Goal: Task Accomplishment & Management: Complete application form

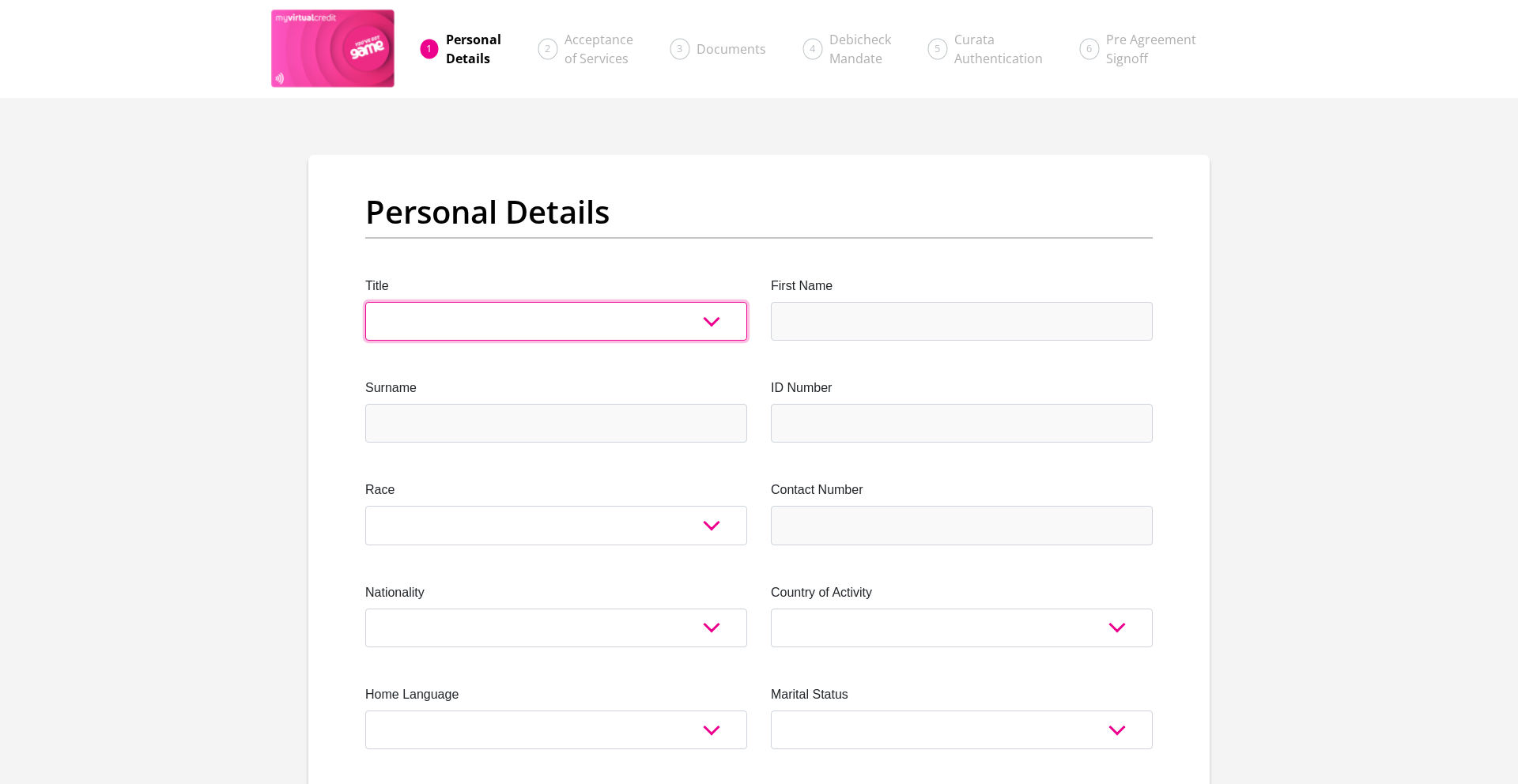
click at [450, 315] on select "Mr Ms Mrs Dr [PERSON_NAME]" at bounding box center [556, 321] width 382 height 39
select select "Mr"
click at [365, 302] on select "Mr Ms Mrs Dr [PERSON_NAME]" at bounding box center [556, 321] width 382 height 39
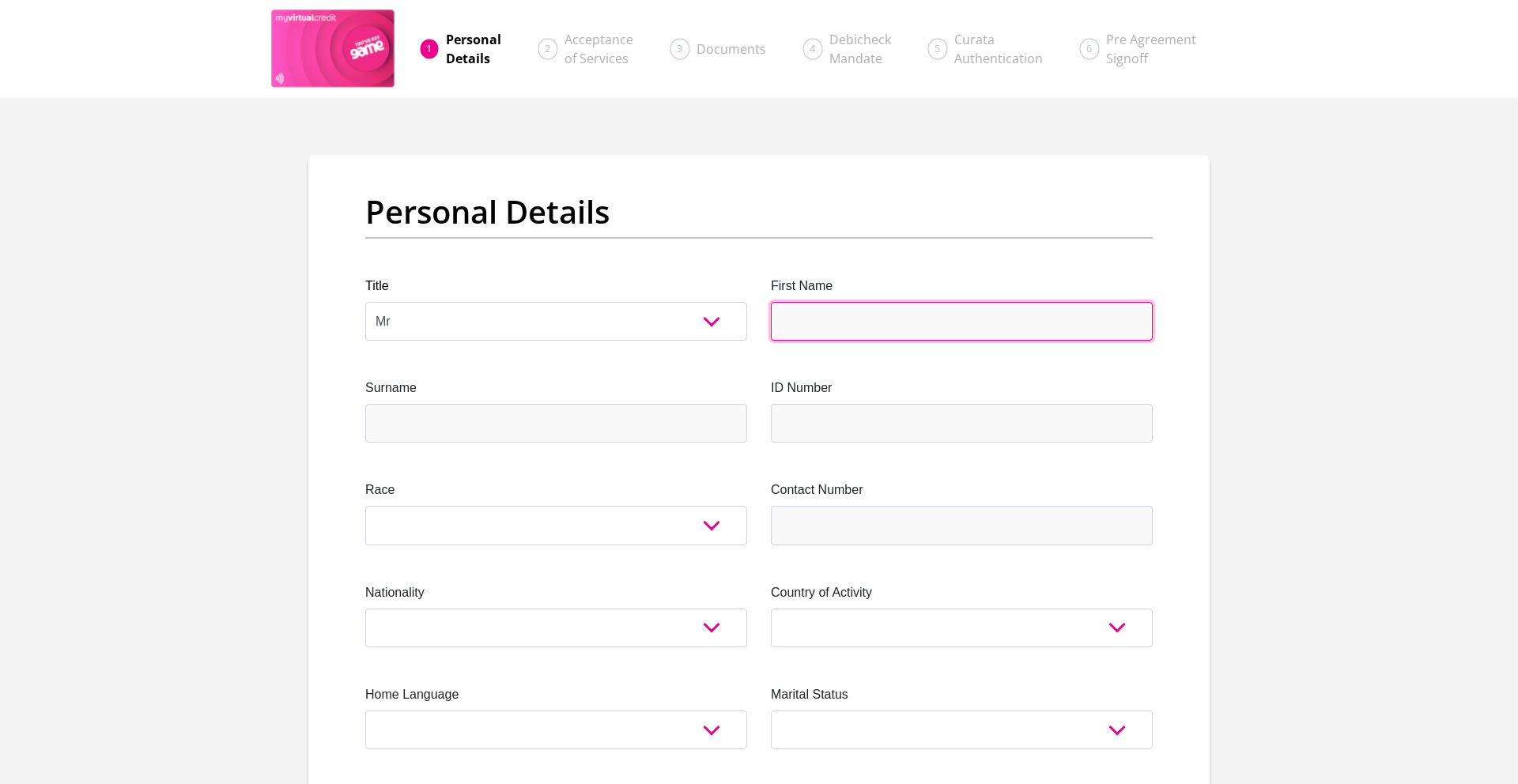
click at [797, 323] on input "First Name" at bounding box center [961, 321] width 382 height 39
type input "Vusile"
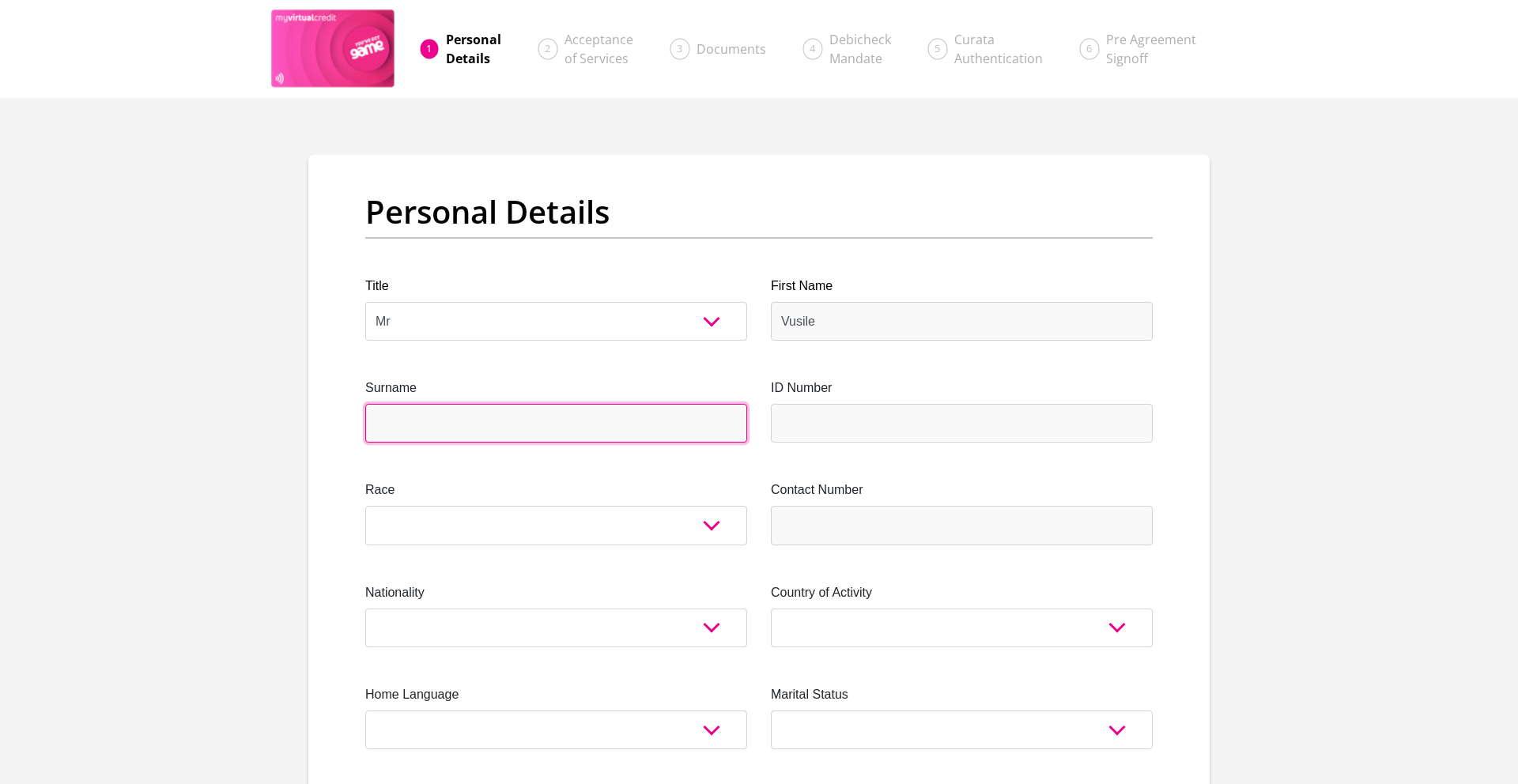
click at [410, 428] on input "Surname" at bounding box center [556, 423] width 382 height 39
type input "Radebe"
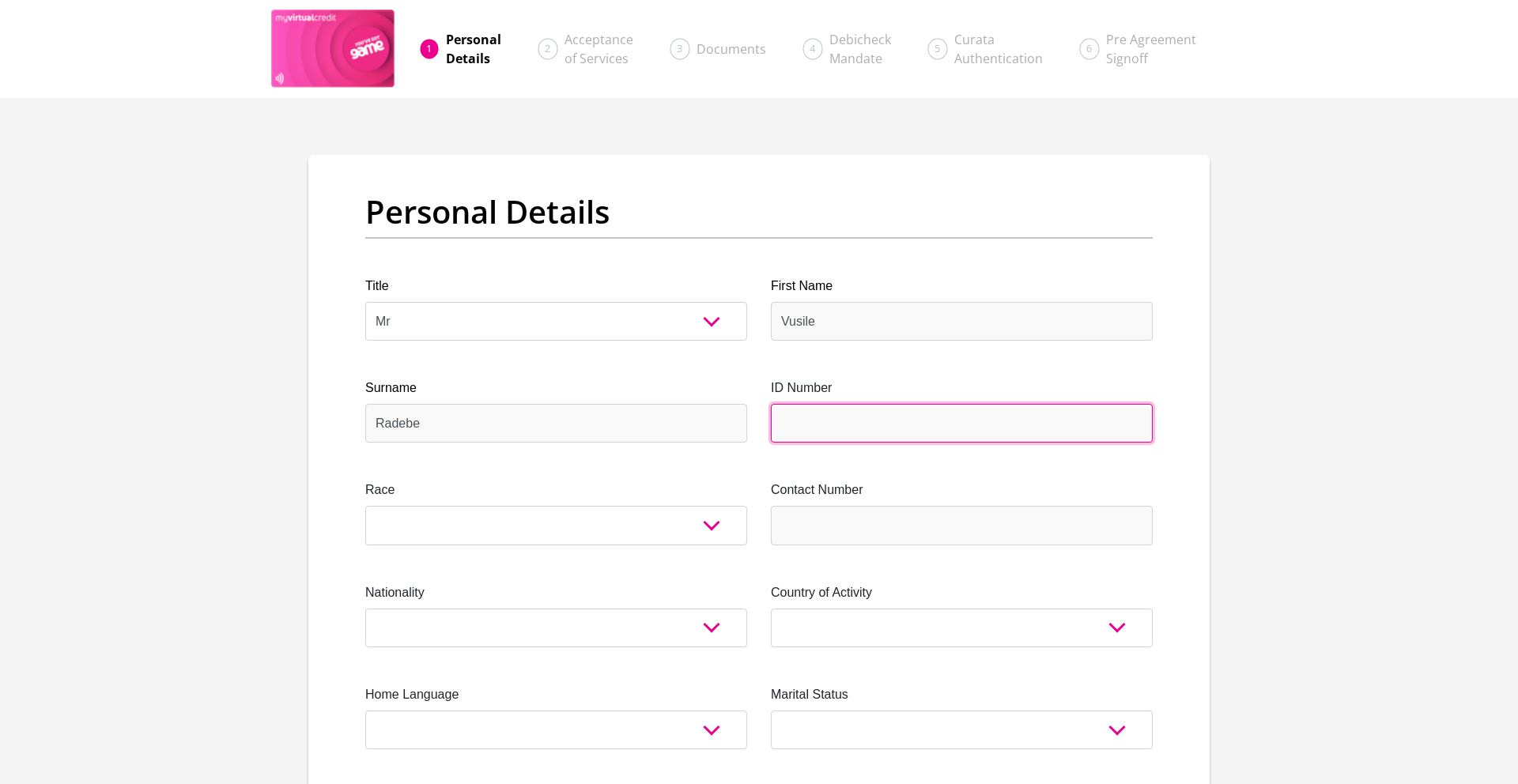
click at [801, 422] on input "ID Number" at bounding box center [961, 423] width 382 height 39
type input "[CREDIT_CARD_NUMBER]"
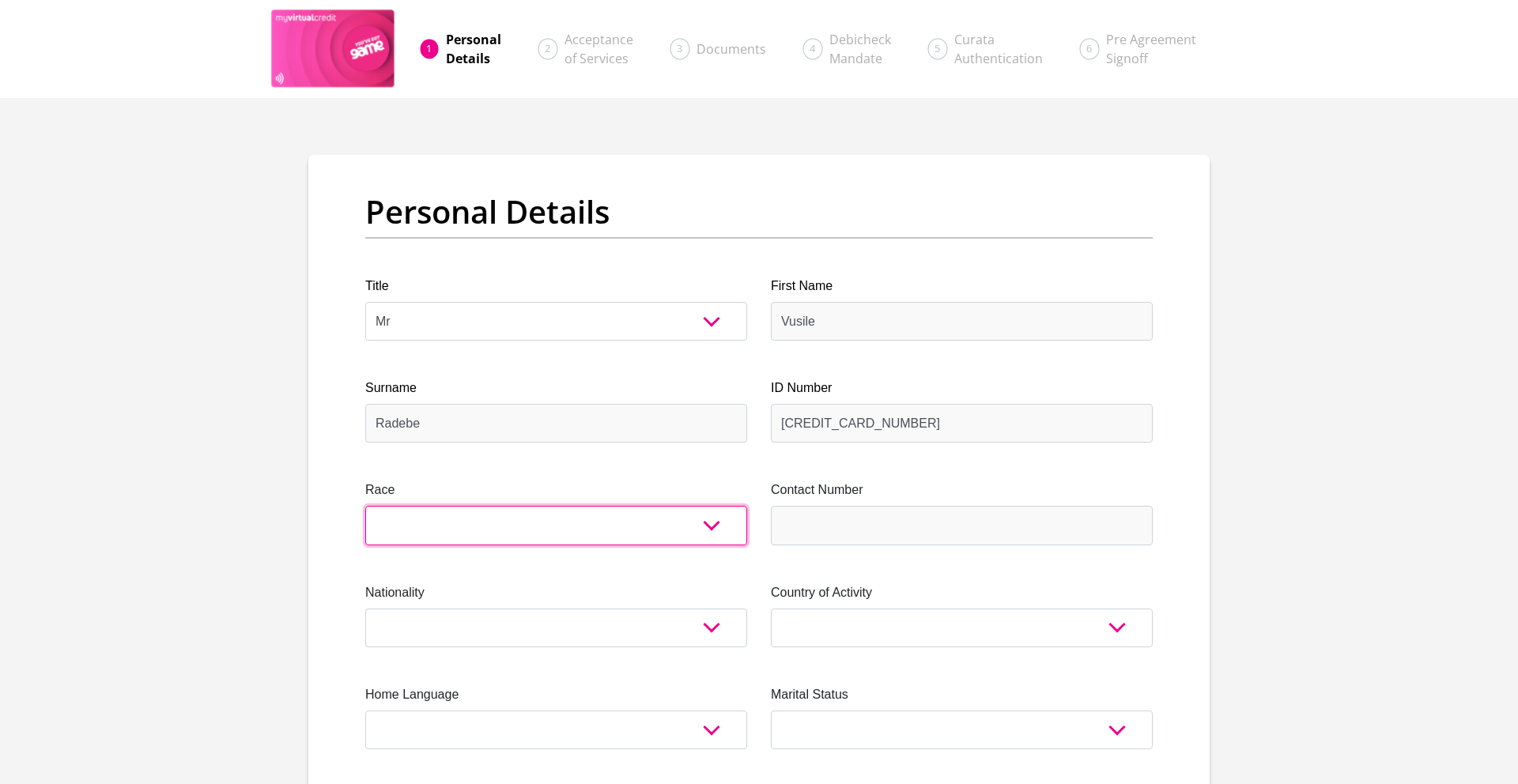
click at [409, 529] on select "Black Coloured Indian White Other" at bounding box center [556, 525] width 382 height 39
select select "1"
click at [365, 506] on select "Black Coloured Indian White Other" at bounding box center [556, 525] width 382 height 39
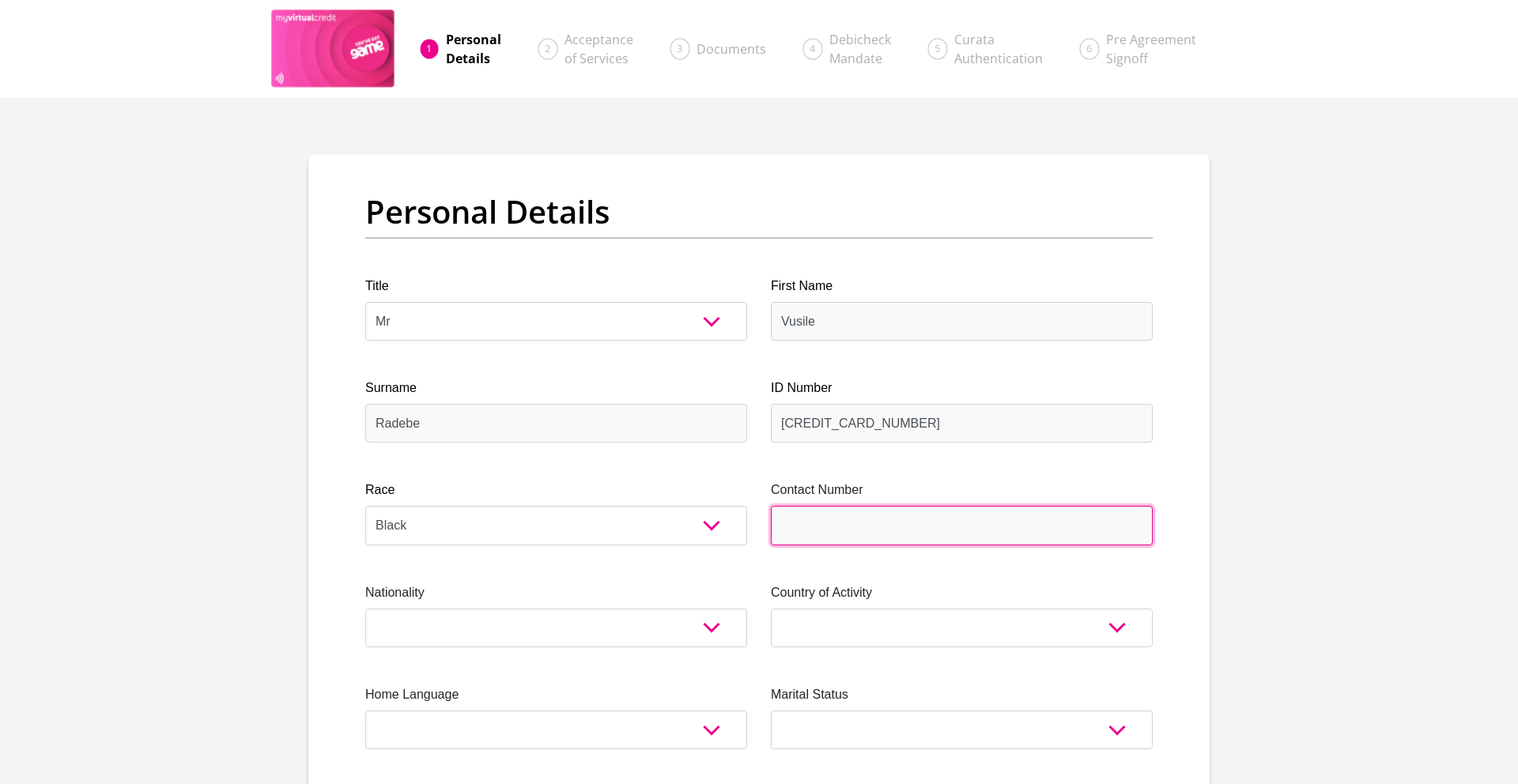
click at [826, 525] on input "Contact Number" at bounding box center [961, 525] width 382 height 39
type input "0711003678"
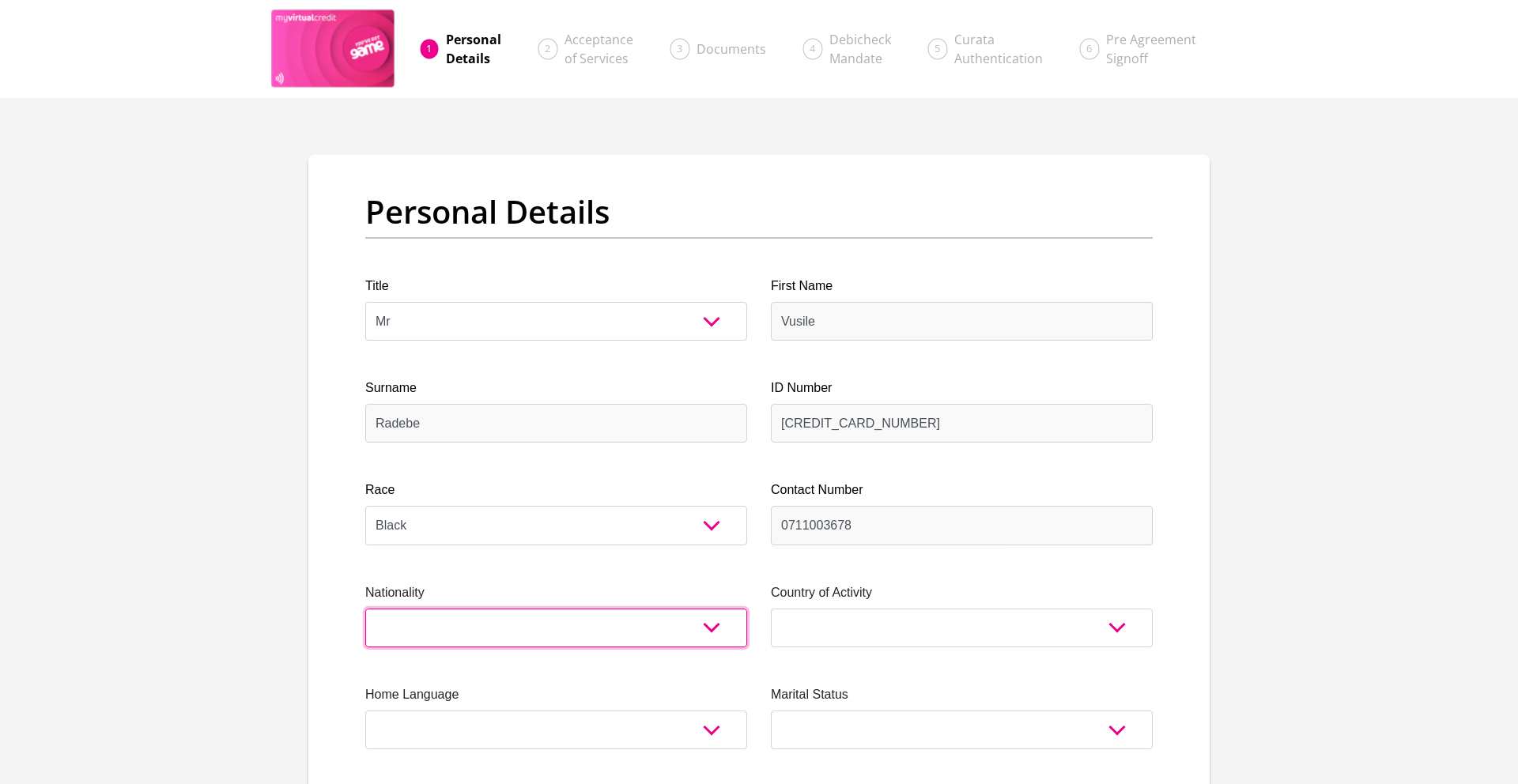
click at [425, 624] on select "[GEOGRAPHIC_DATA] [GEOGRAPHIC_DATA] [GEOGRAPHIC_DATA] [GEOGRAPHIC_DATA] [GEOGRA…" at bounding box center [556, 628] width 382 height 39
select select "ZAF"
click at [365, 608] on select "[GEOGRAPHIC_DATA] [GEOGRAPHIC_DATA] [GEOGRAPHIC_DATA] [GEOGRAPHIC_DATA] [GEOGRA…" at bounding box center [556, 628] width 382 height 39
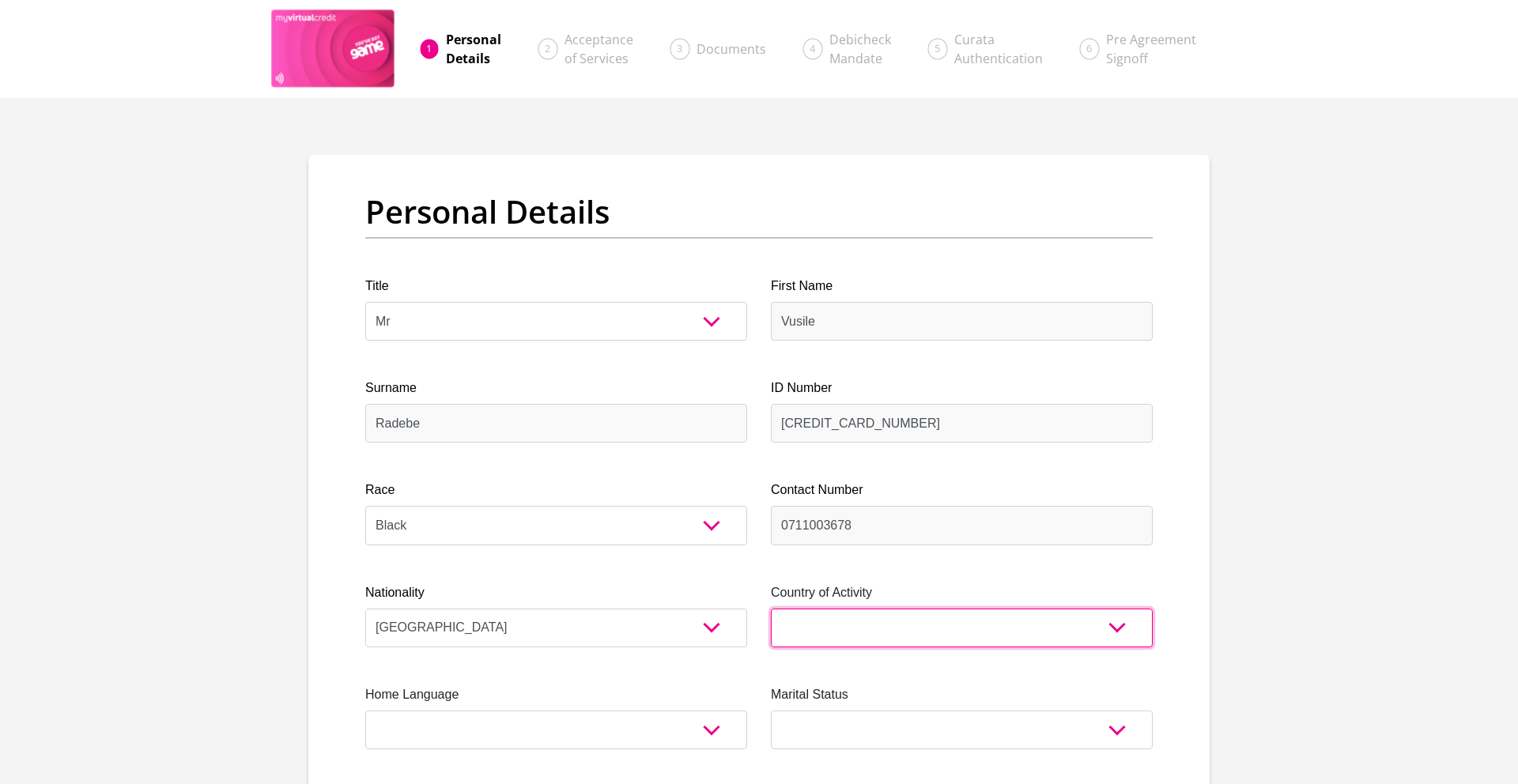
click at [874, 624] on select "[GEOGRAPHIC_DATA] [GEOGRAPHIC_DATA] [GEOGRAPHIC_DATA] [GEOGRAPHIC_DATA] [GEOGRA…" at bounding box center [961, 628] width 382 height 39
select select "ZAF"
click at [771, 608] on select "[GEOGRAPHIC_DATA] [GEOGRAPHIC_DATA] [GEOGRAPHIC_DATA] [GEOGRAPHIC_DATA] [GEOGRA…" at bounding box center [961, 628] width 382 height 39
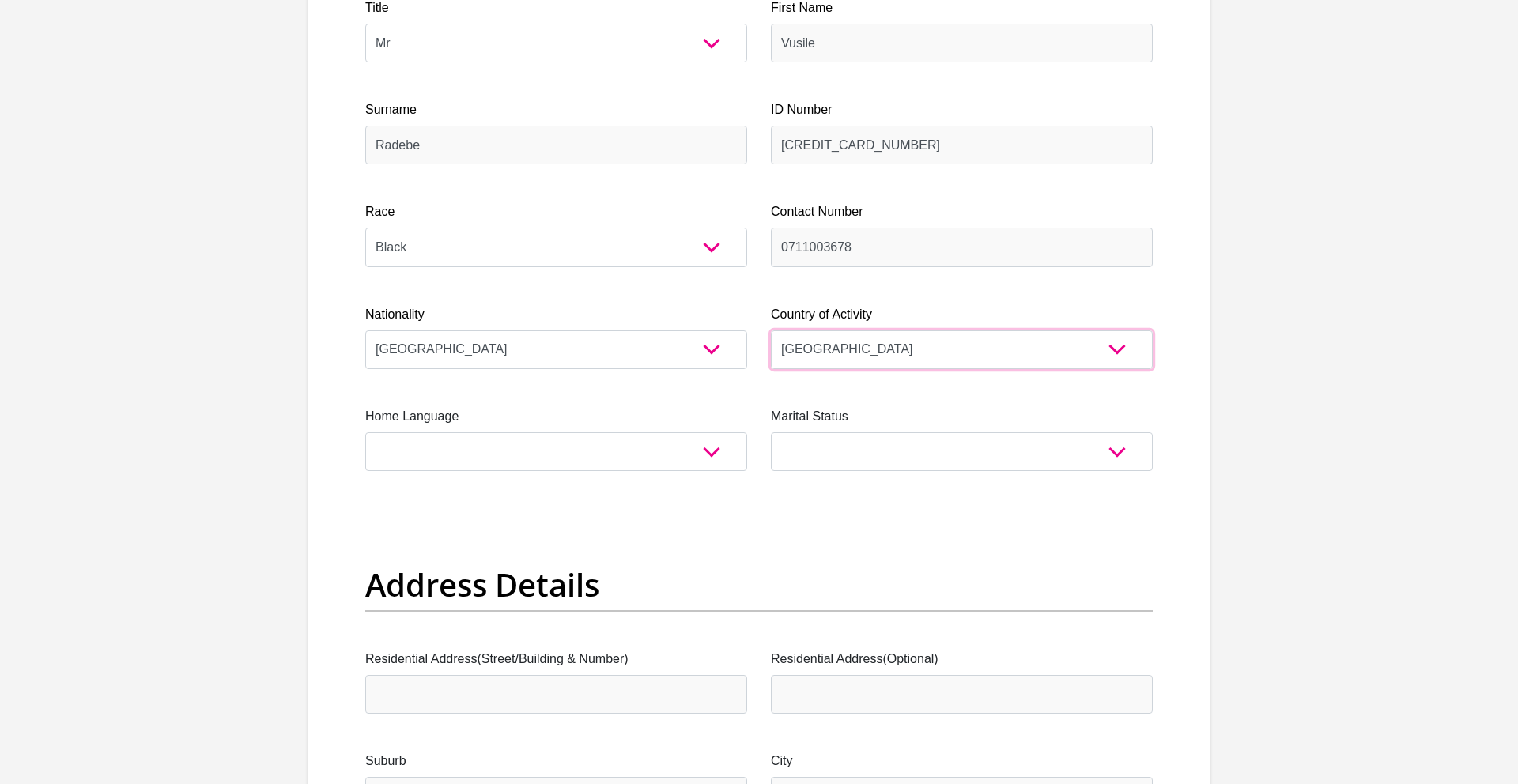
scroll to position [289, 0]
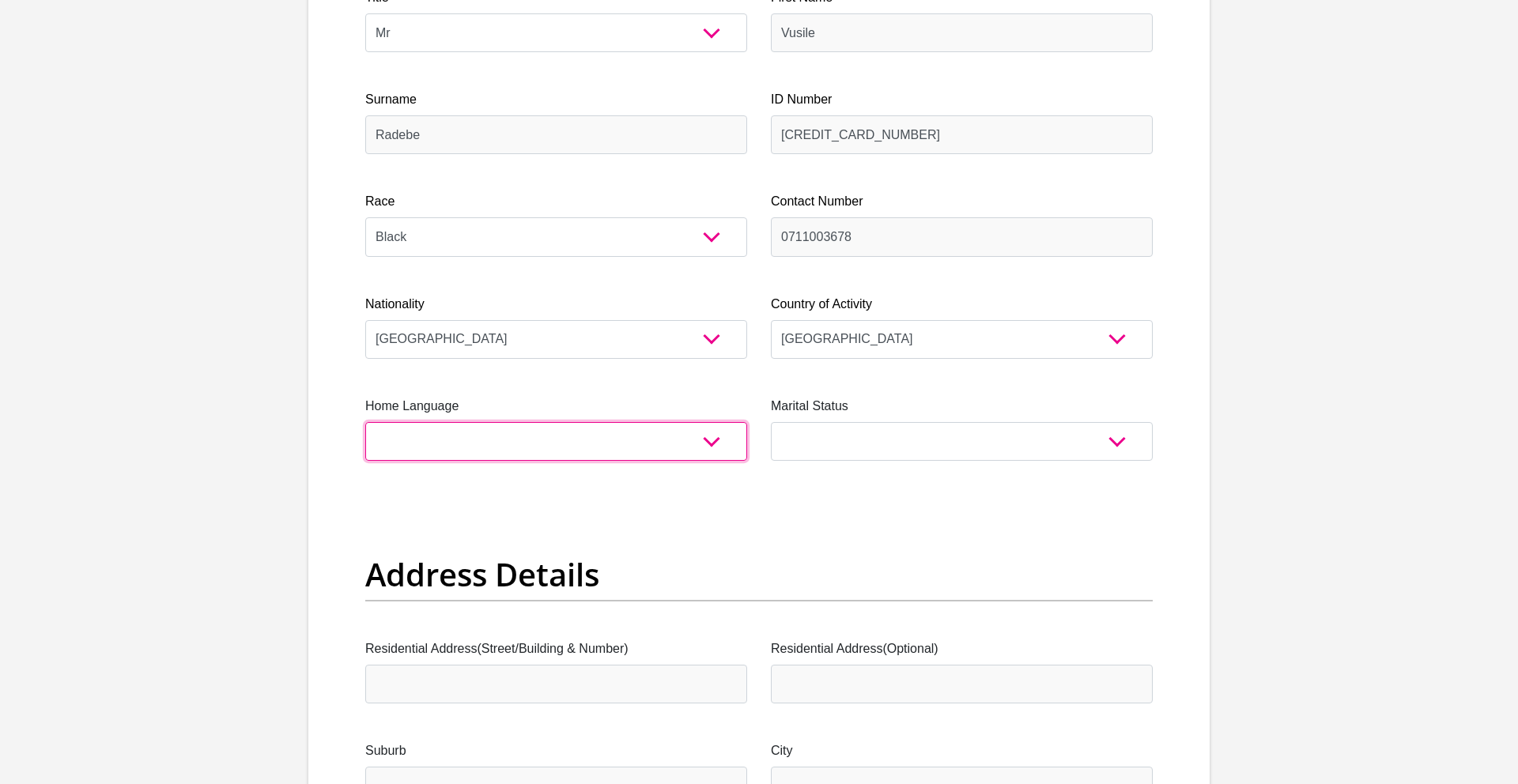
click at [484, 443] on select "Afrikaans English Sepedi South Ndebele Southern Sotho Swati Tsonga Tswana Venda…" at bounding box center [556, 442] width 382 height 39
select select "[DATE]"
click at [365, 422] on select "Afrikaans English Sepedi South Ndebele Southern Sotho Swati Tsonga Tswana Venda…" at bounding box center [556, 442] width 382 height 39
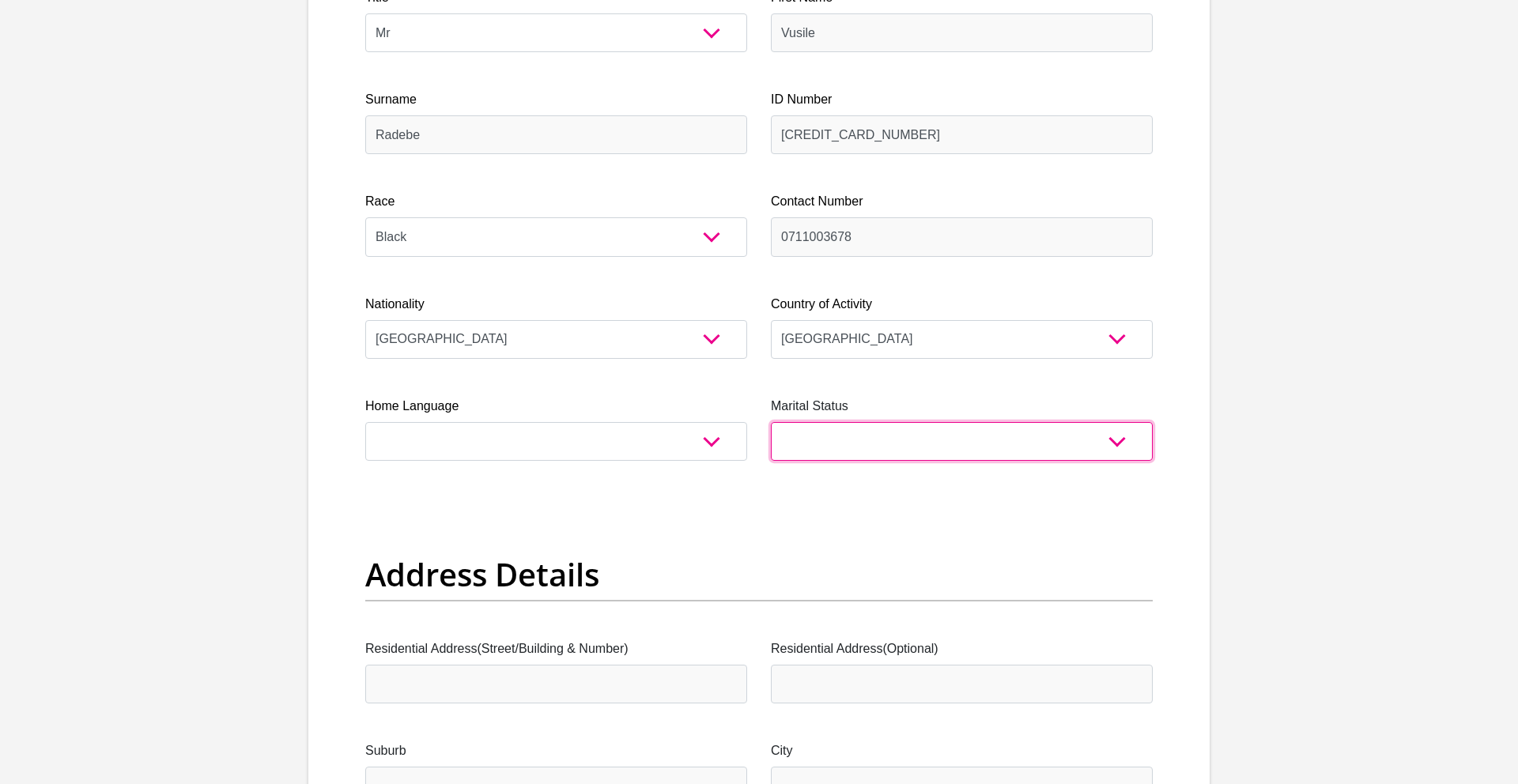
click at [950, 440] on select "Married ANC Single Divorced Widowed Married COP or Customary Law" at bounding box center [961, 442] width 382 height 39
click at [771, 422] on select "Married ANC Single Divorced Widowed Married COP or Customary Law" at bounding box center [961, 442] width 382 height 39
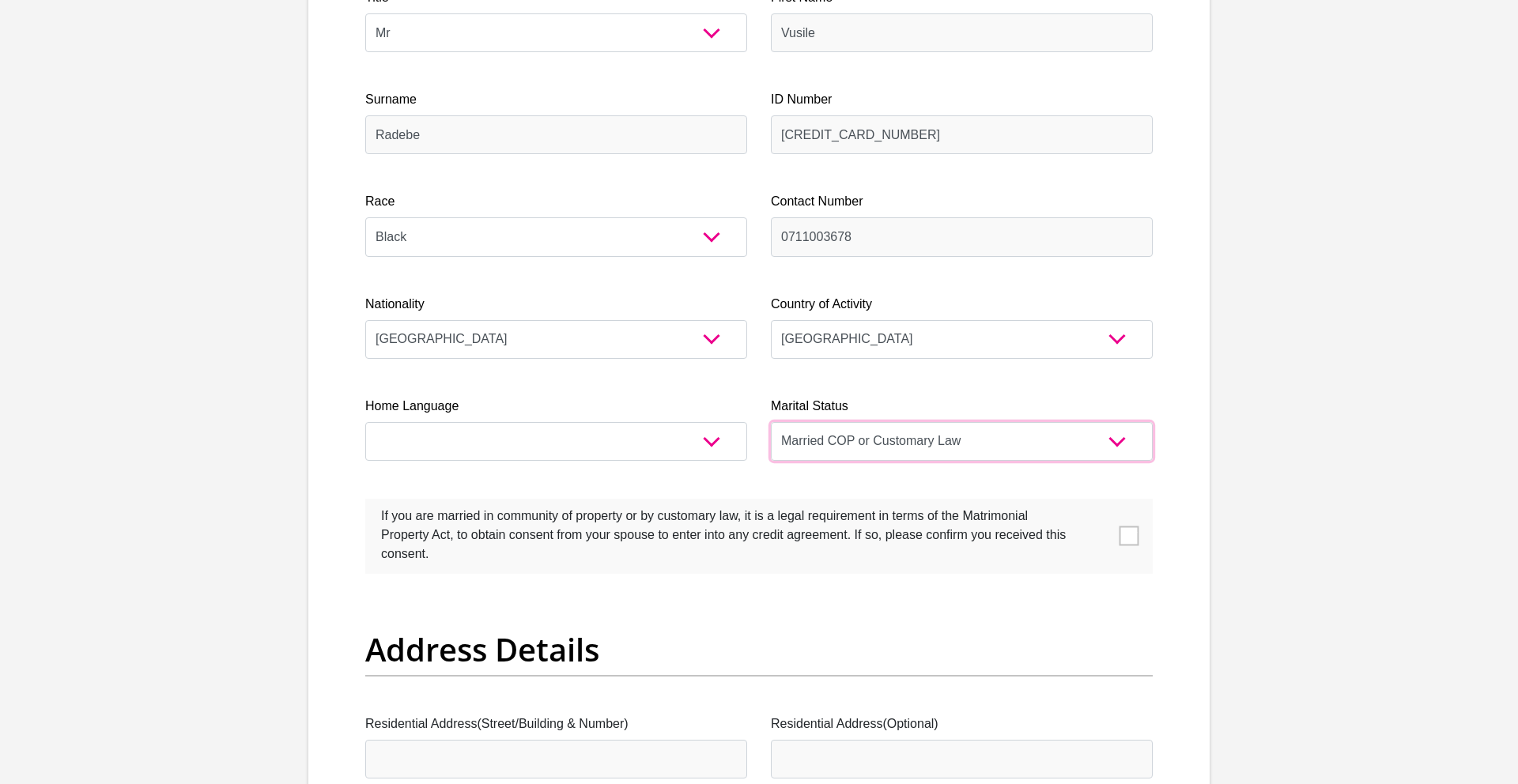
click at [1116, 448] on select "Married ANC Single Divorced Widowed Married COP or Customary Law" at bounding box center [961, 442] width 382 height 39
select select "2"
click at [771, 422] on select "Married ANC Single Divorced Widowed Married COP or Customary Law" at bounding box center [961, 442] width 382 height 39
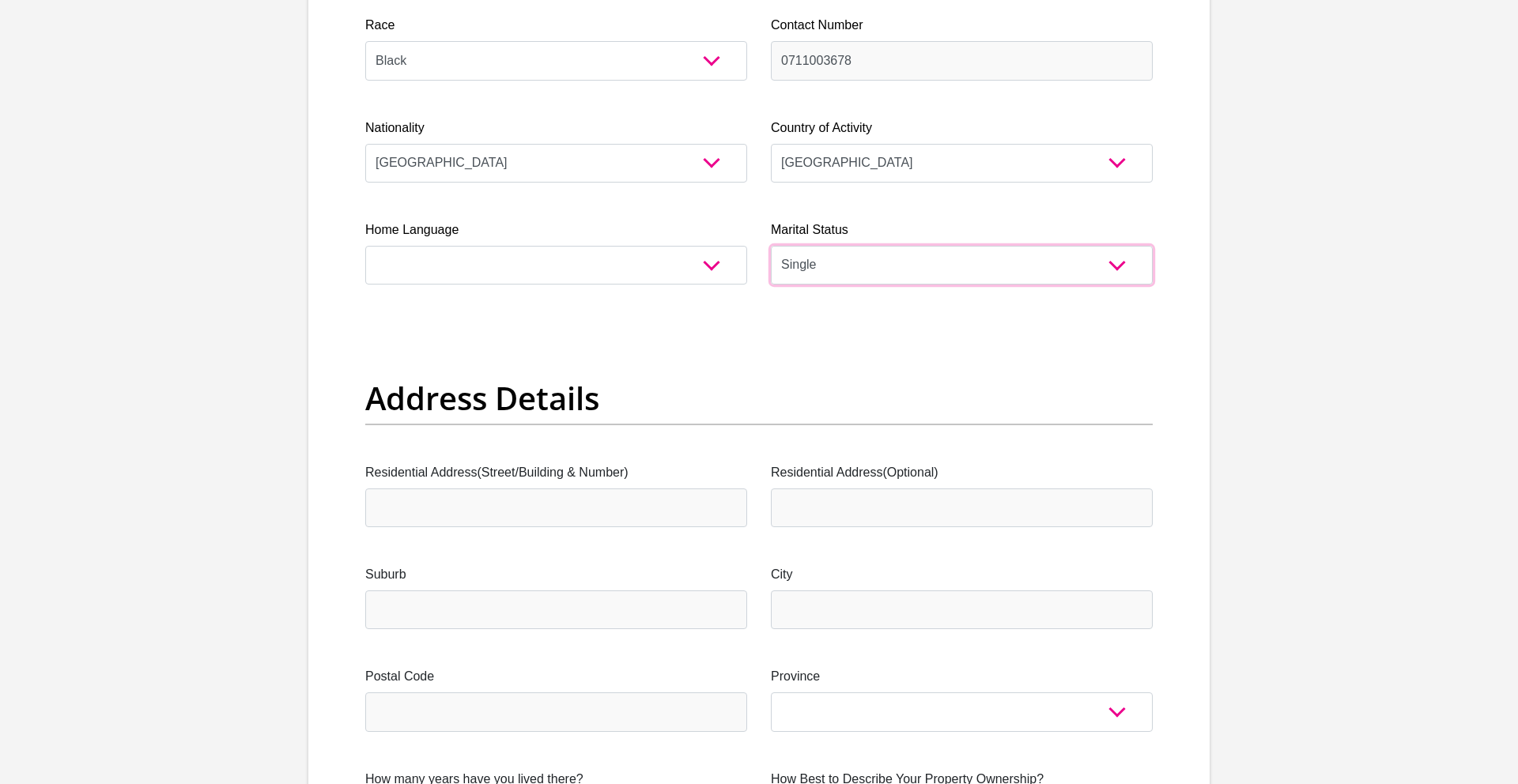
scroll to position [476, 0]
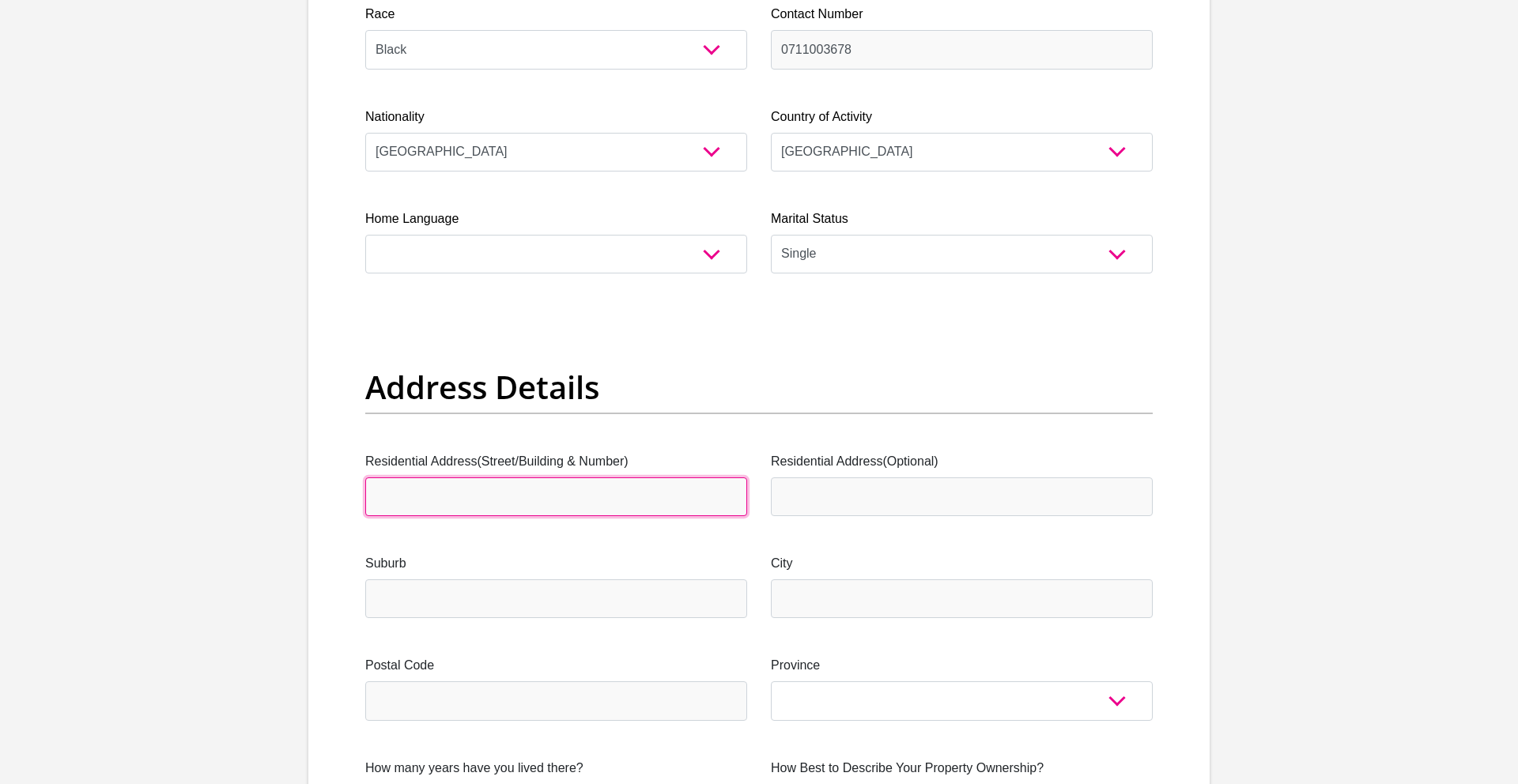
click at [511, 494] on input "Residential Address(Street/Building & Number)" at bounding box center [556, 497] width 382 height 39
type input "[STREET_ADDRESS]"
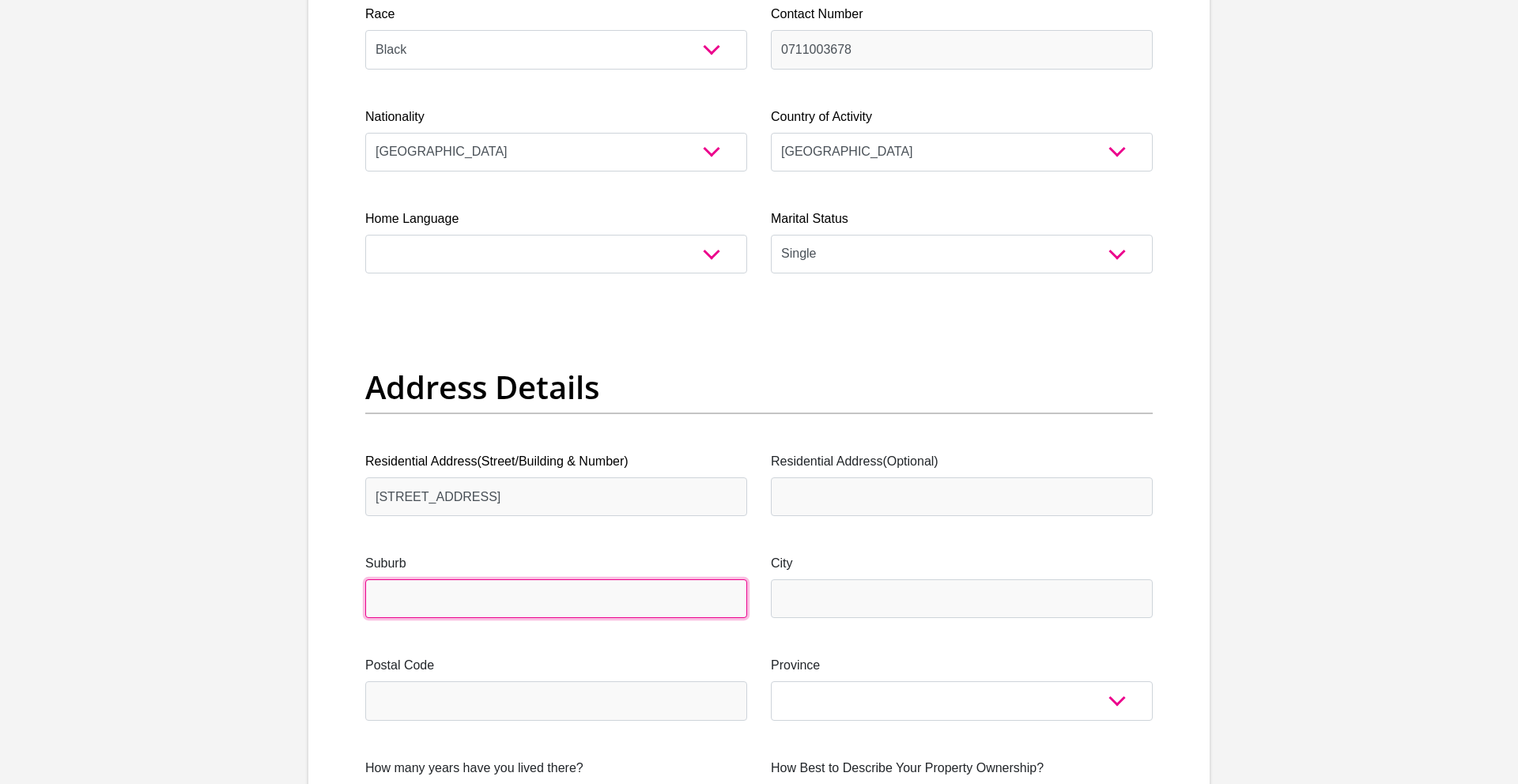
click at [395, 601] on input "Suburb" at bounding box center [556, 599] width 382 height 39
type input "Lenasia South Extension 4"
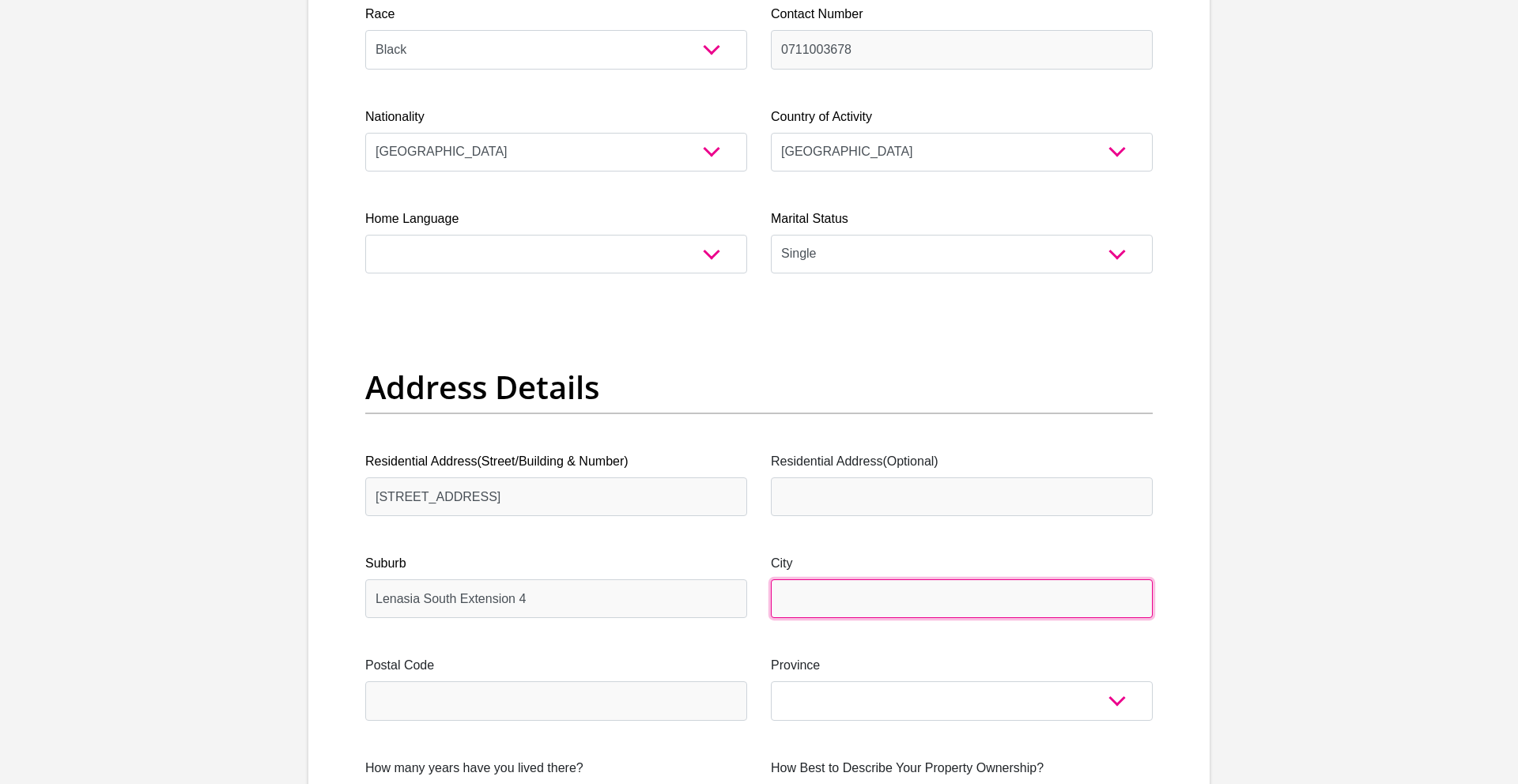
click at [806, 598] on input "City" at bounding box center [961, 599] width 382 height 39
type input "[GEOGRAPHIC_DATA]"
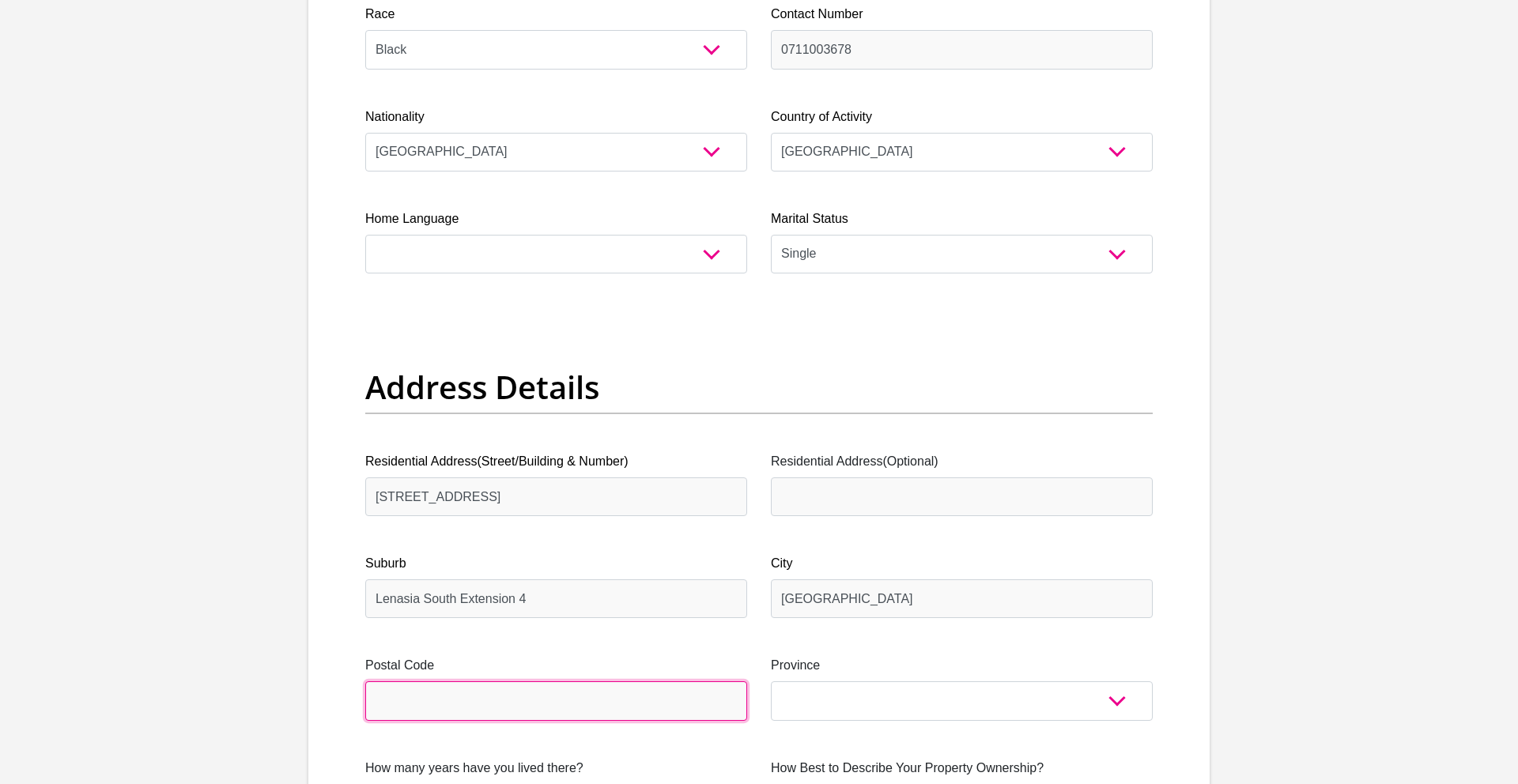
click at [442, 688] on input "Postal Code" at bounding box center [556, 701] width 382 height 39
type input "1828"
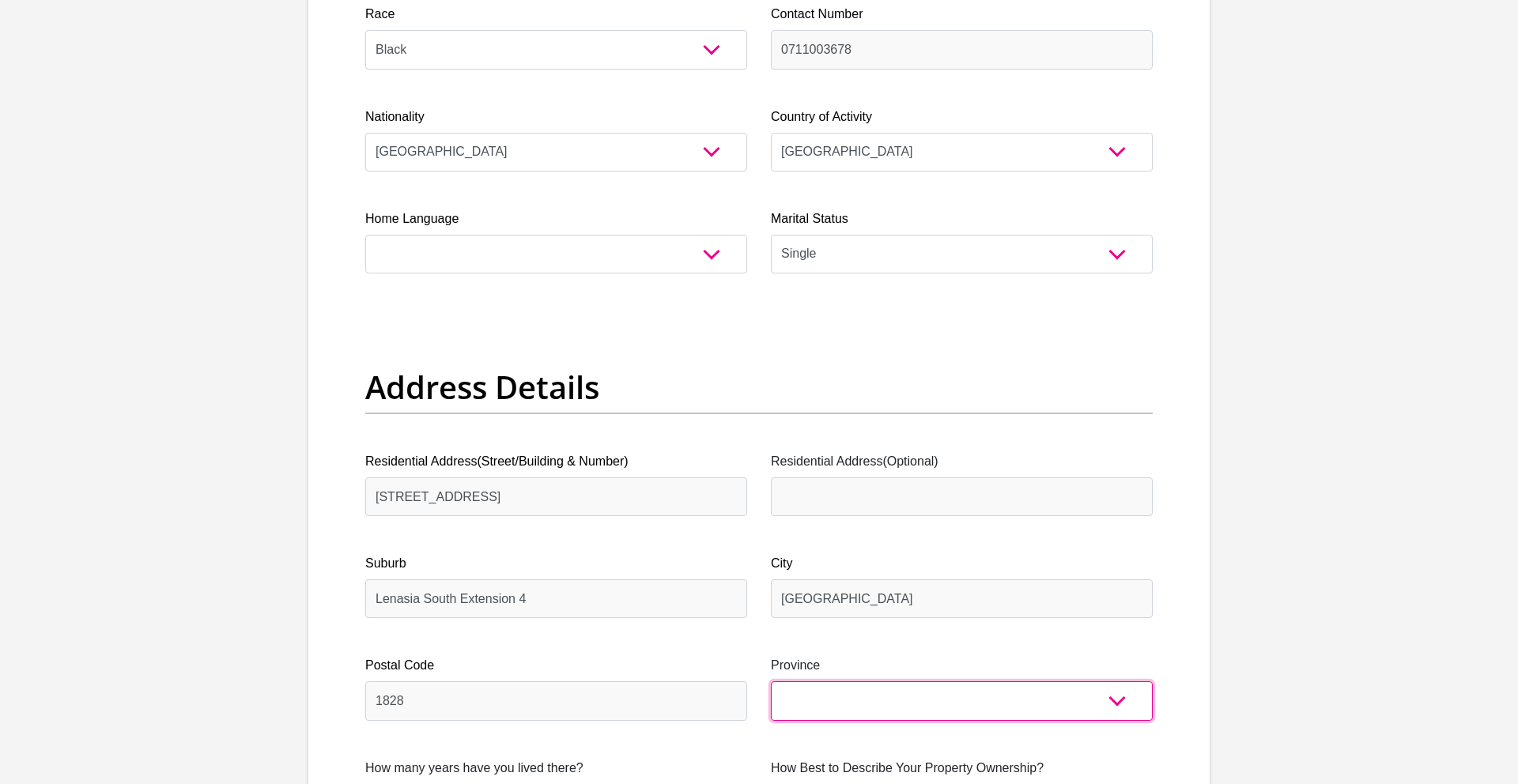
click at [987, 700] on select "Eastern Cape Free State [GEOGRAPHIC_DATA] [GEOGRAPHIC_DATA][DATE] [GEOGRAPHIC_D…" at bounding box center [961, 701] width 382 height 39
select select "Gauteng"
click at [771, 681] on select "Eastern Cape Free State [GEOGRAPHIC_DATA] [GEOGRAPHIC_DATA][DATE] [GEOGRAPHIC_D…" at bounding box center [961, 701] width 382 height 39
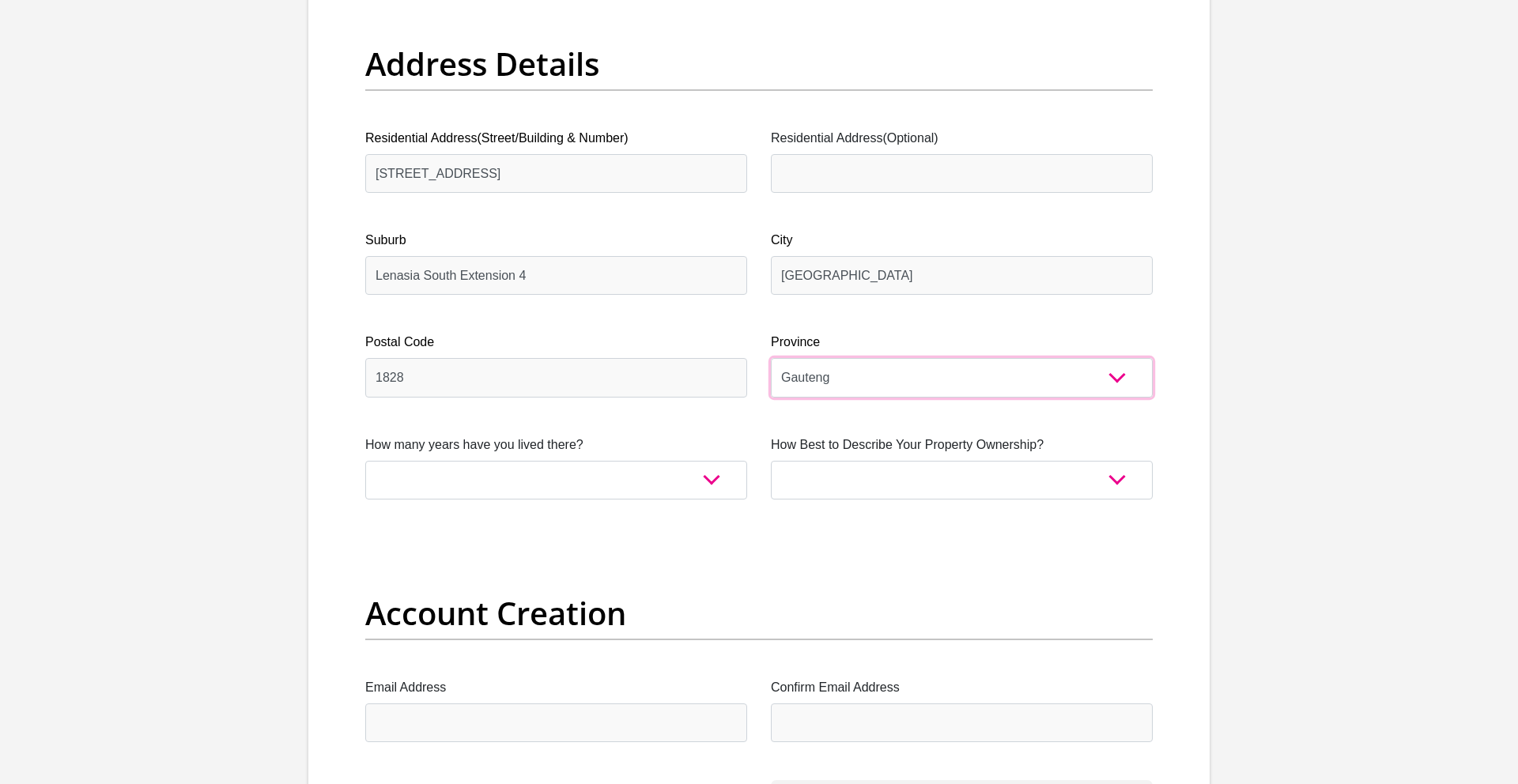
scroll to position [815, 0]
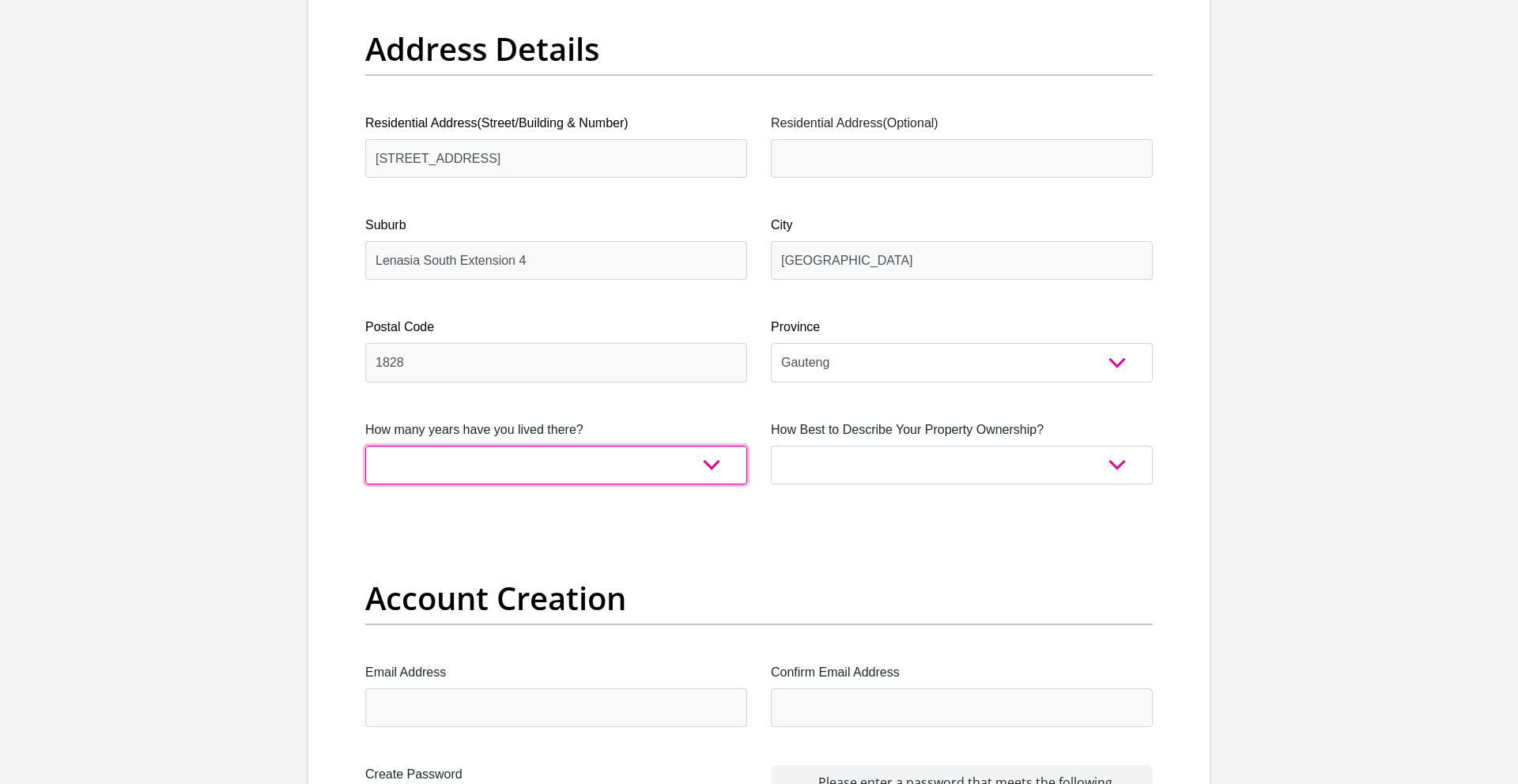
click at [710, 469] on select "less than 1 year 1-3 years 3-5 years 5+ years" at bounding box center [556, 465] width 382 height 39
select select "5"
click at [365, 446] on select "less than 1 year 1-3 years 3-5 years 5+ years" at bounding box center [556, 465] width 382 height 39
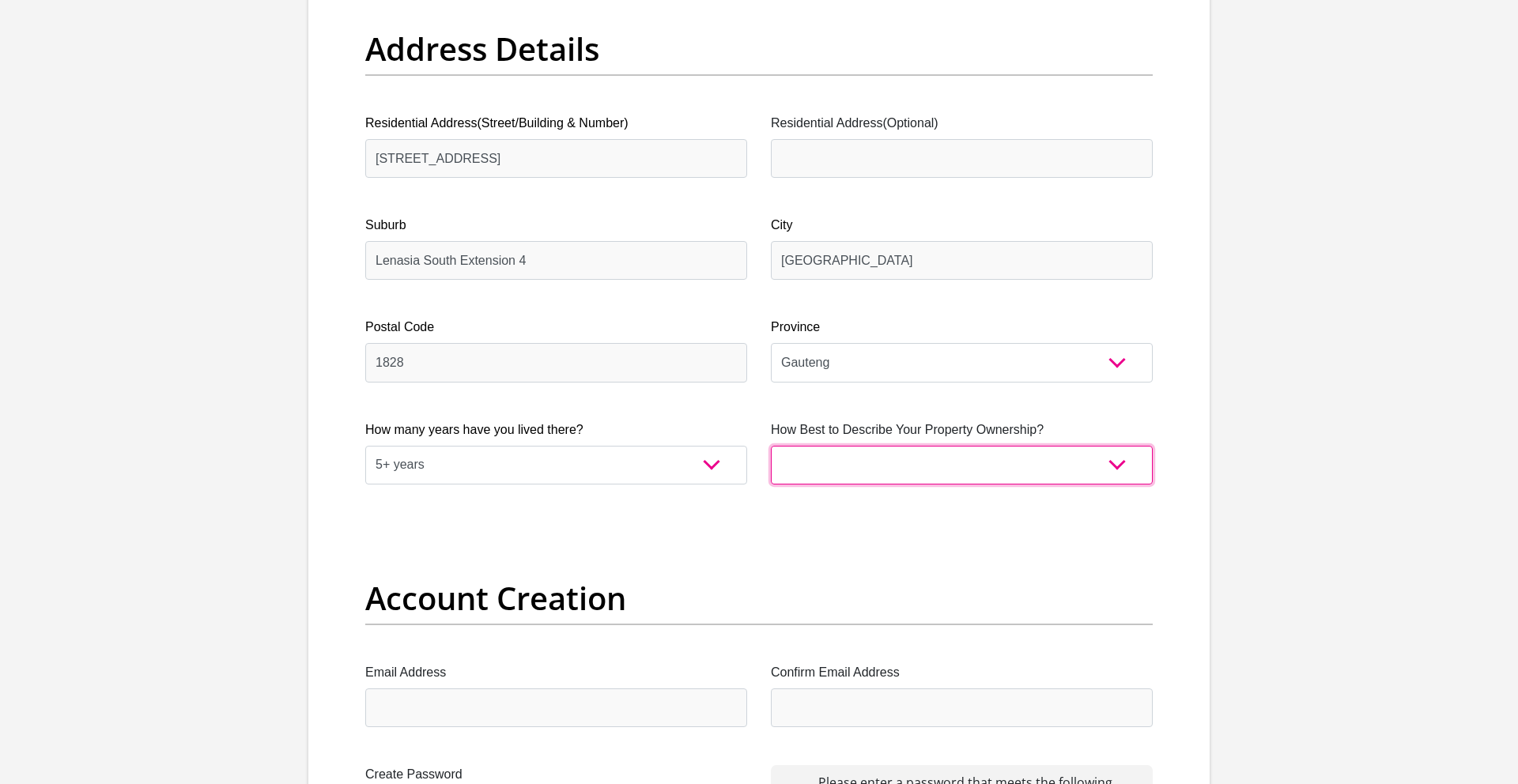
click at [1116, 468] on select "Owned Rented Family Owned Company Dwelling" at bounding box center [961, 465] width 382 height 39
select select "Owned"
click at [771, 446] on select "Owned Rented Family Owned Company Dwelling" at bounding box center [961, 465] width 382 height 39
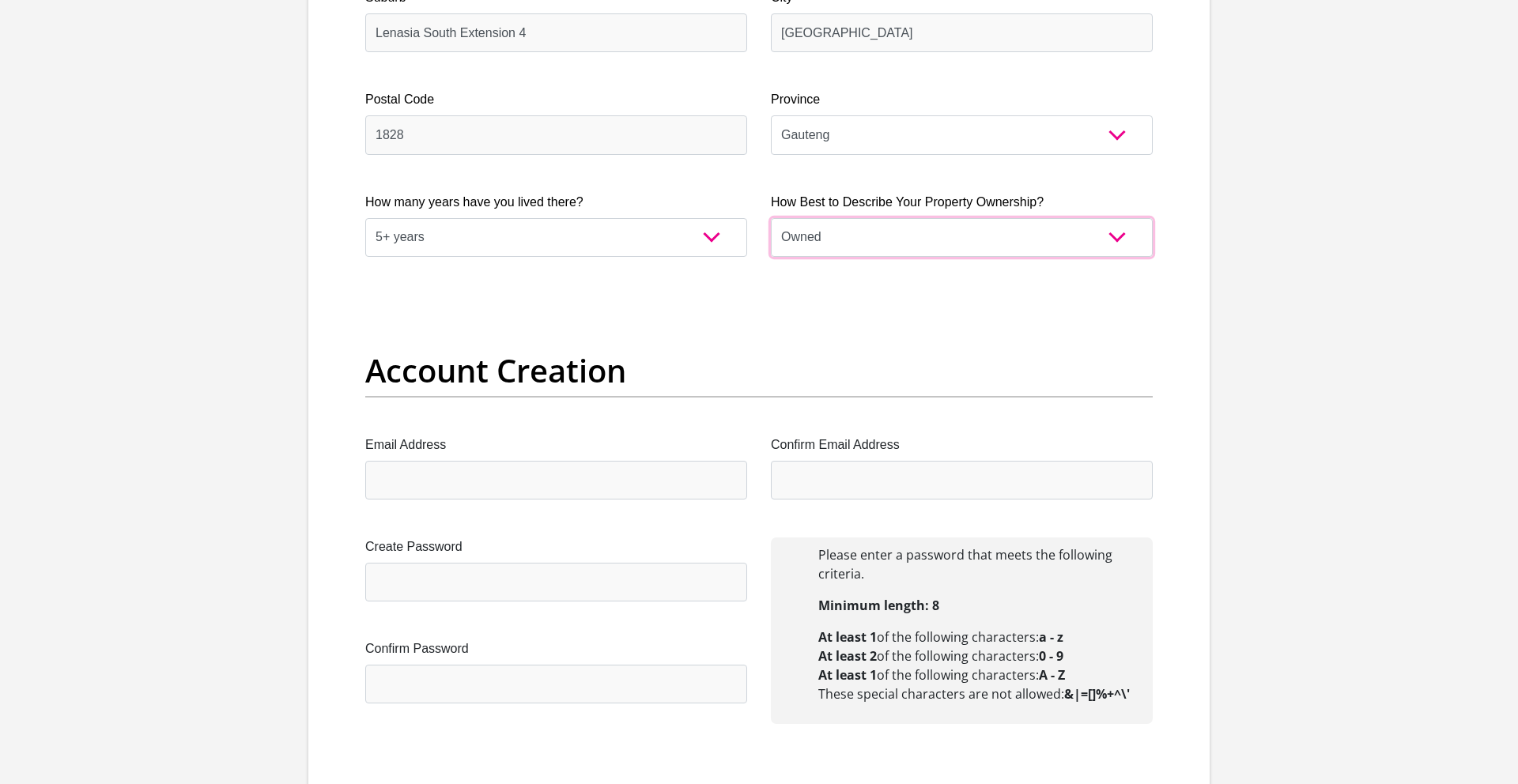
scroll to position [1078, 0]
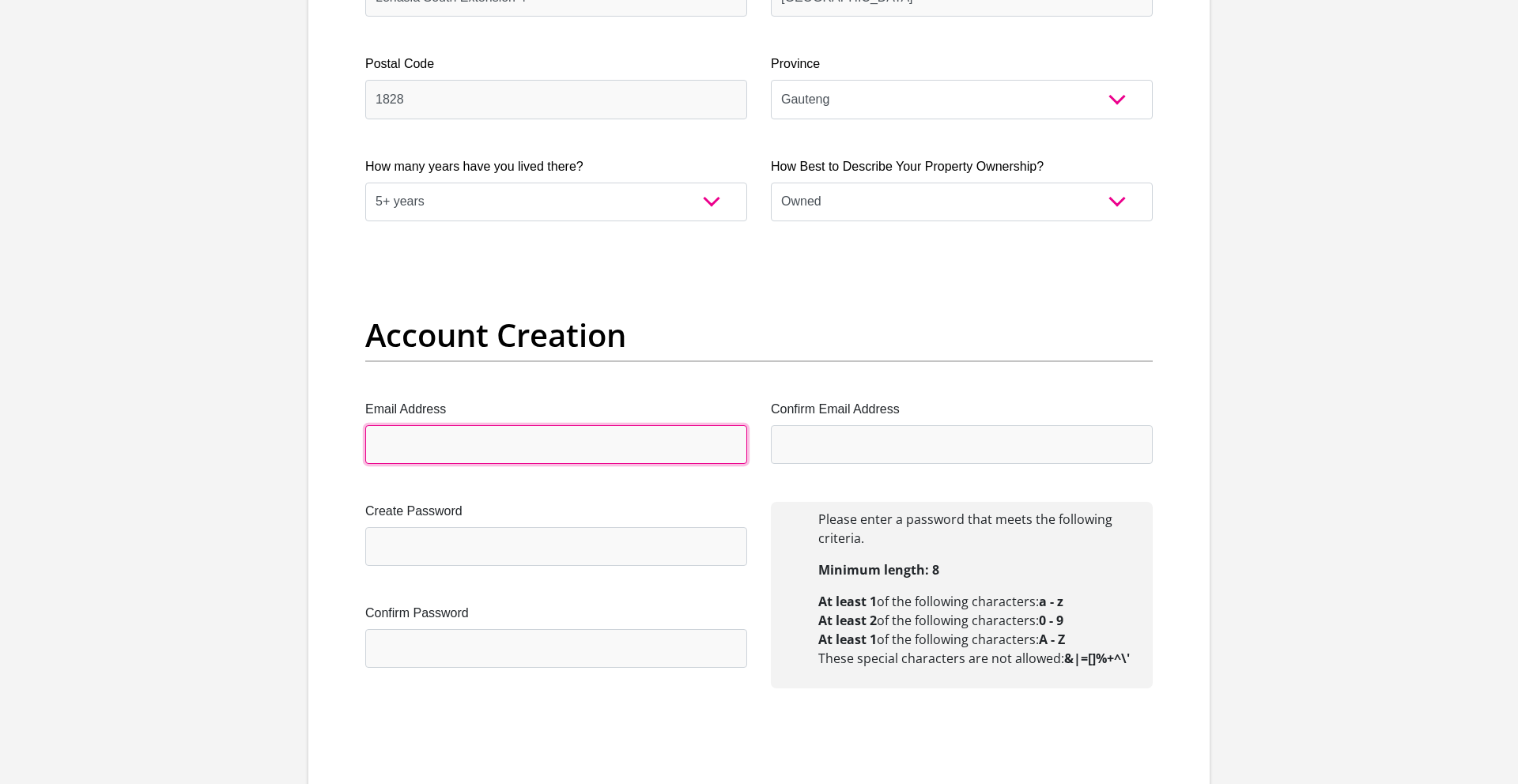
click at [401, 439] on input "Email Address" at bounding box center [556, 445] width 382 height 39
drag, startPoint x: 495, startPoint y: 447, endPoint x: 376, endPoint y: 446, distance: 119.0
click at [376, 446] on input "[EMAIL_ADDRESS][DOMAIN_NAME]" at bounding box center [556, 445] width 382 height 39
type input "[EMAIL_ADDRESS][DOMAIN_NAME]"
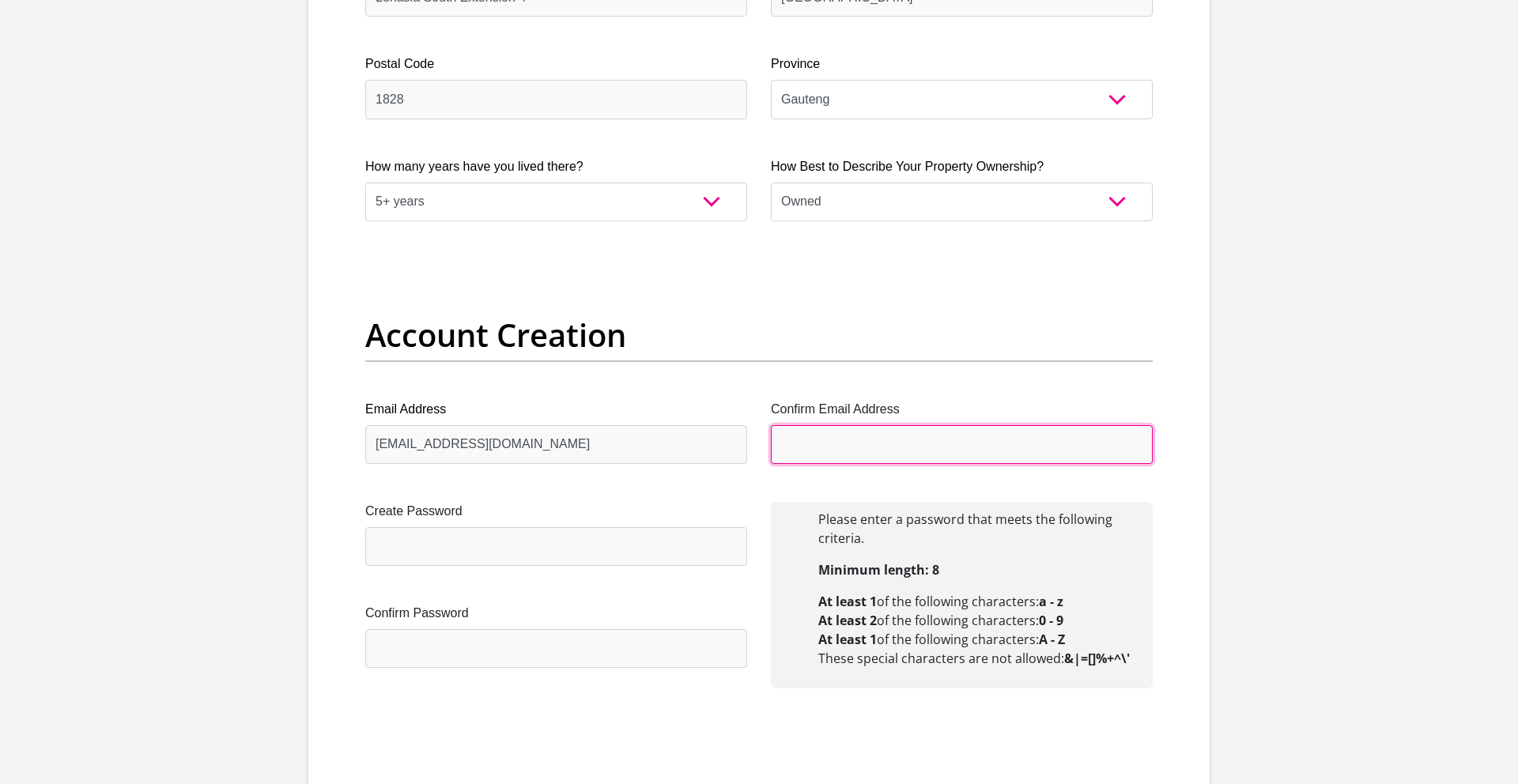
click at [793, 443] on input "Confirm Email Address" at bounding box center [961, 445] width 382 height 39
paste input "[EMAIL_ADDRESS][DOMAIN_NAME]"
type input "[EMAIL_ADDRESS][DOMAIN_NAME]"
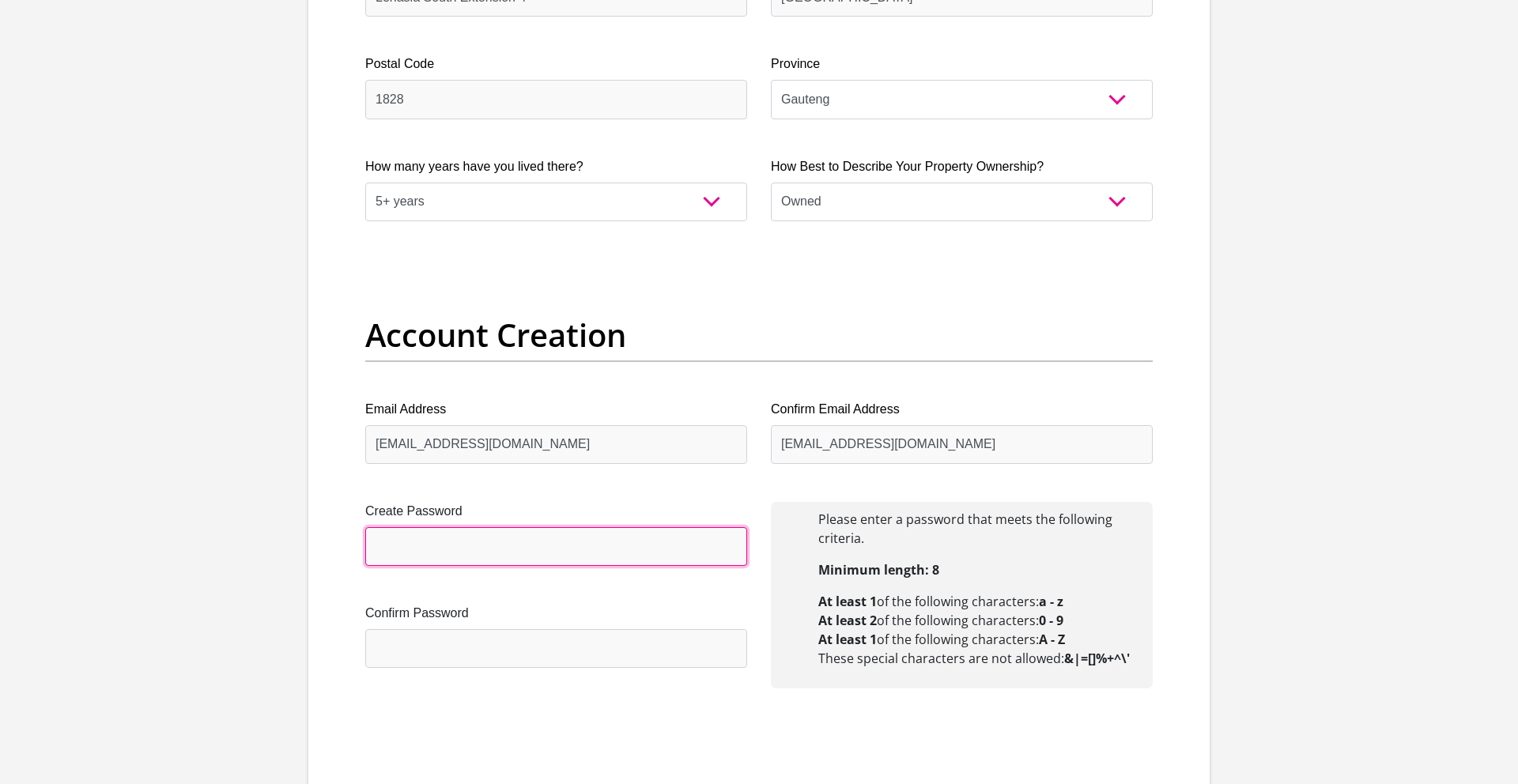
click at [415, 547] on input "Create Password" at bounding box center [556, 547] width 382 height 39
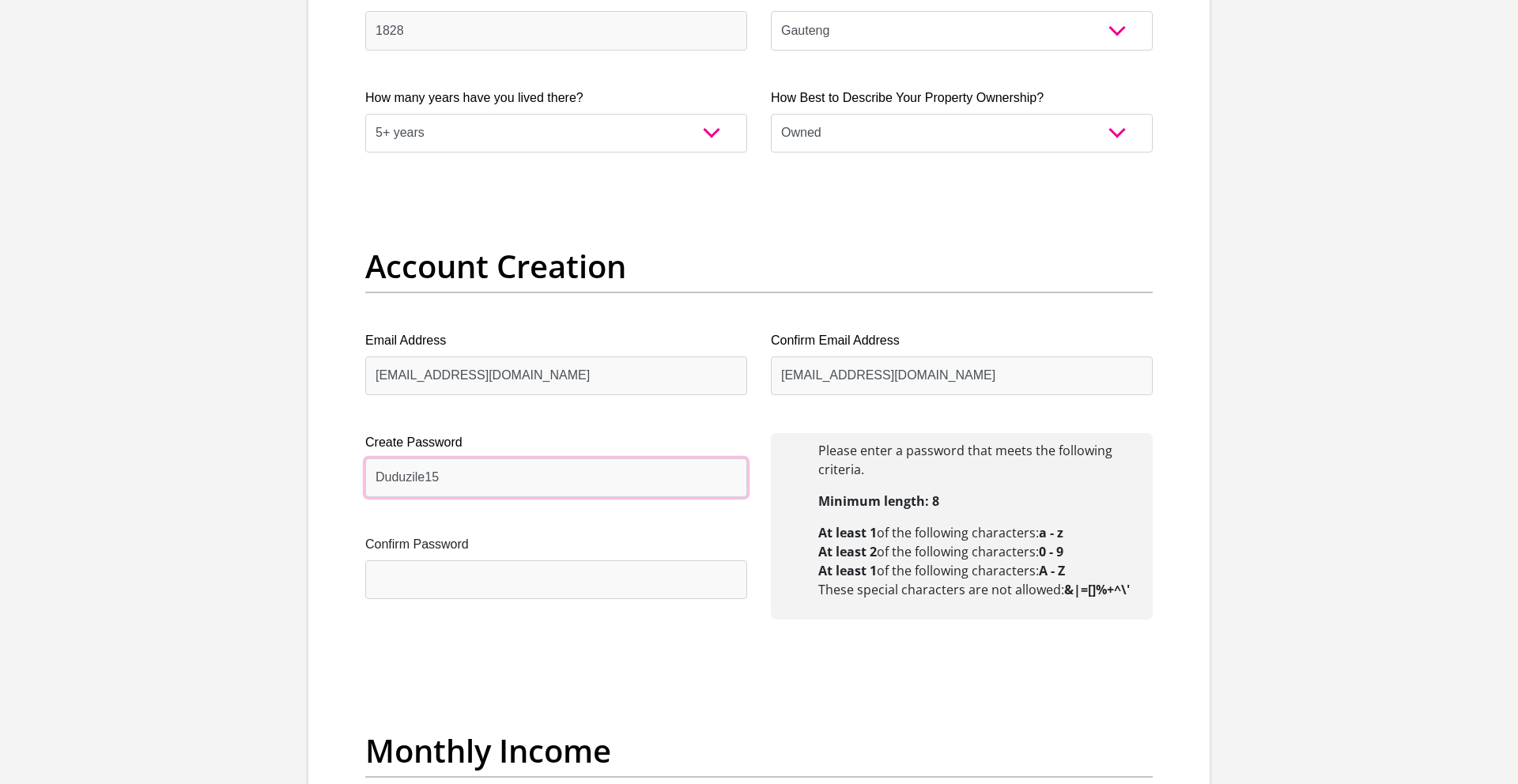
scroll to position [1178, 0]
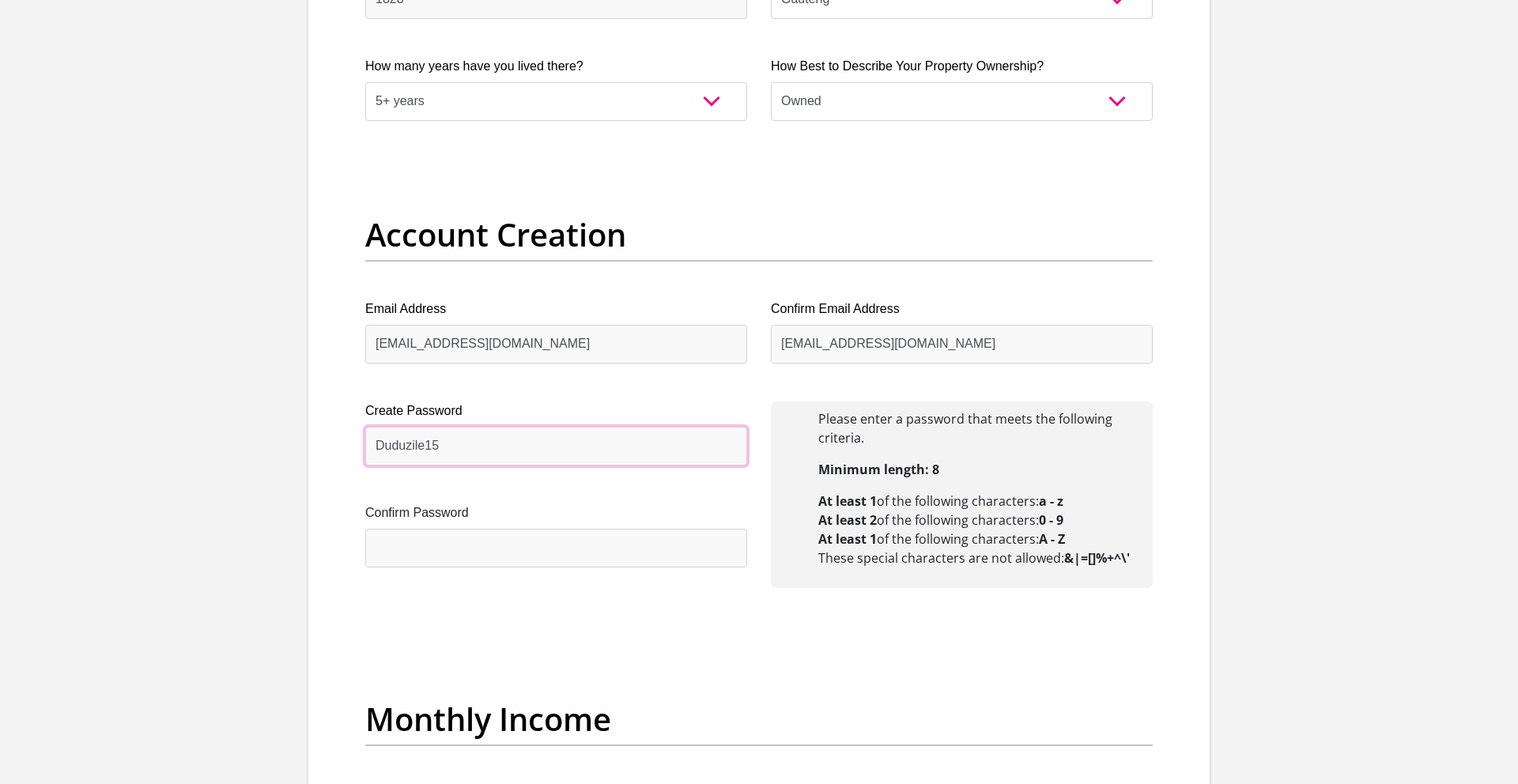
type input "Duduzile15"
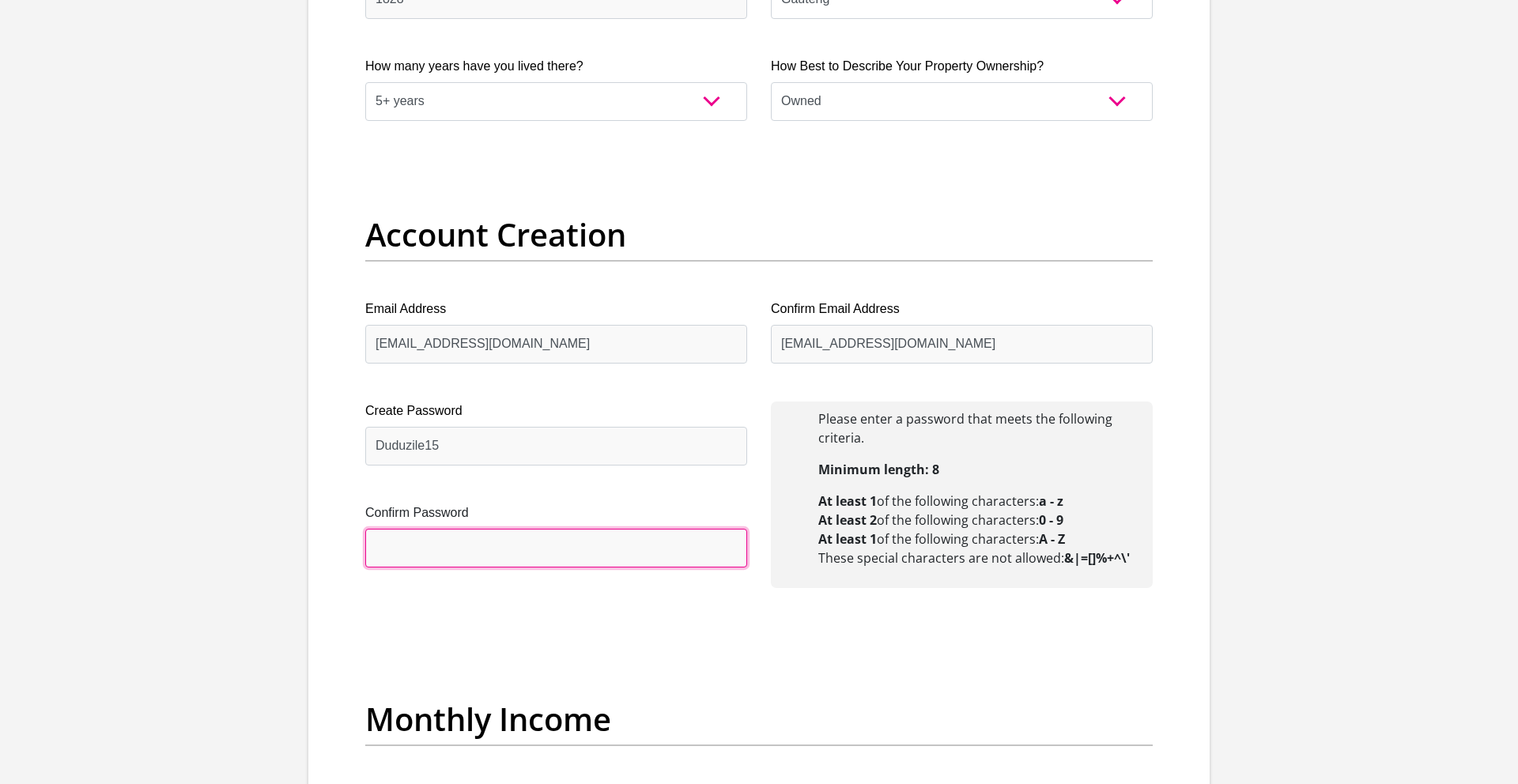
click at [406, 550] on input "Confirm Password" at bounding box center [556, 548] width 382 height 39
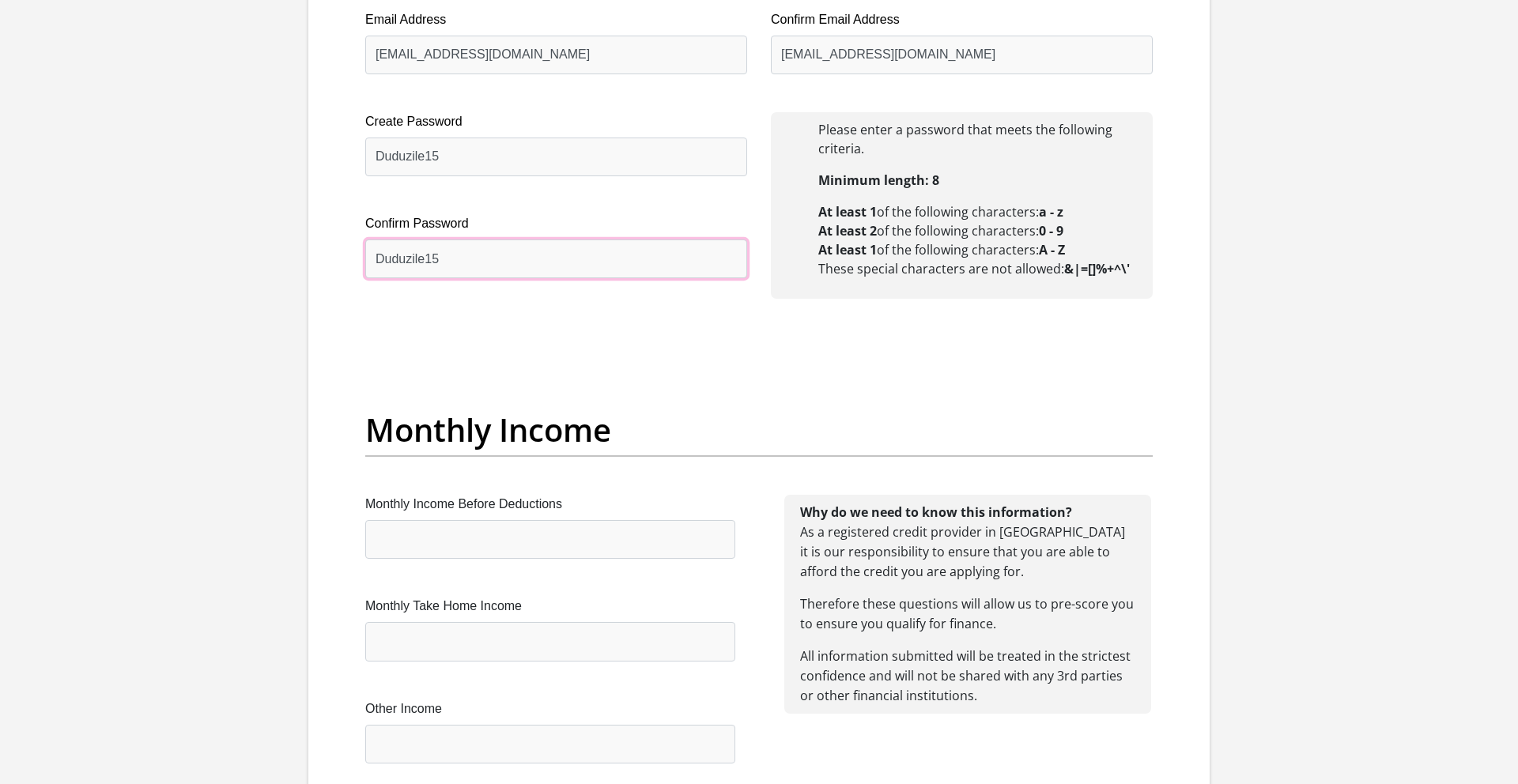
scroll to position [1509, 0]
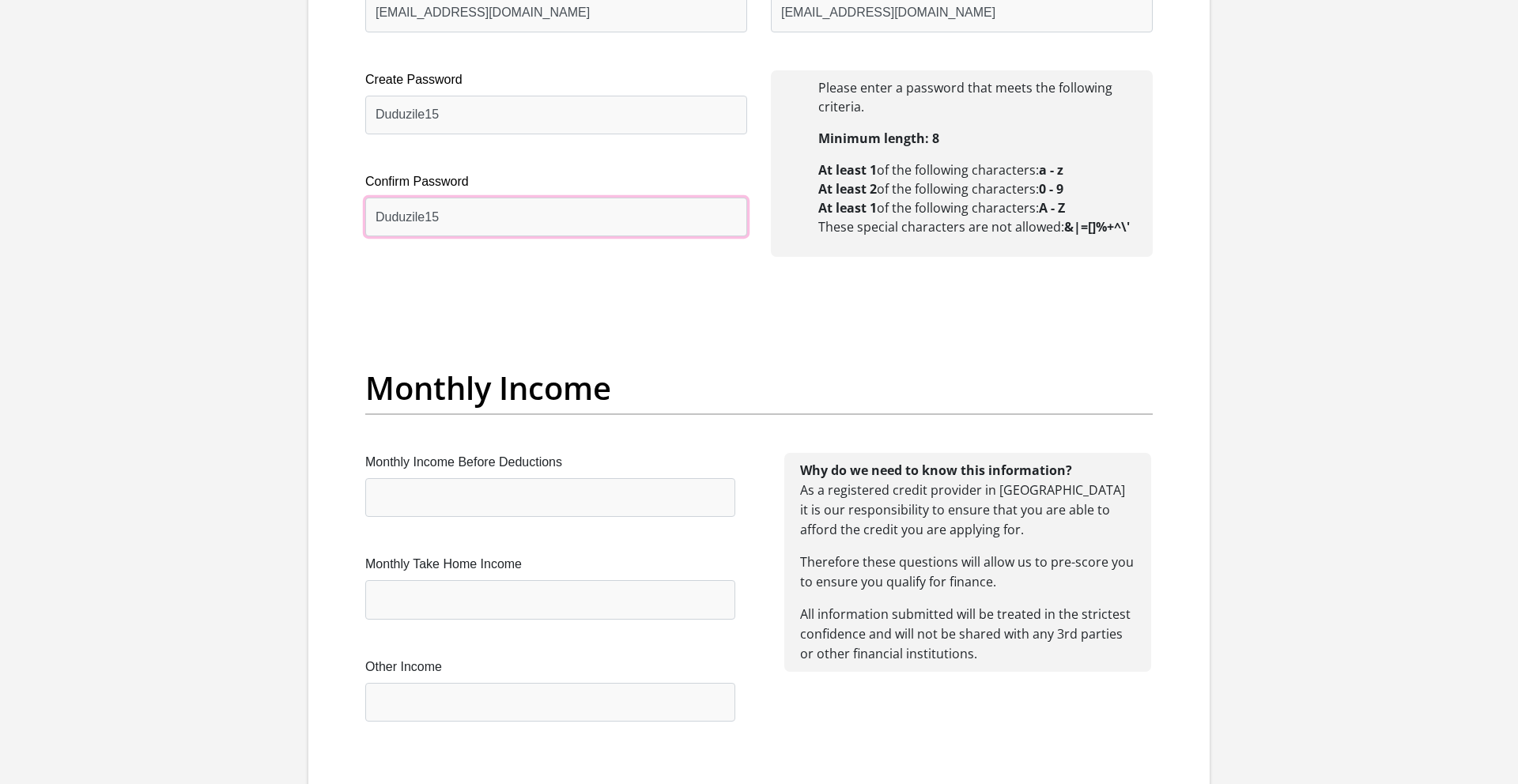
type input "Duduzile15"
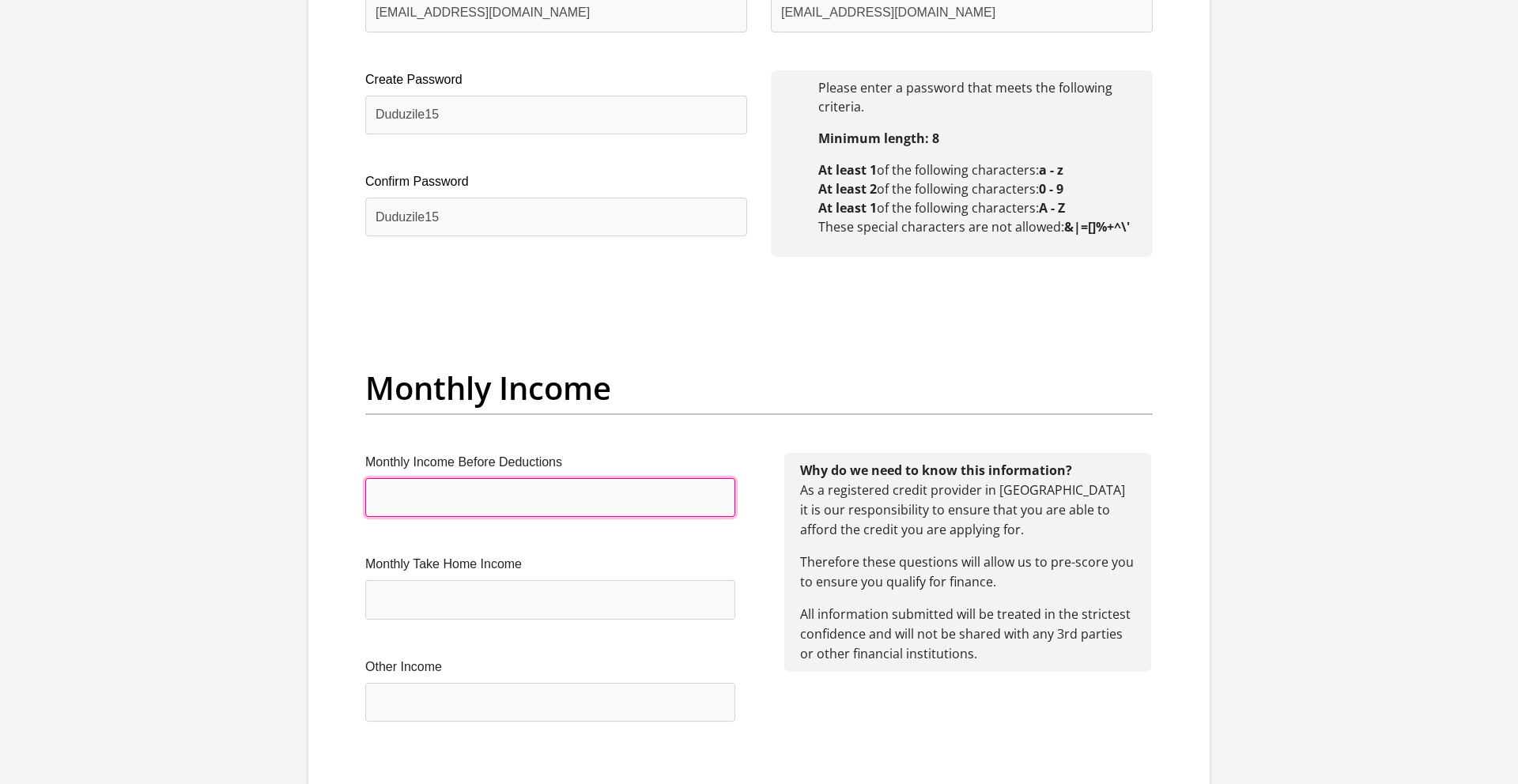
click at [399, 493] on input "Monthly Income Before Deductions" at bounding box center [550, 498] width 370 height 39
type input "46500"
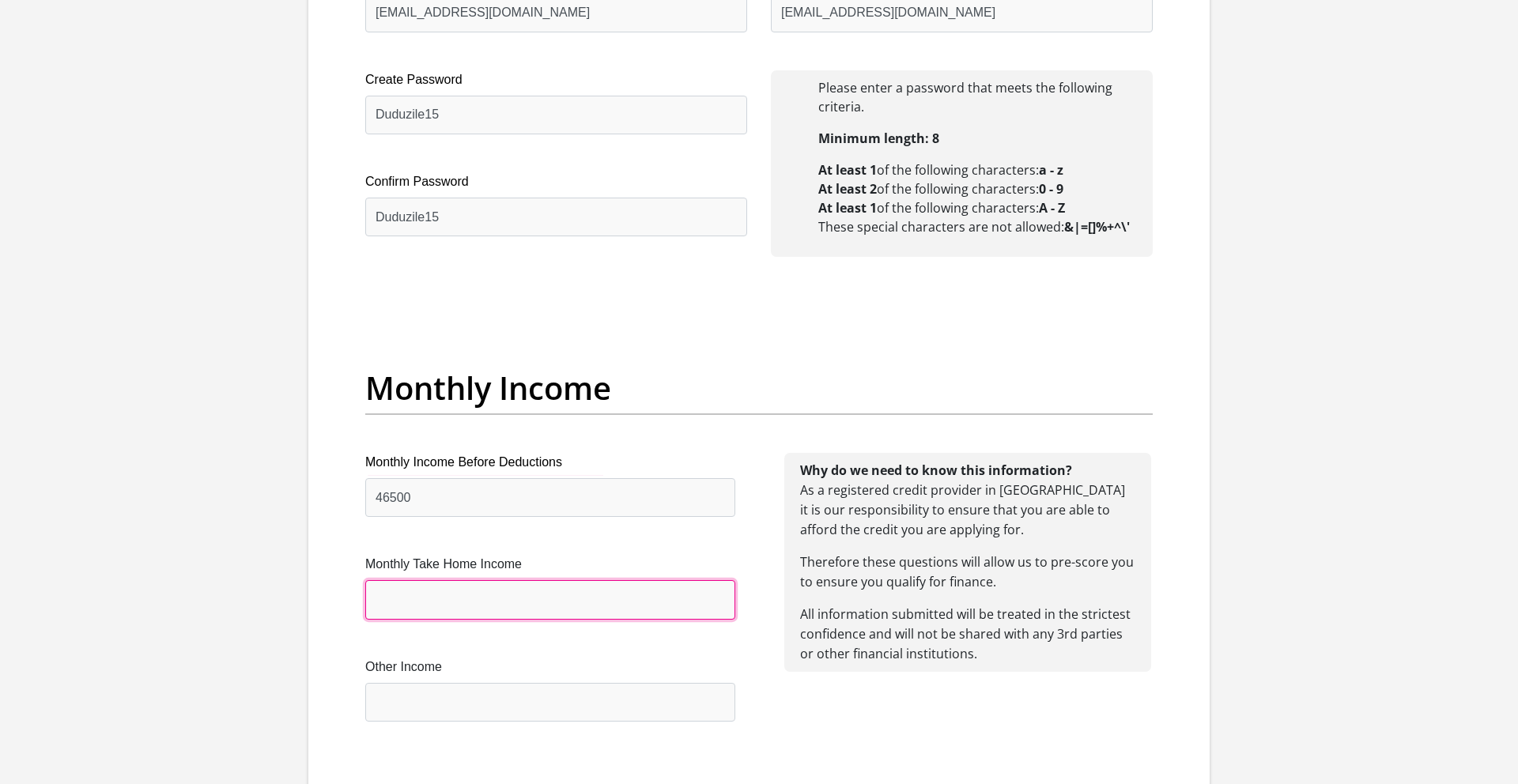
click at [410, 605] on input "Monthly Take Home Income" at bounding box center [550, 600] width 370 height 39
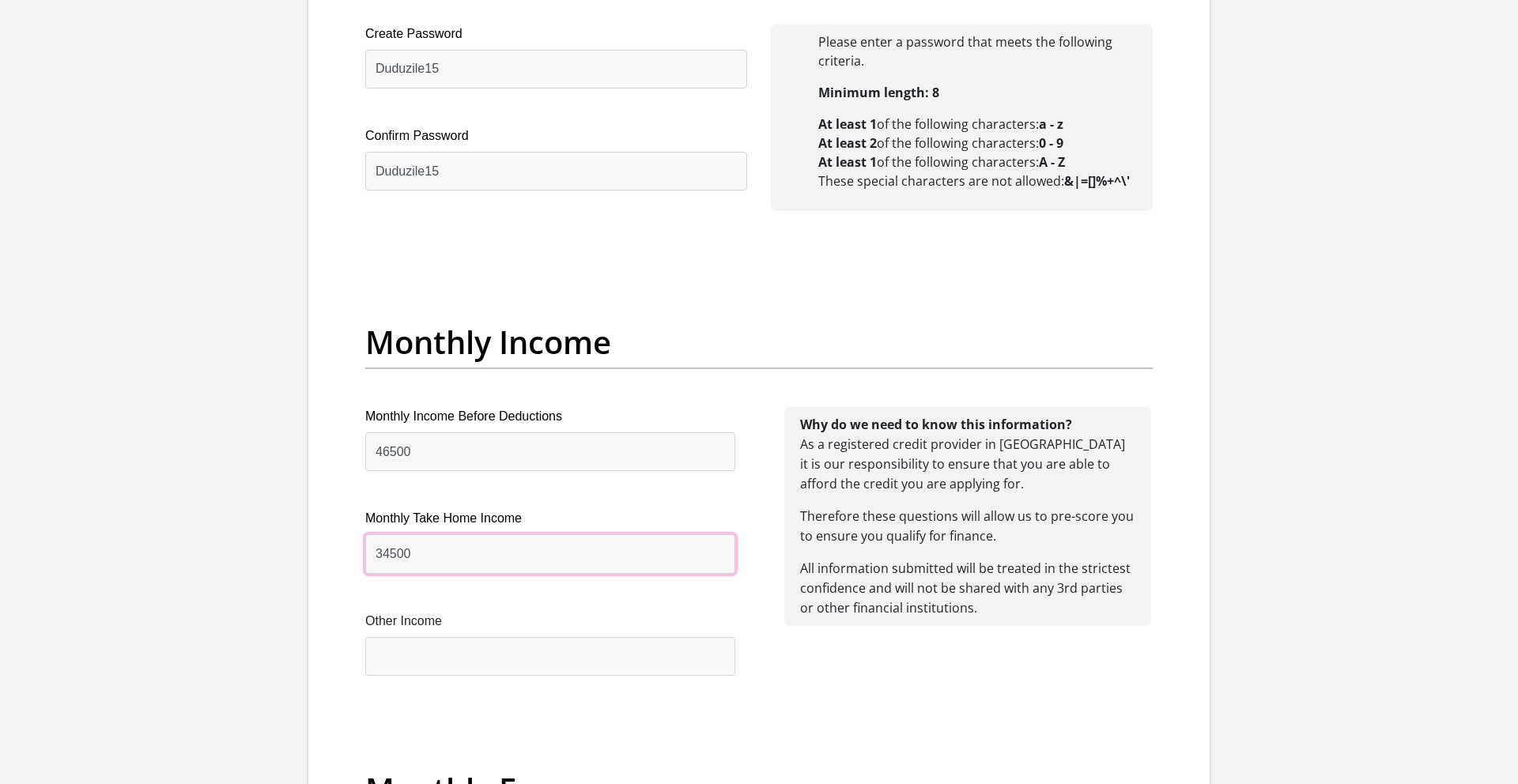
scroll to position [1694, 0]
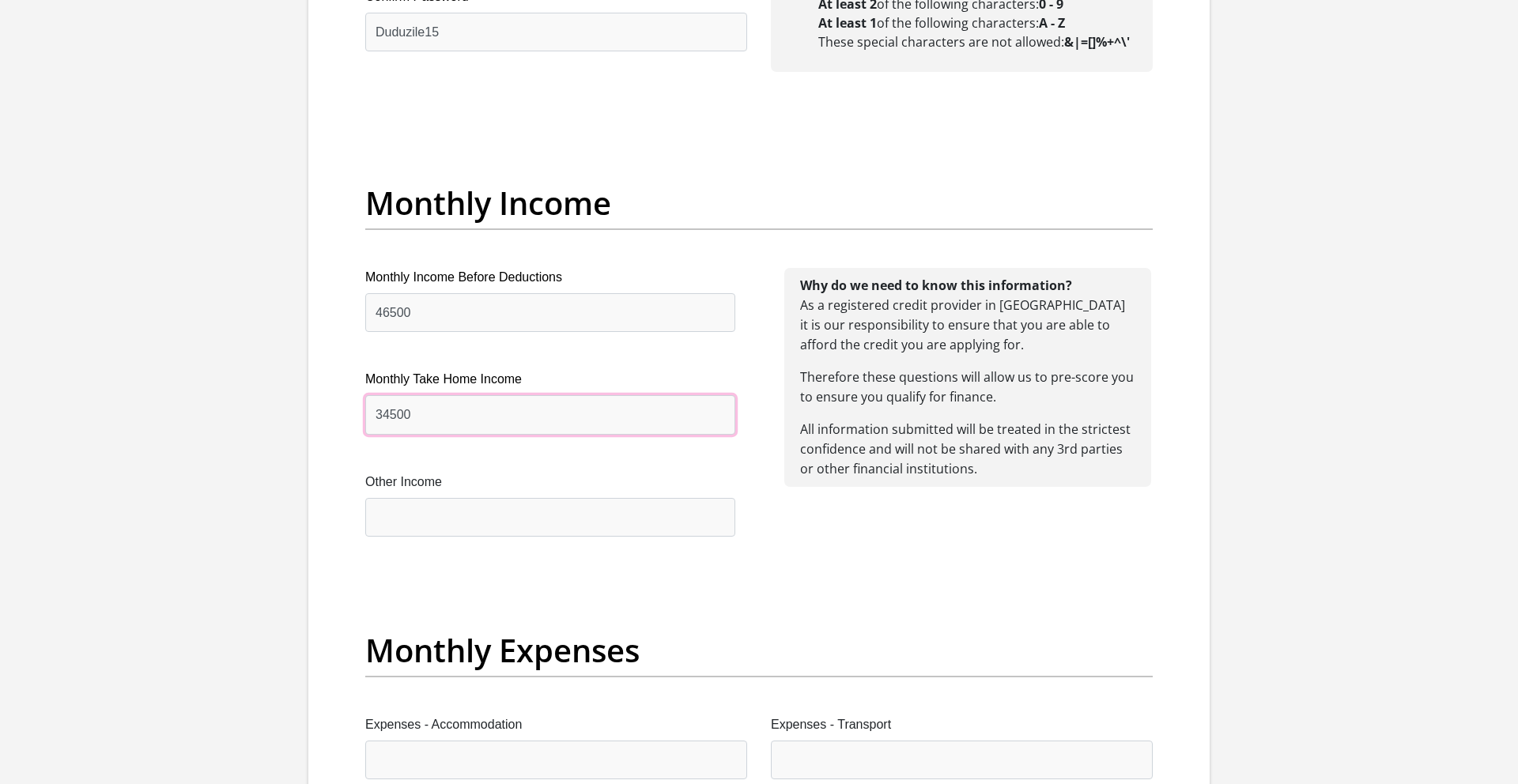
type input "34500"
click at [440, 520] on input "Other Income" at bounding box center [550, 517] width 370 height 39
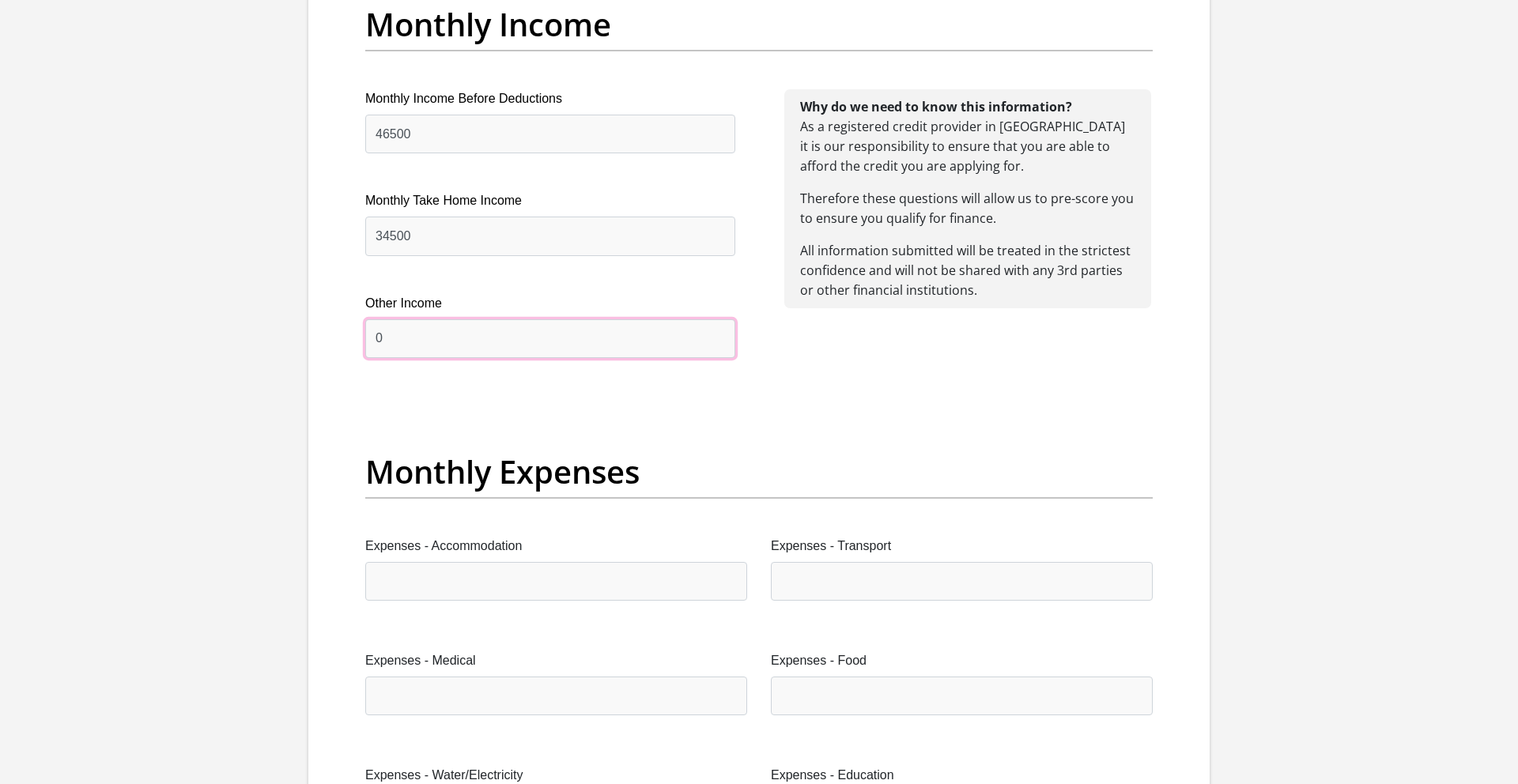
scroll to position [1878, 0]
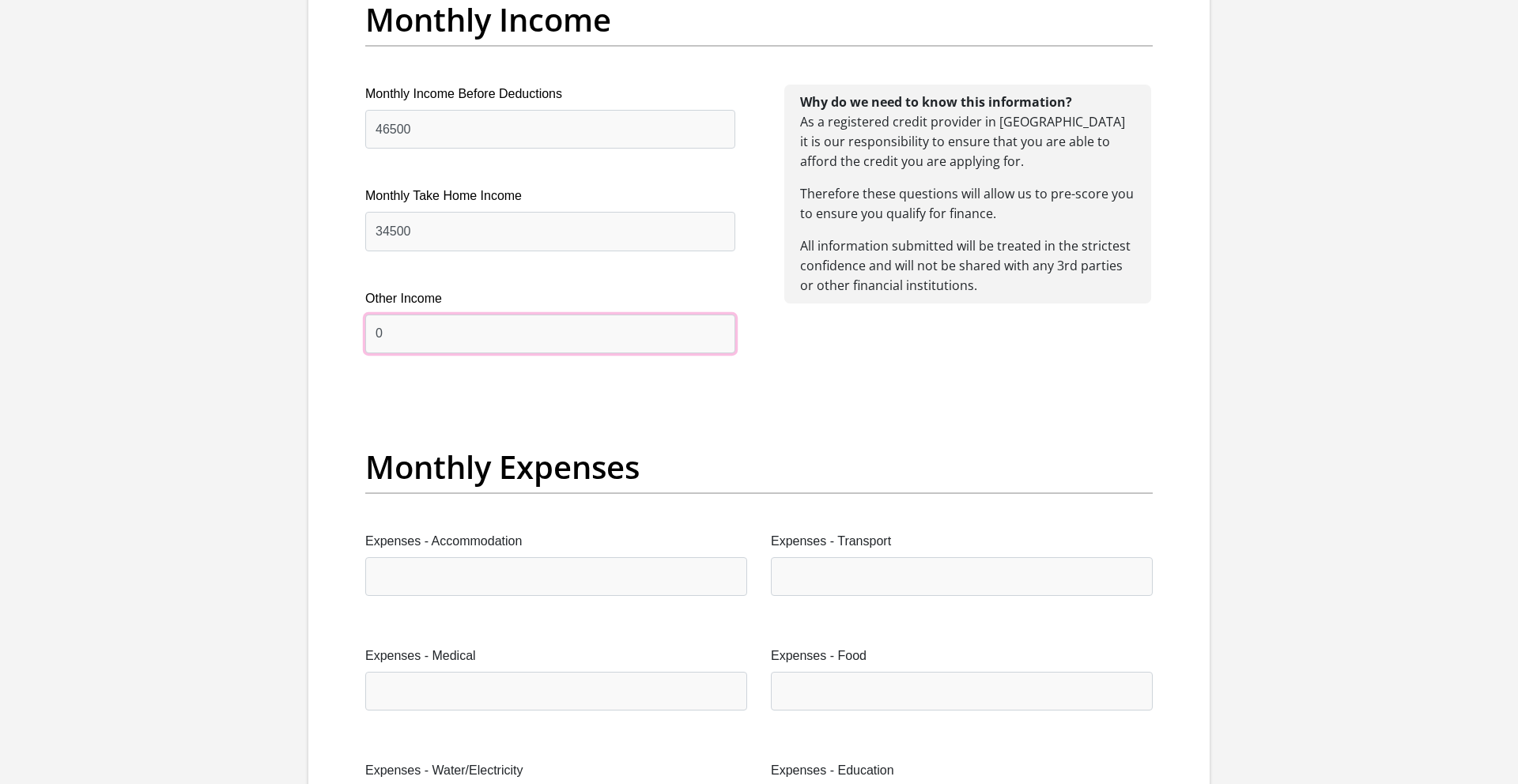
type input "0"
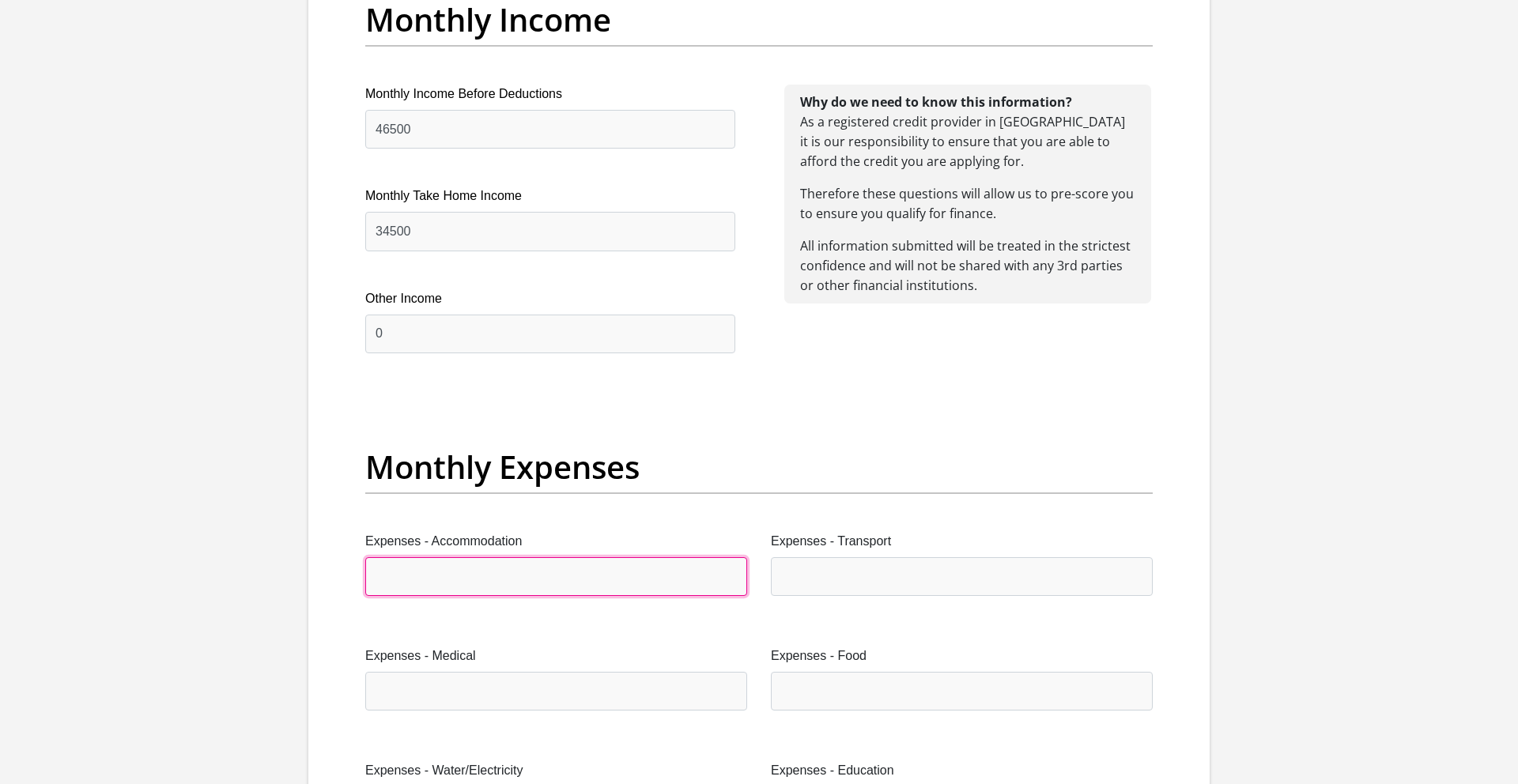
click at [461, 586] on input "Expenses - Accommodation" at bounding box center [556, 577] width 382 height 39
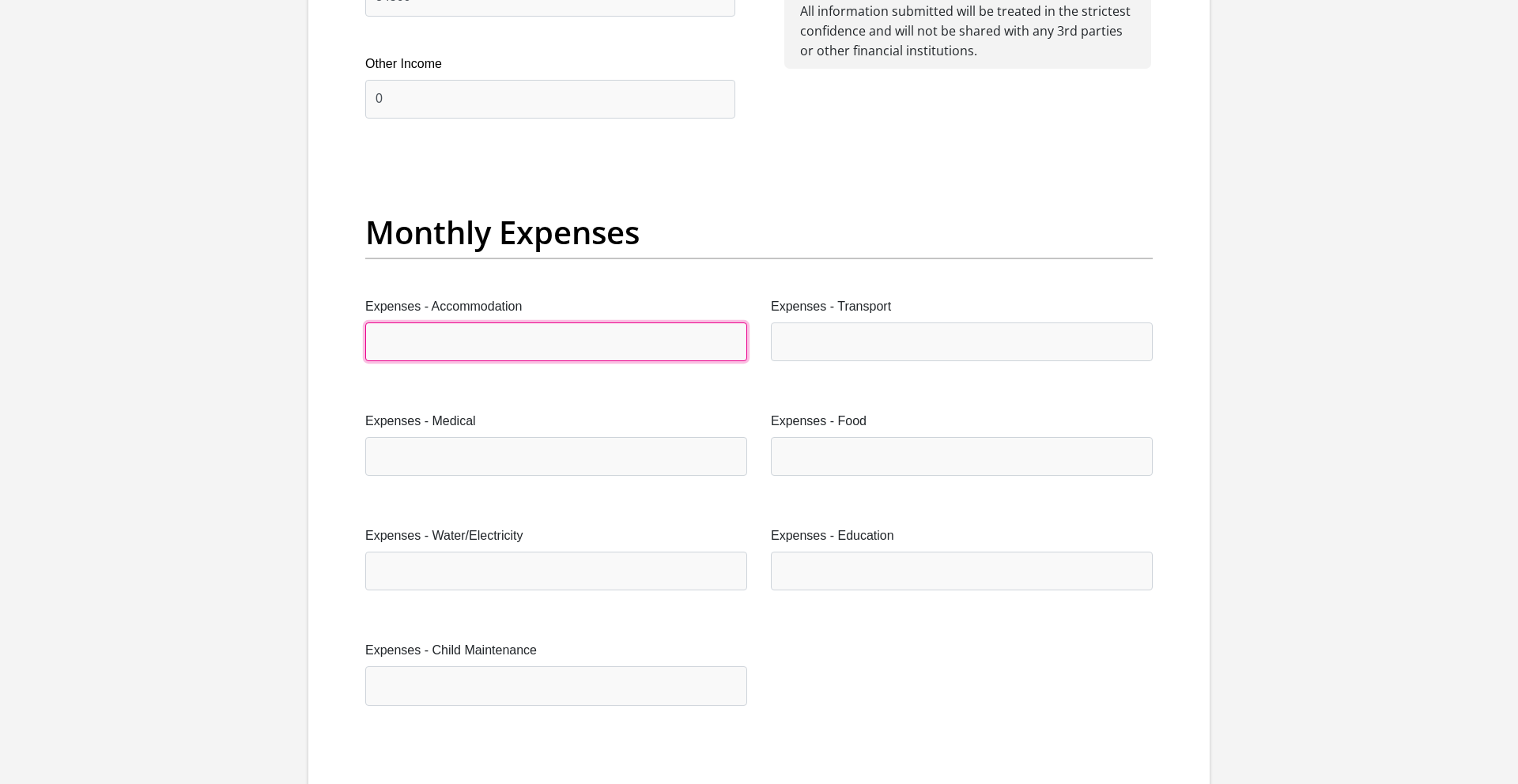
scroll to position [2111, 0]
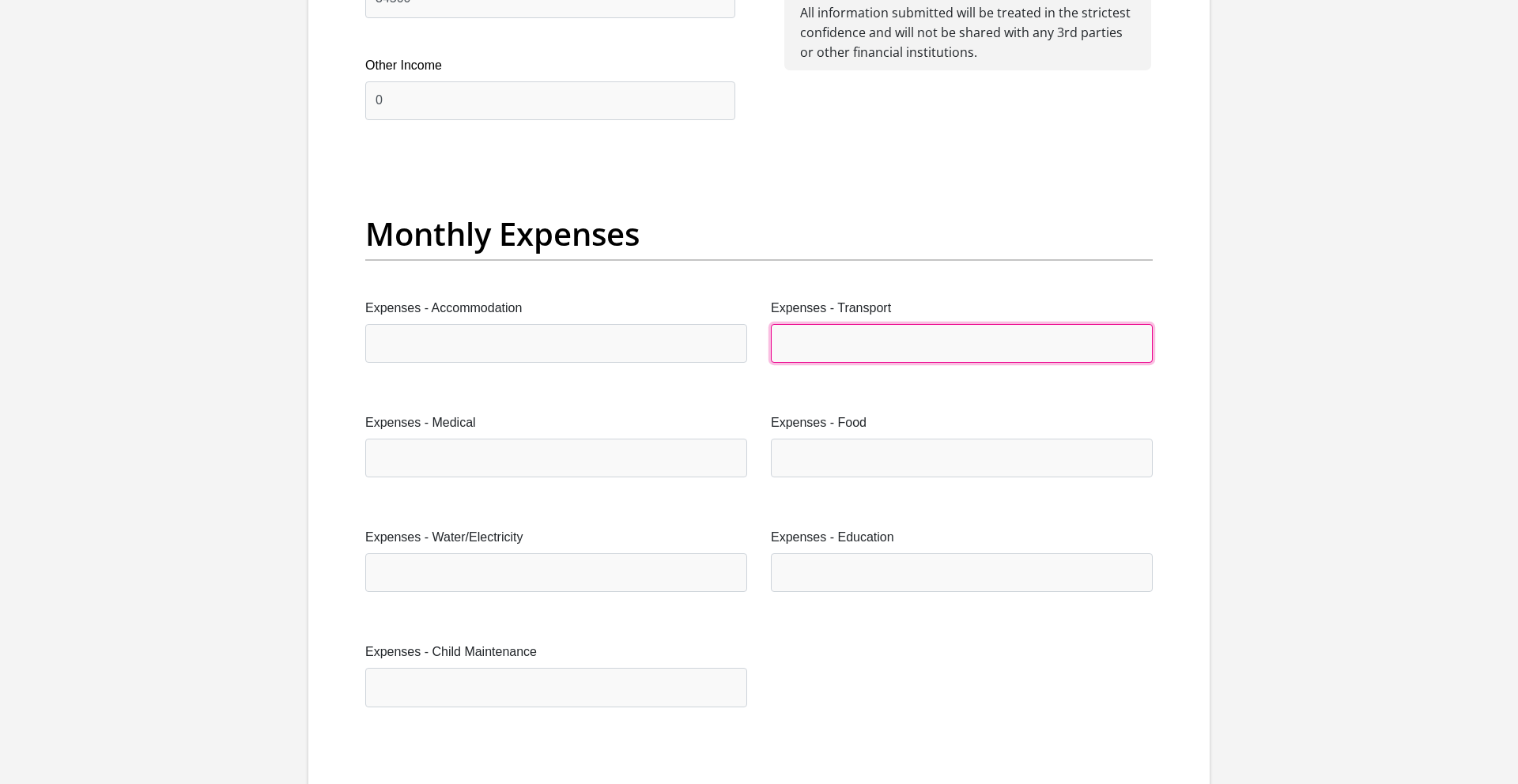
click at [817, 335] on input "Expenses - Transport" at bounding box center [961, 343] width 382 height 39
type input "3000"
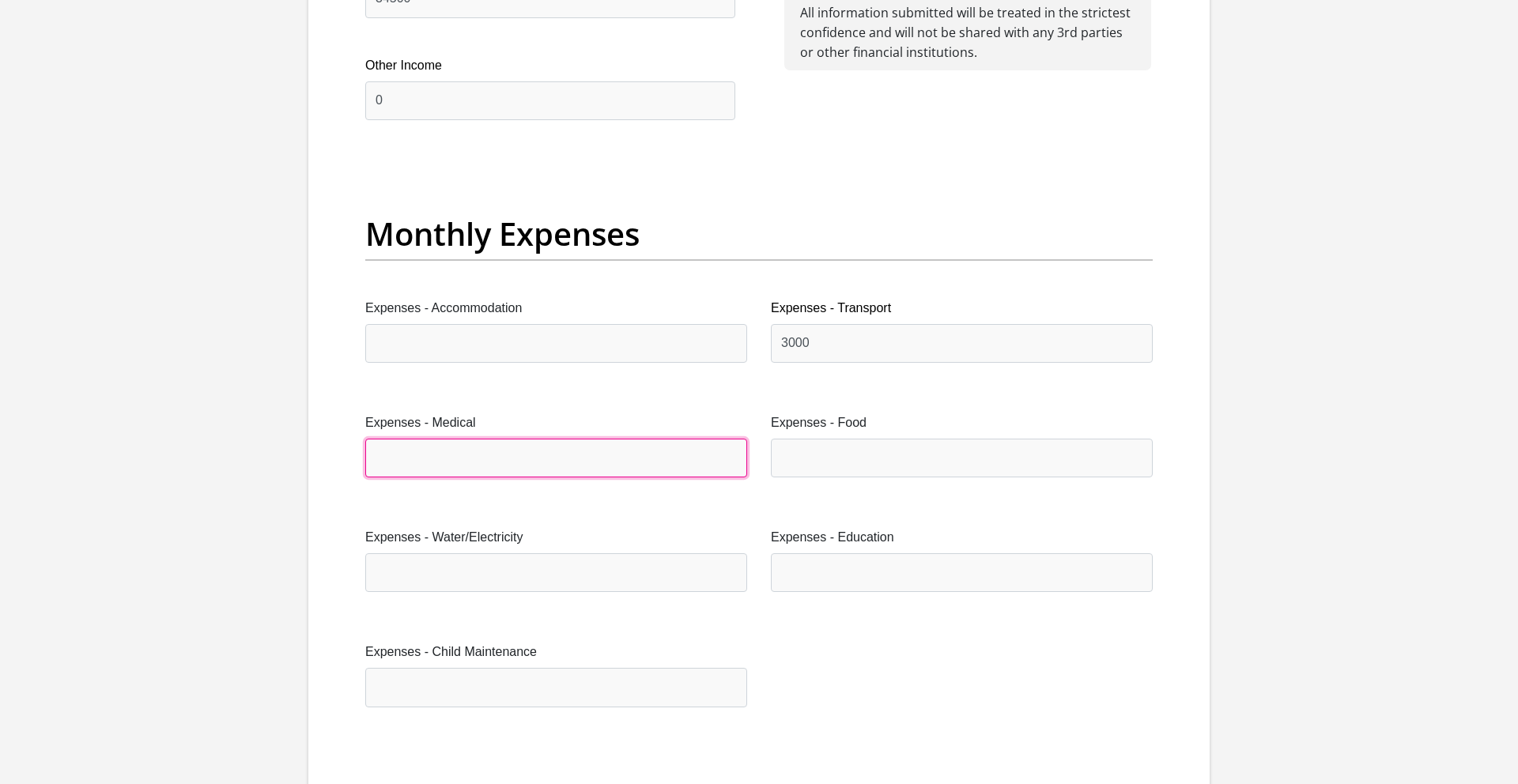
click at [444, 455] on input "Expenses - Medical" at bounding box center [556, 458] width 382 height 39
type input "1200"
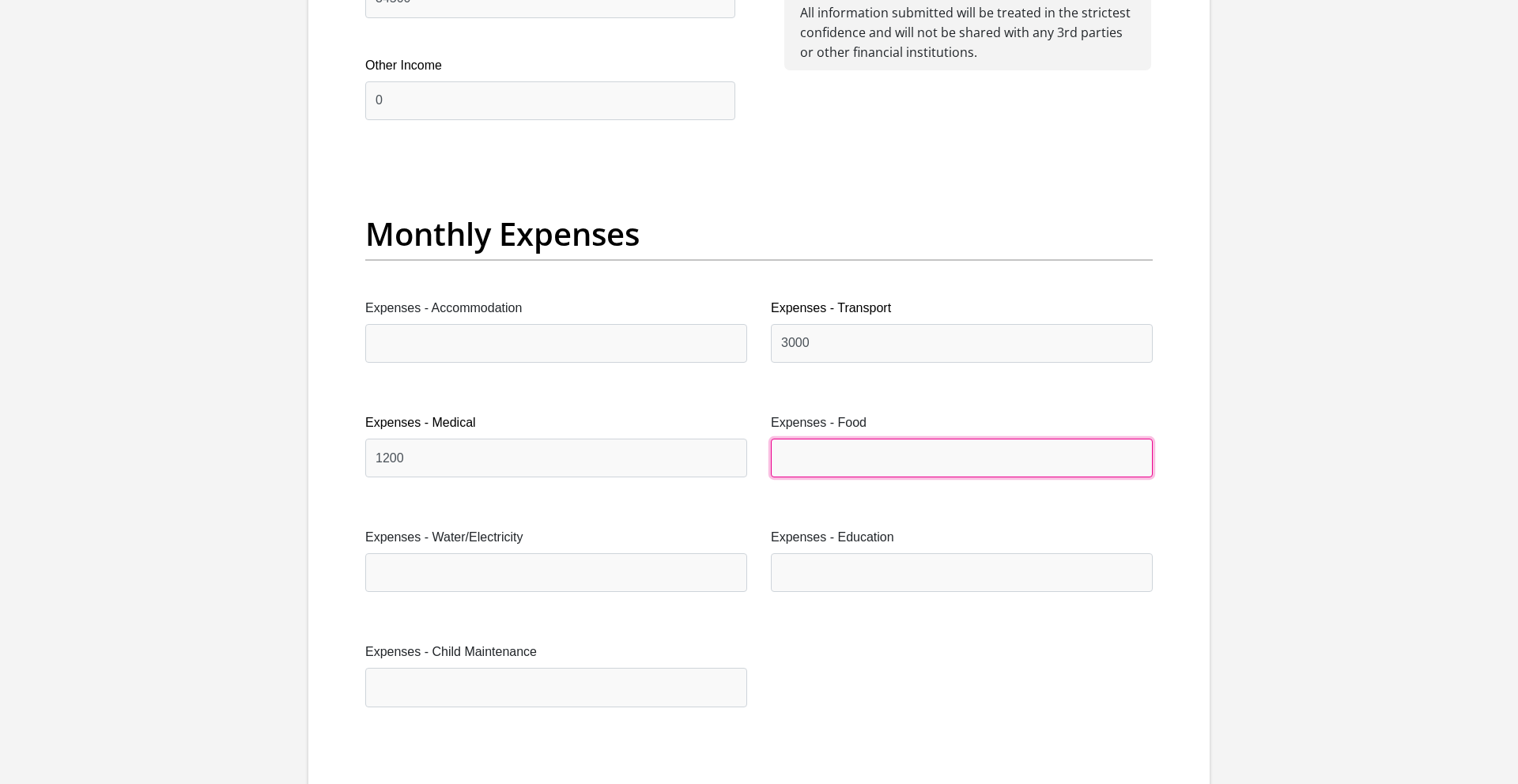
click at [808, 455] on input "Expenses - Food" at bounding box center [961, 458] width 382 height 39
type input "2000"
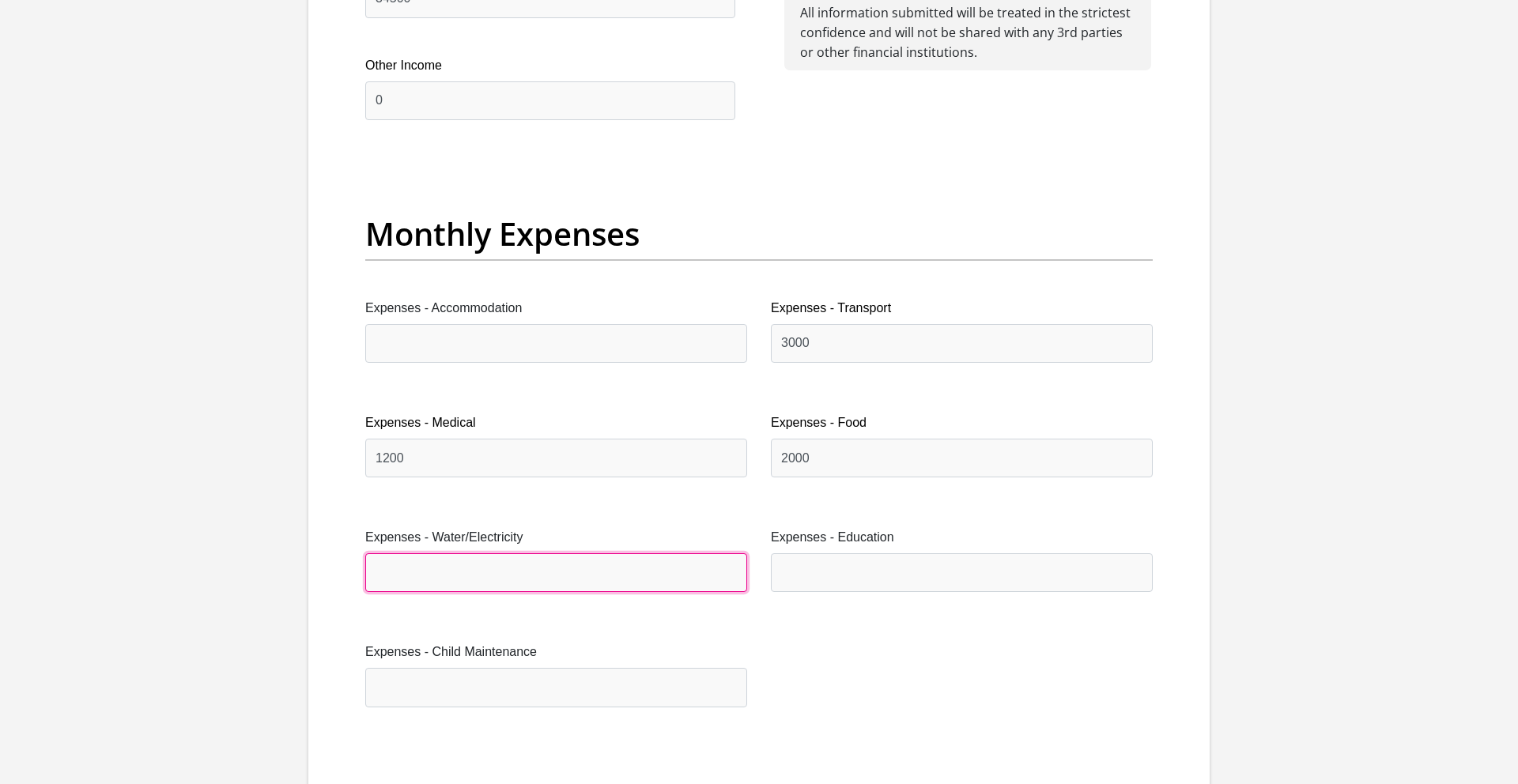
click at [455, 574] on input "Expenses - Water/Electricity" at bounding box center [556, 572] width 382 height 39
type input "1500"
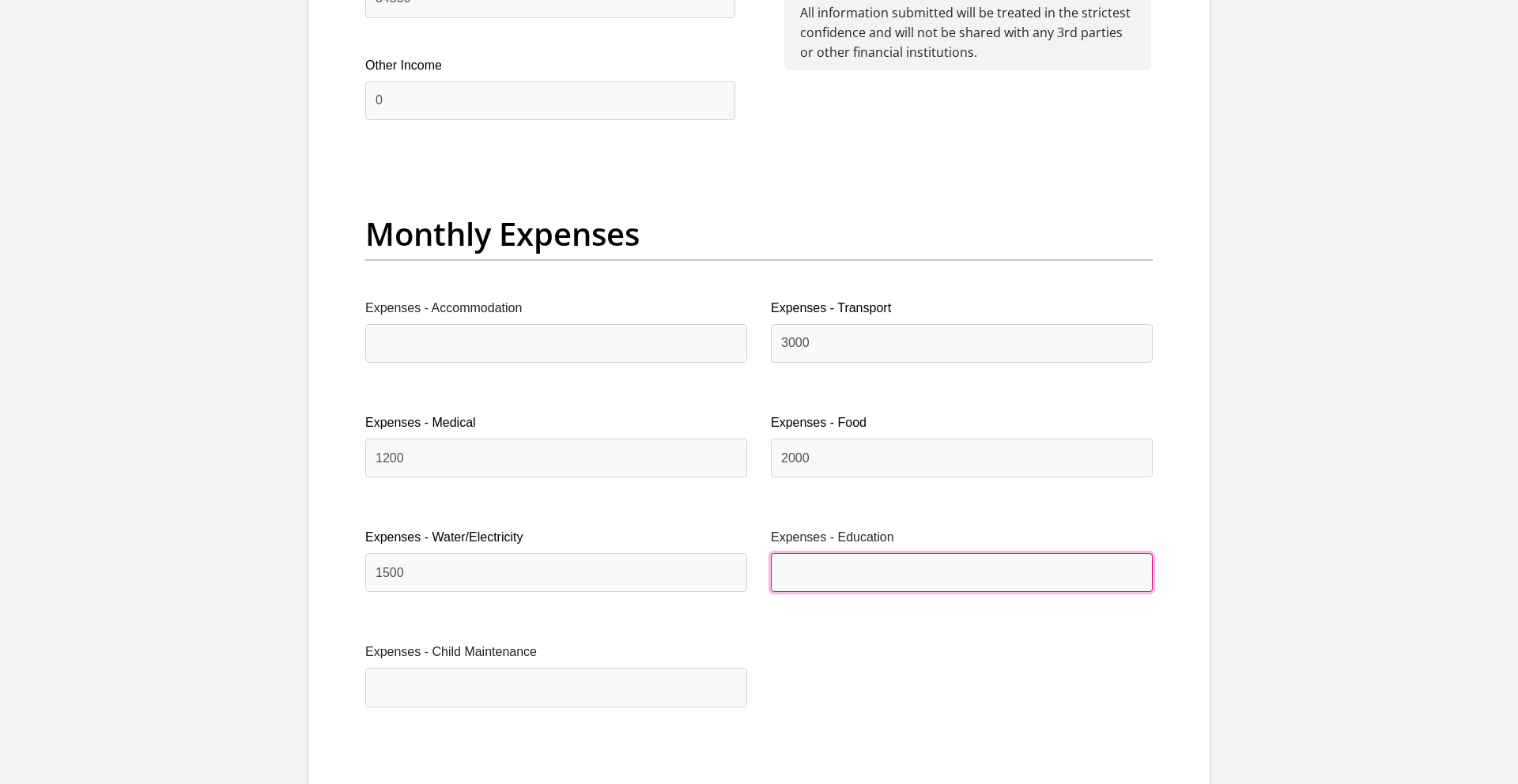
click at [829, 572] on input "Expenses - Education" at bounding box center [961, 572] width 382 height 39
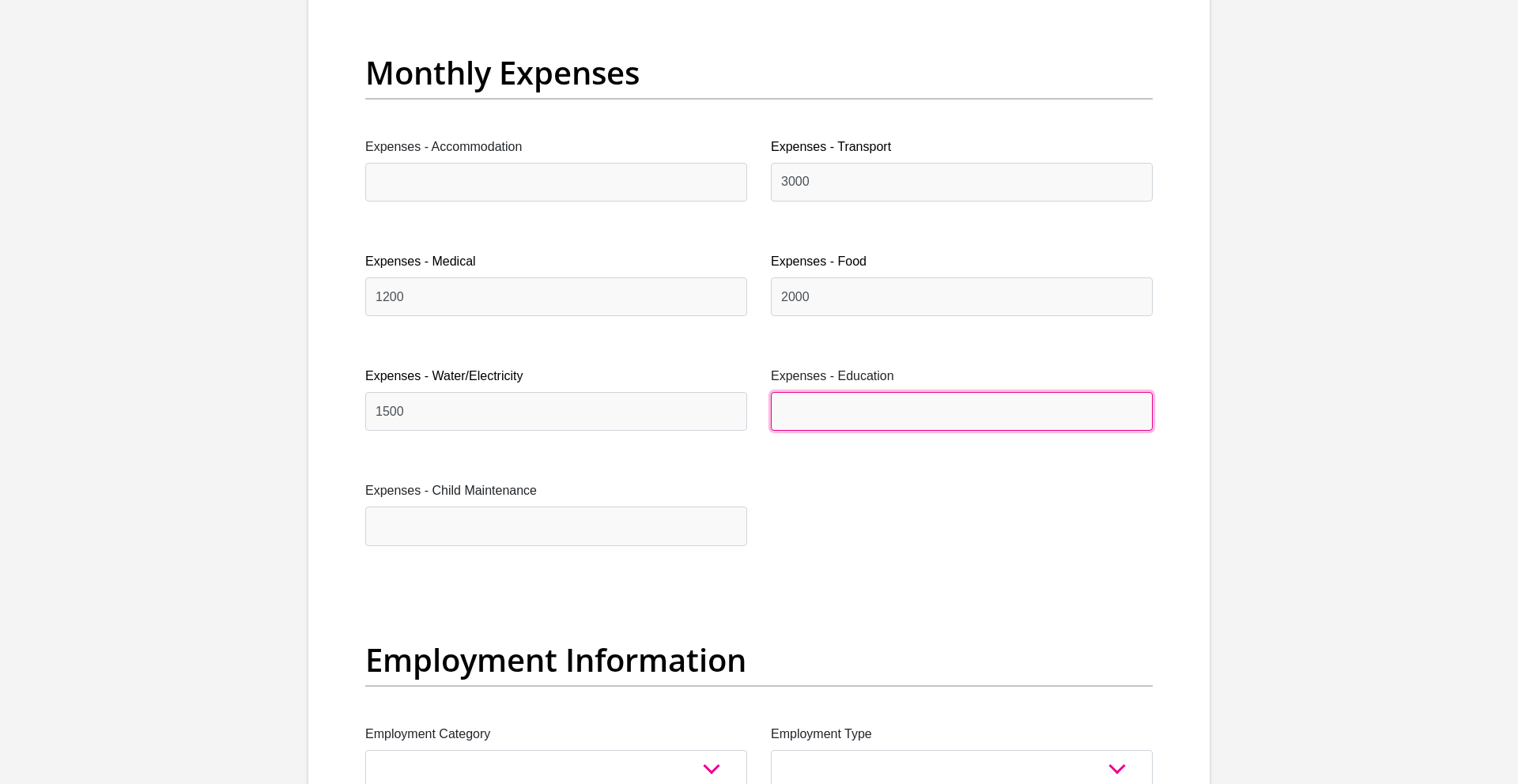
scroll to position [2290, 0]
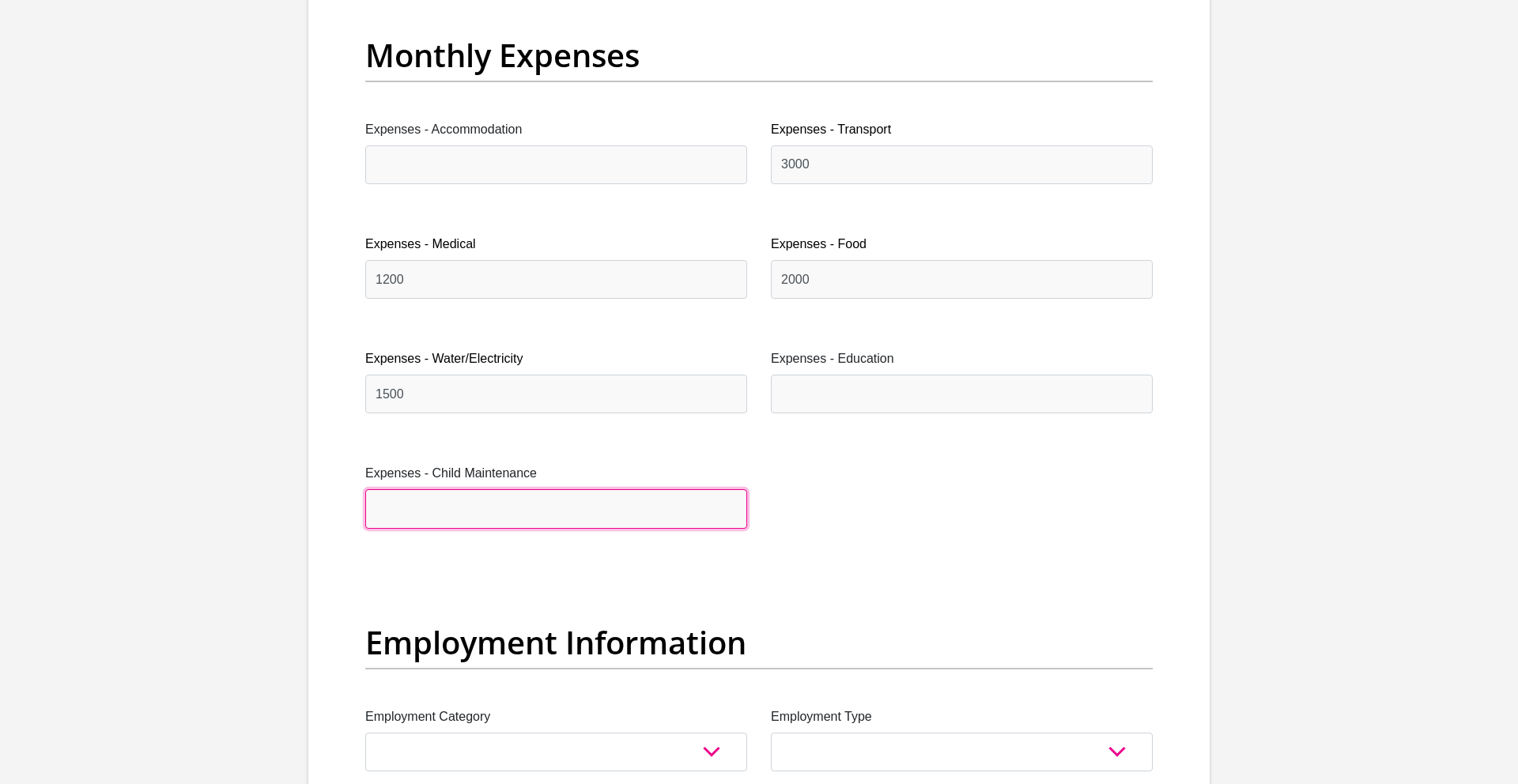
click at [402, 513] on input "Expenses - Child Maintenance" at bounding box center [556, 508] width 382 height 39
type input "6000"
click at [453, 586] on div "Title Mr Ms Mrs Dr [PERSON_NAME] First Name Vusile Surname [PERSON_NAME] ID Num…" at bounding box center [759, 569] width 811 height 5164
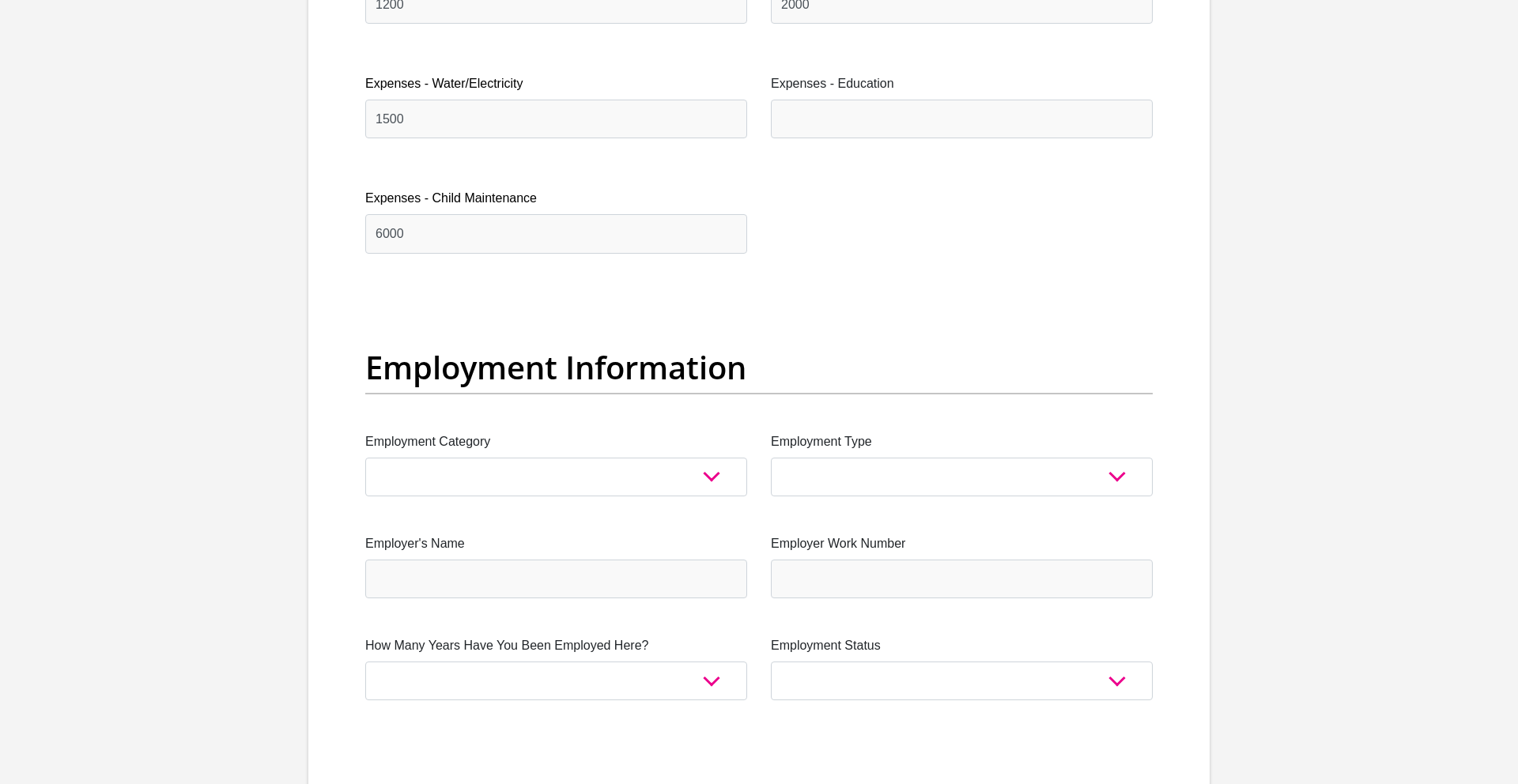
scroll to position [2566, 0]
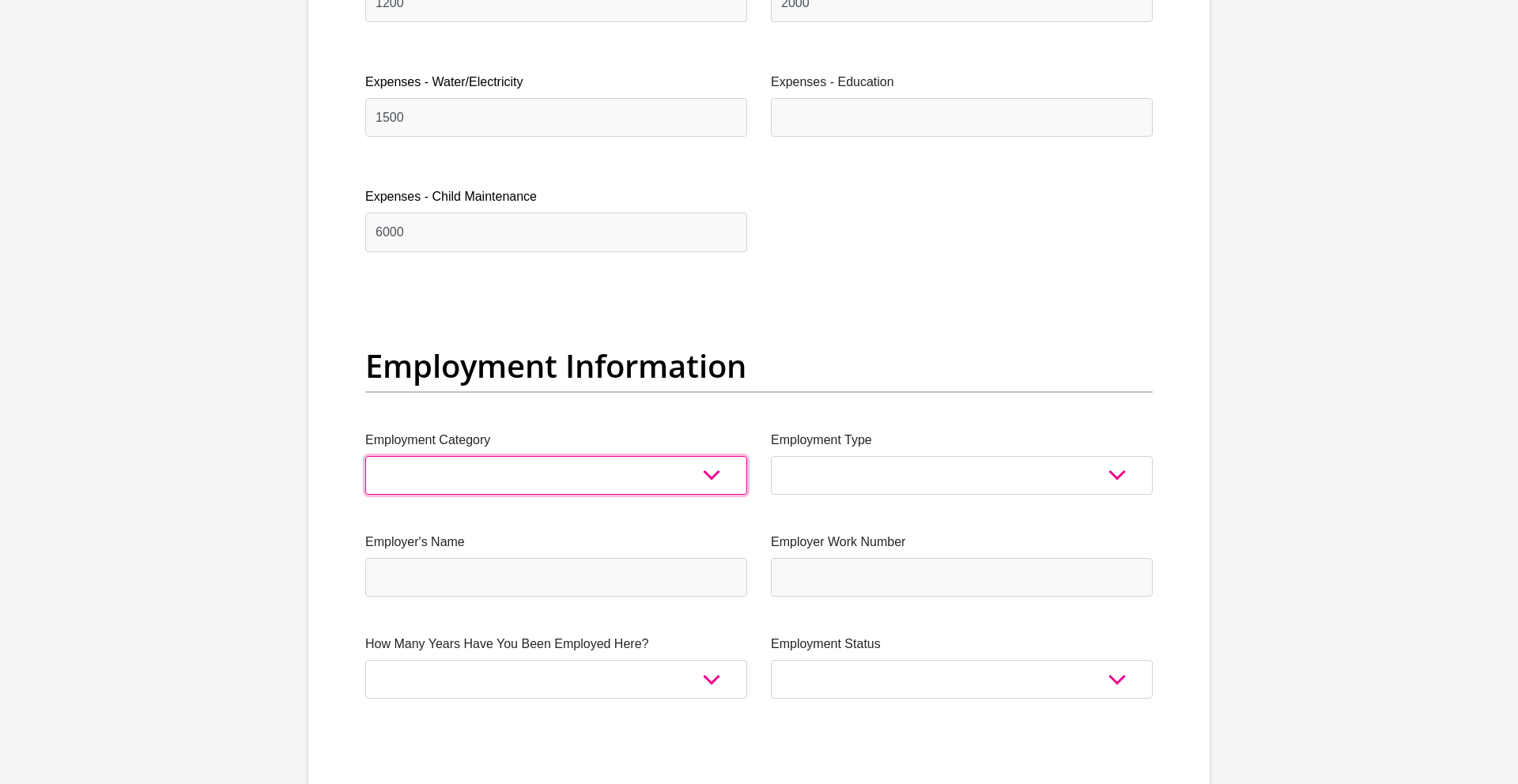
click at [459, 473] on select "AGRICULTURE ALCOHOL & TOBACCO CONSTRUCTION MATERIALS METALLURGY EQUIPMENT FOR R…" at bounding box center [556, 476] width 382 height 39
click at [365, 457] on select "AGRICULTURE ALCOHOL & TOBACCO CONSTRUCTION MATERIALS METALLURGY EQUIPMENT FOR R…" at bounding box center [556, 476] width 382 height 39
click at [536, 477] on select "AGRICULTURE ALCOHOL & TOBACCO CONSTRUCTION MATERIALS METALLURGY EQUIPMENT FOR R…" at bounding box center [556, 476] width 382 height 39
click at [365, 457] on select "AGRICULTURE ALCOHOL & TOBACCO CONSTRUCTION MATERIALS METALLURGY EQUIPMENT FOR R…" at bounding box center [556, 476] width 382 height 39
click at [709, 471] on select "AGRICULTURE ALCOHOL & TOBACCO CONSTRUCTION MATERIALS METALLURGY EQUIPMENT FOR R…" at bounding box center [556, 476] width 382 height 39
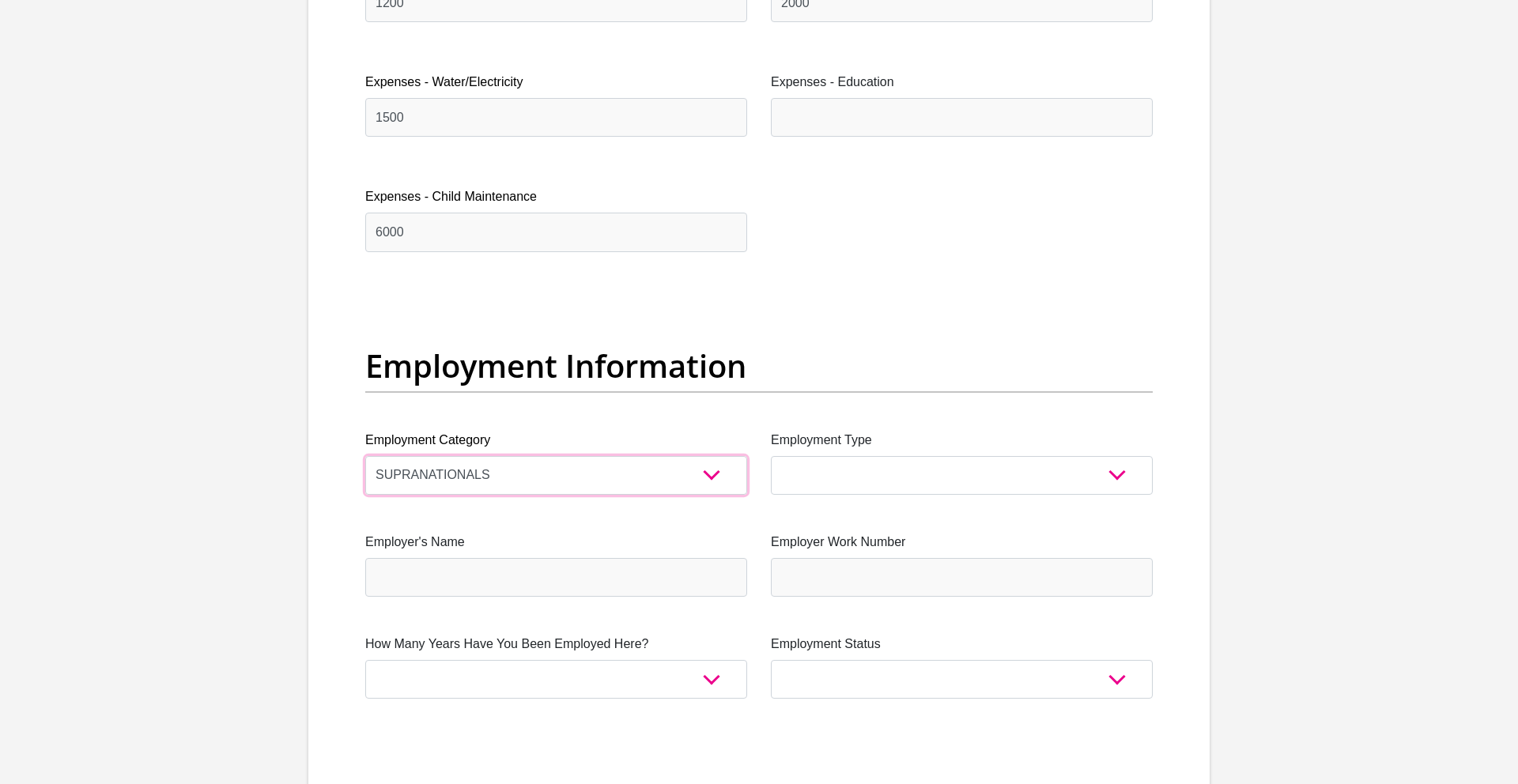
click at [712, 475] on select "AGRICULTURE ALCOHOL & TOBACCO CONSTRUCTION MATERIALS METALLURGY EQUIPMENT FOR R…" at bounding box center [556, 476] width 382 height 39
click at [365, 457] on select "AGRICULTURE ALCOHOL & TOBACCO CONSTRUCTION MATERIALS METALLURGY EQUIPMENT FOR R…" at bounding box center [556, 476] width 382 height 39
click at [709, 473] on select "AGRICULTURE ALCOHOL & TOBACCO CONSTRUCTION MATERIALS METALLURGY EQUIPMENT FOR R…" at bounding box center [556, 476] width 382 height 39
select select "13"
click at [365, 457] on select "AGRICULTURE ALCOHOL & TOBACCO CONSTRUCTION MATERIALS METALLURGY EQUIPMENT FOR R…" at bounding box center [556, 476] width 382 height 39
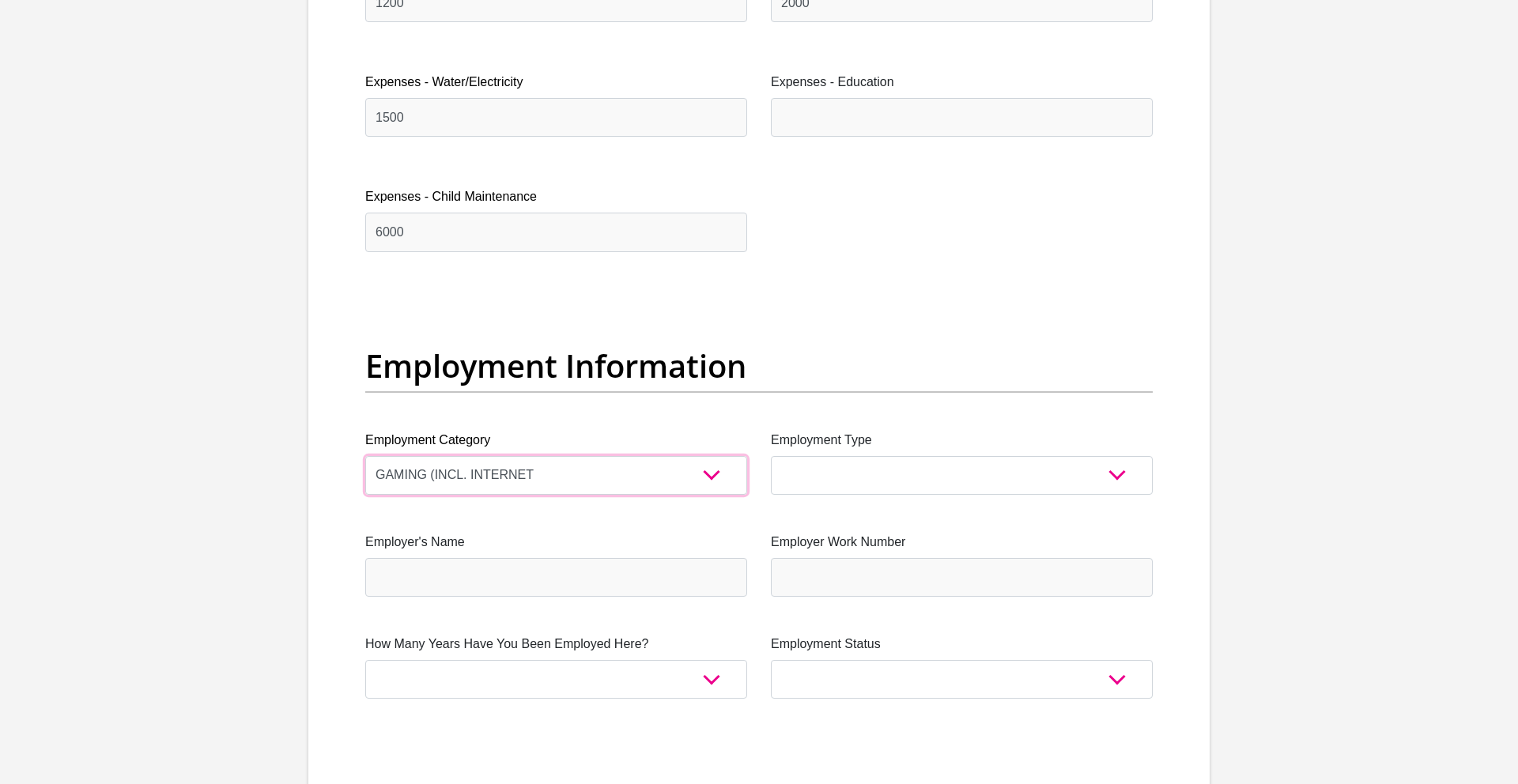
click at [709, 472] on select "AGRICULTURE ALCOHOL & TOBACCO CONSTRUCTION MATERIALS METALLURGY EQUIPMENT FOR R…" at bounding box center [556, 476] width 382 height 39
click at [710, 473] on select "AGRICULTURE ALCOHOL & TOBACCO CONSTRUCTION MATERIALS METALLURGY EQUIPMENT FOR R…" at bounding box center [556, 476] width 382 height 39
select select
click at [365, 457] on select "AGRICULTURE ALCOHOL & TOBACCO CONSTRUCTION MATERIALS METALLURGY EQUIPMENT FOR R…" at bounding box center [556, 476] width 382 height 39
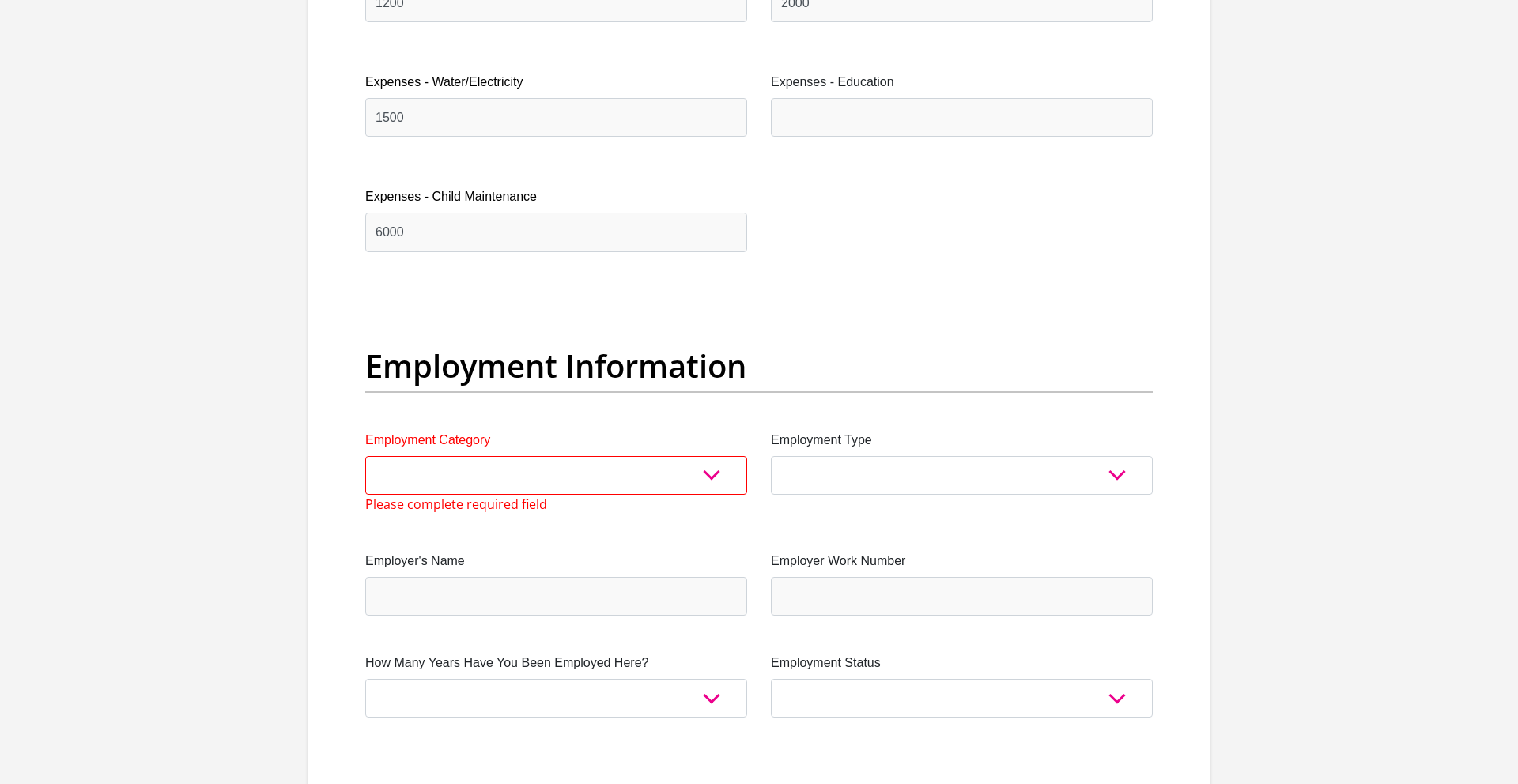
click at [487, 554] on label "Employer's Name" at bounding box center [556, 562] width 382 height 19
click at [487, 577] on input "Employer's Name" at bounding box center [556, 596] width 382 height 39
click at [884, 471] on select "College/Lecturer Craft Seller Creative Driver Executive Farmer Forces - Non Com…" at bounding box center [961, 476] width 382 height 39
select select "Unknown/Other"
click at [771, 457] on select "College/Lecturer Craft Seller Creative Driver Executive Farmer Forces - Non Com…" at bounding box center [961, 476] width 382 height 39
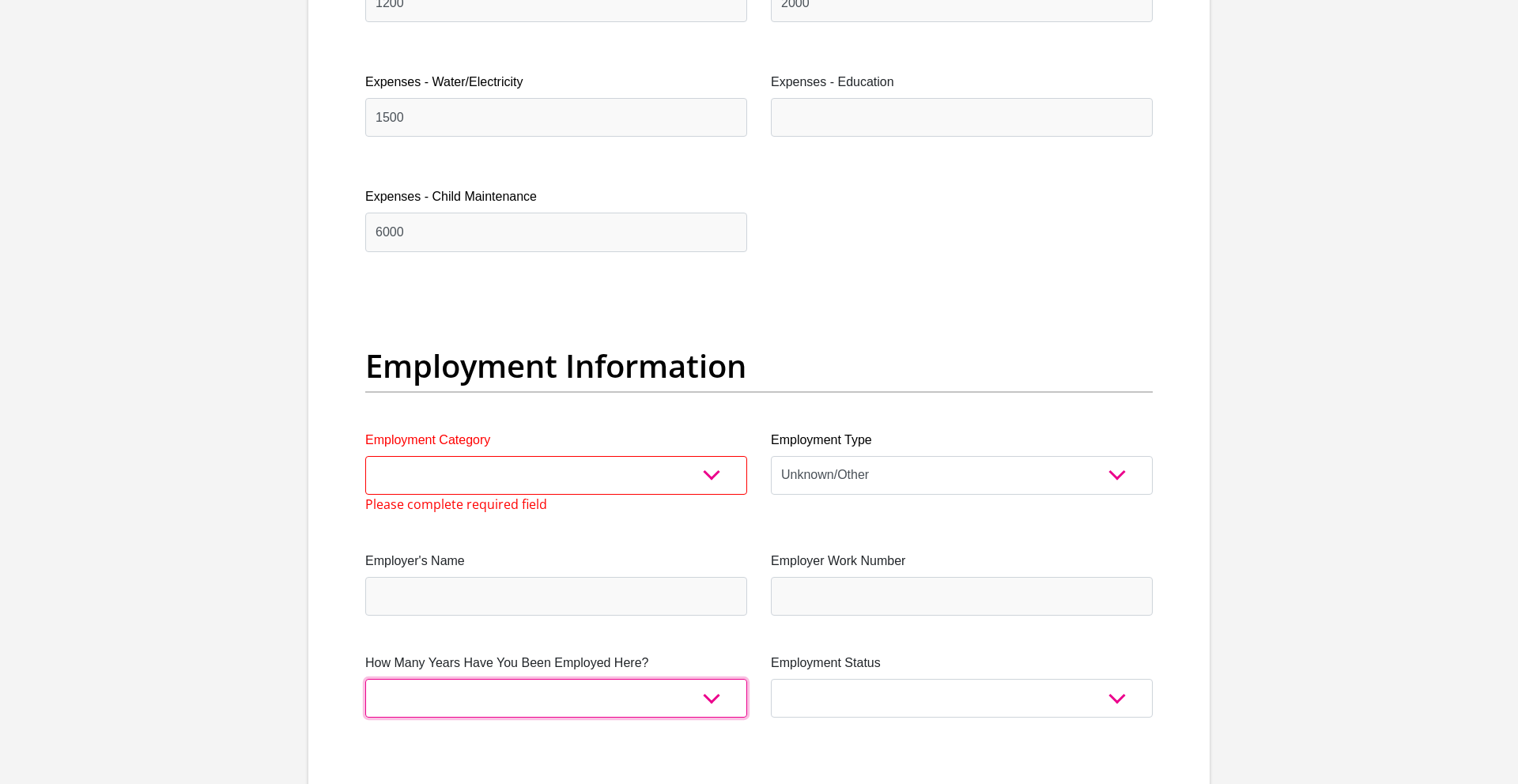
click at [714, 701] on select "less than 1 year 1-3 years 3-5 years 5+ years" at bounding box center [556, 699] width 382 height 39
select select "48"
click at [365, 680] on select "less than 1 year 1-3 years 3-5 years 5+ years" at bounding box center [556, 699] width 382 height 39
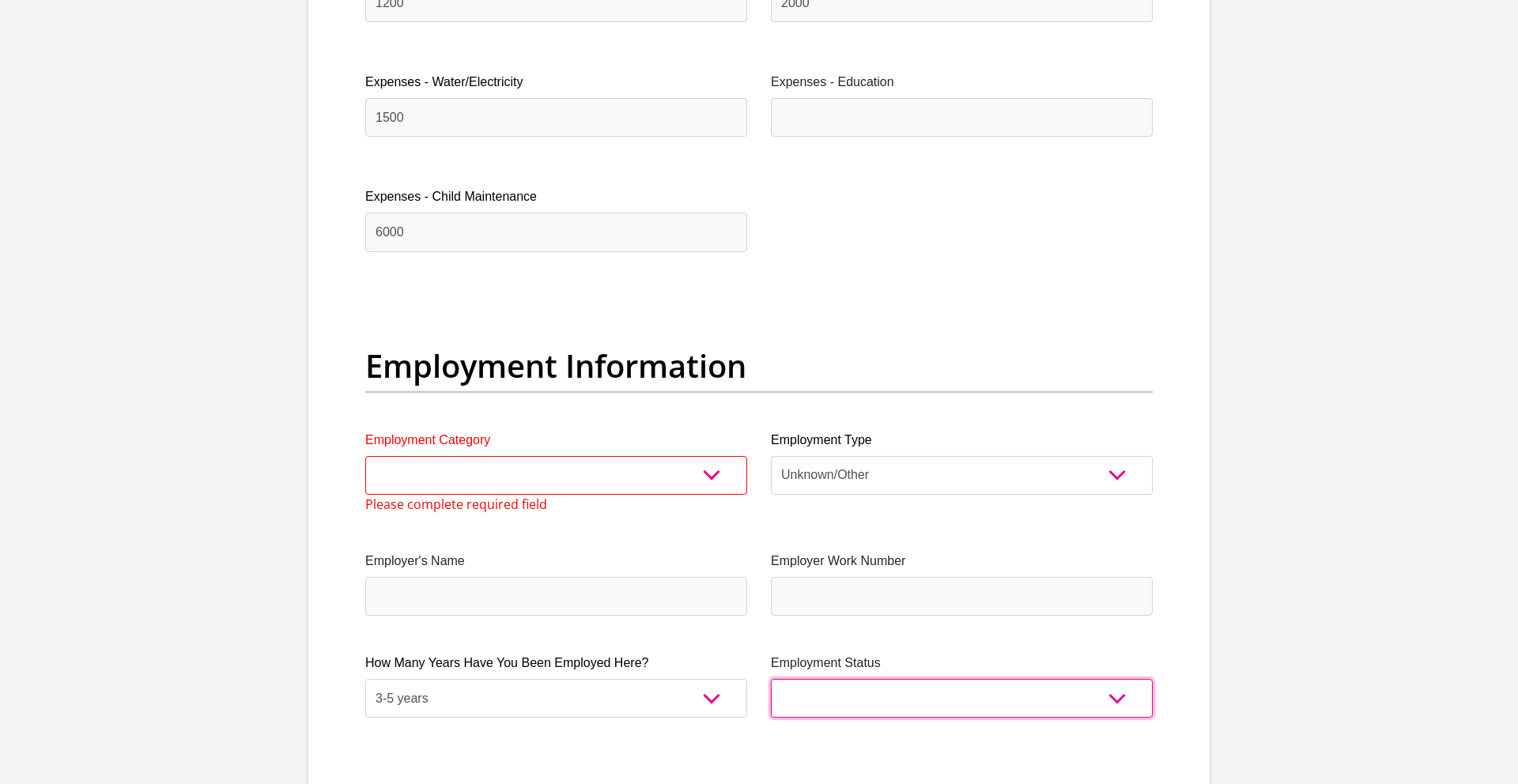
click at [1121, 701] on select "Permanent/Full-time Part-time/Casual [DEMOGRAPHIC_DATA] Worker Self-Employed Ho…" at bounding box center [961, 699] width 382 height 39
select select "1"
click at [771, 680] on select "Permanent/Full-time Part-time/Casual [DEMOGRAPHIC_DATA] Worker Self-Employed Ho…" at bounding box center [961, 699] width 382 height 39
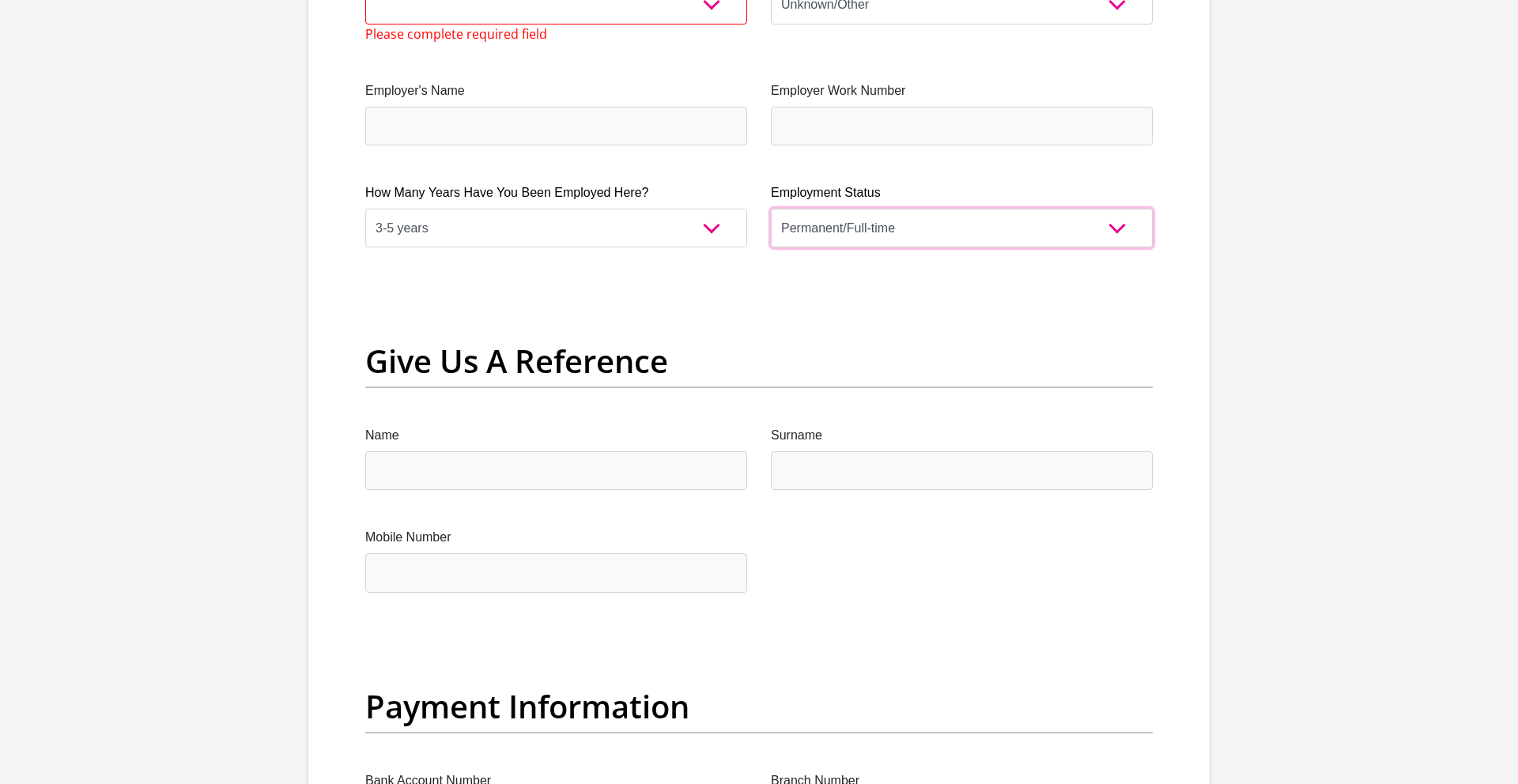
scroll to position [3053, 0]
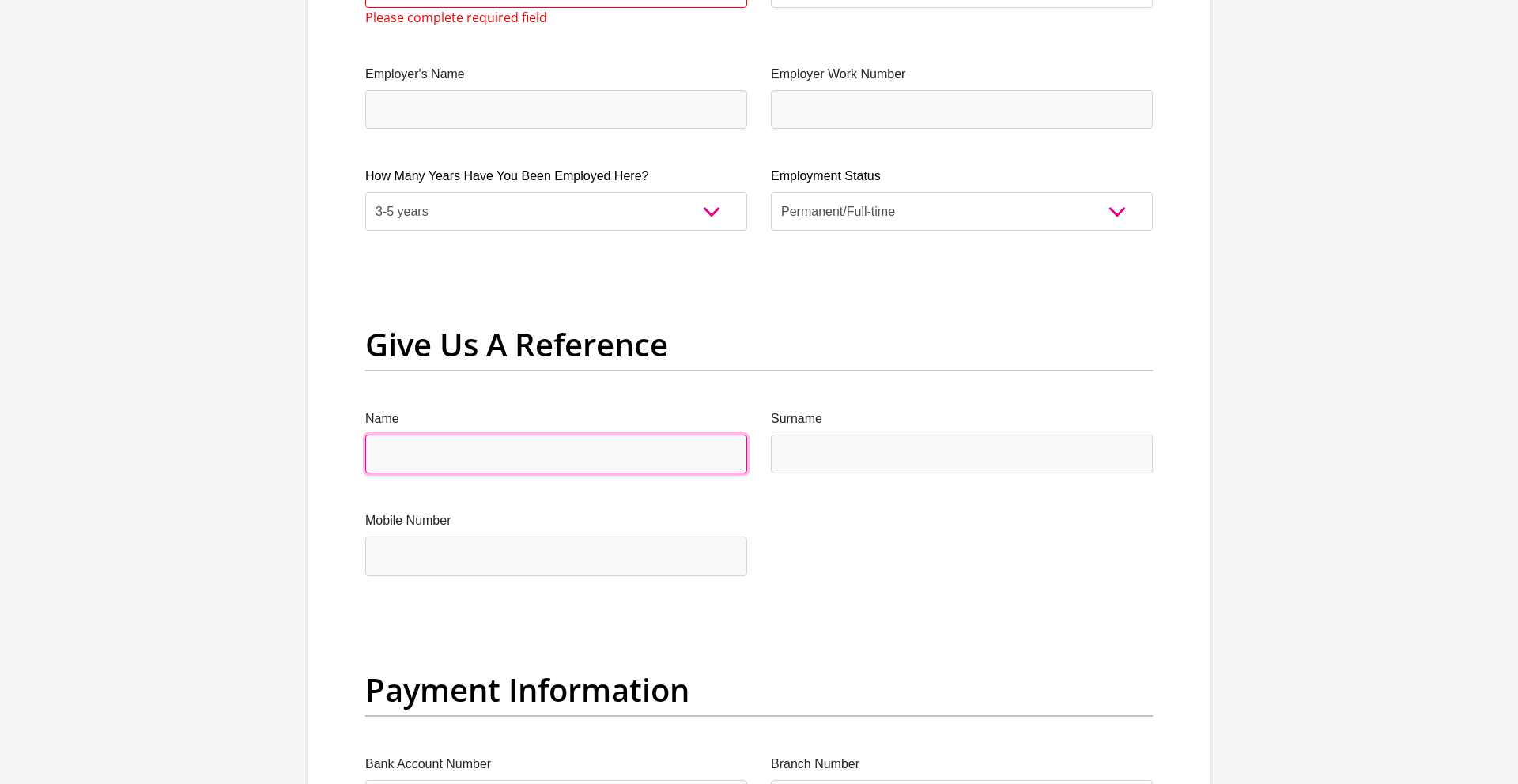
click at [393, 455] on input "Name" at bounding box center [556, 454] width 382 height 39
click at [412, 457] on input "Name" at bounding box center [556, 454] width 382 height 39
type input "[PERSON_NAME]"
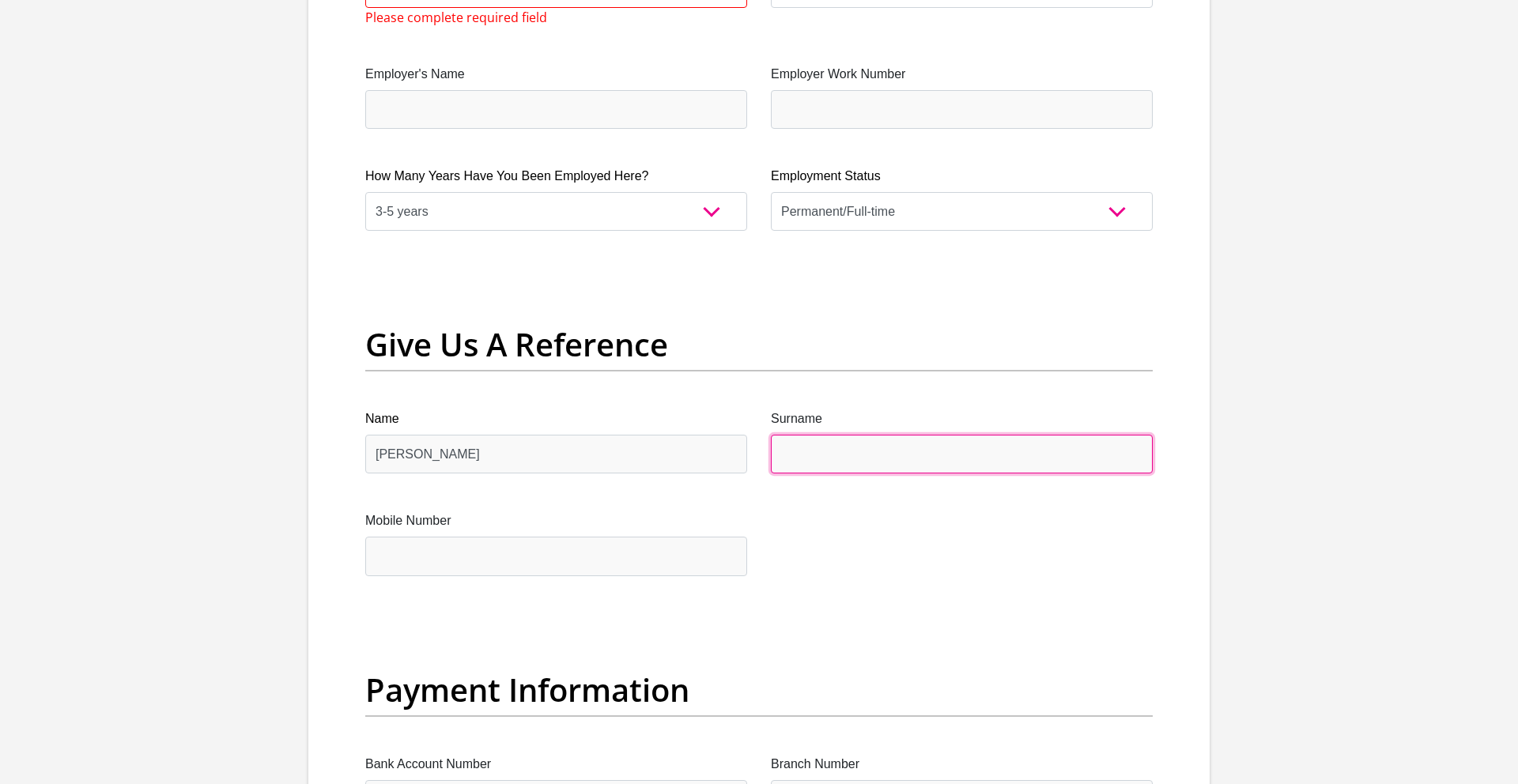
click at [824, 457] on input "Surname" at bounding box center [961, 454] width 382 height 39
type input "Mnguni"
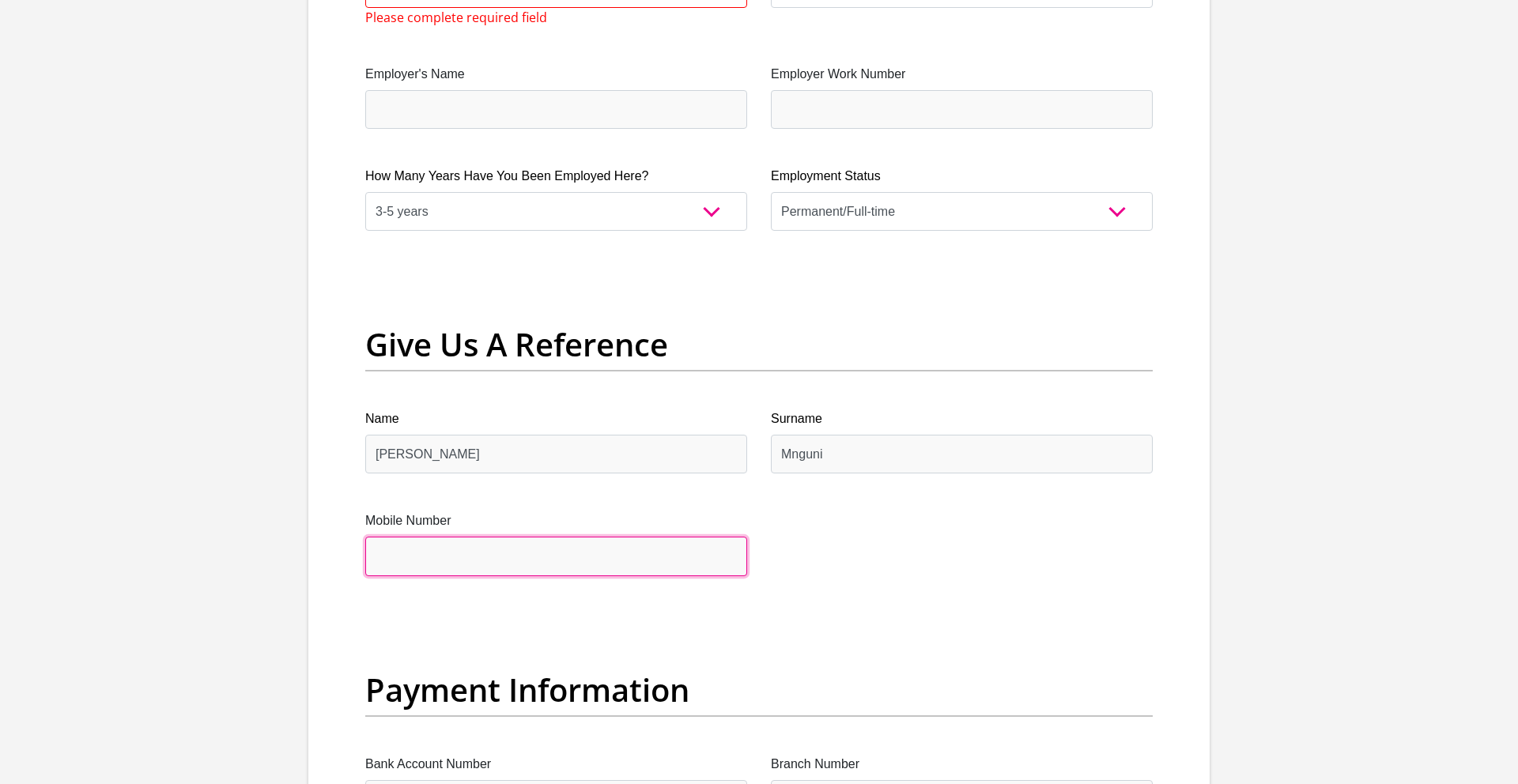
click at [442, 548] on input "Mobile Number" at bounding box center [556, 557] width 382 height 39
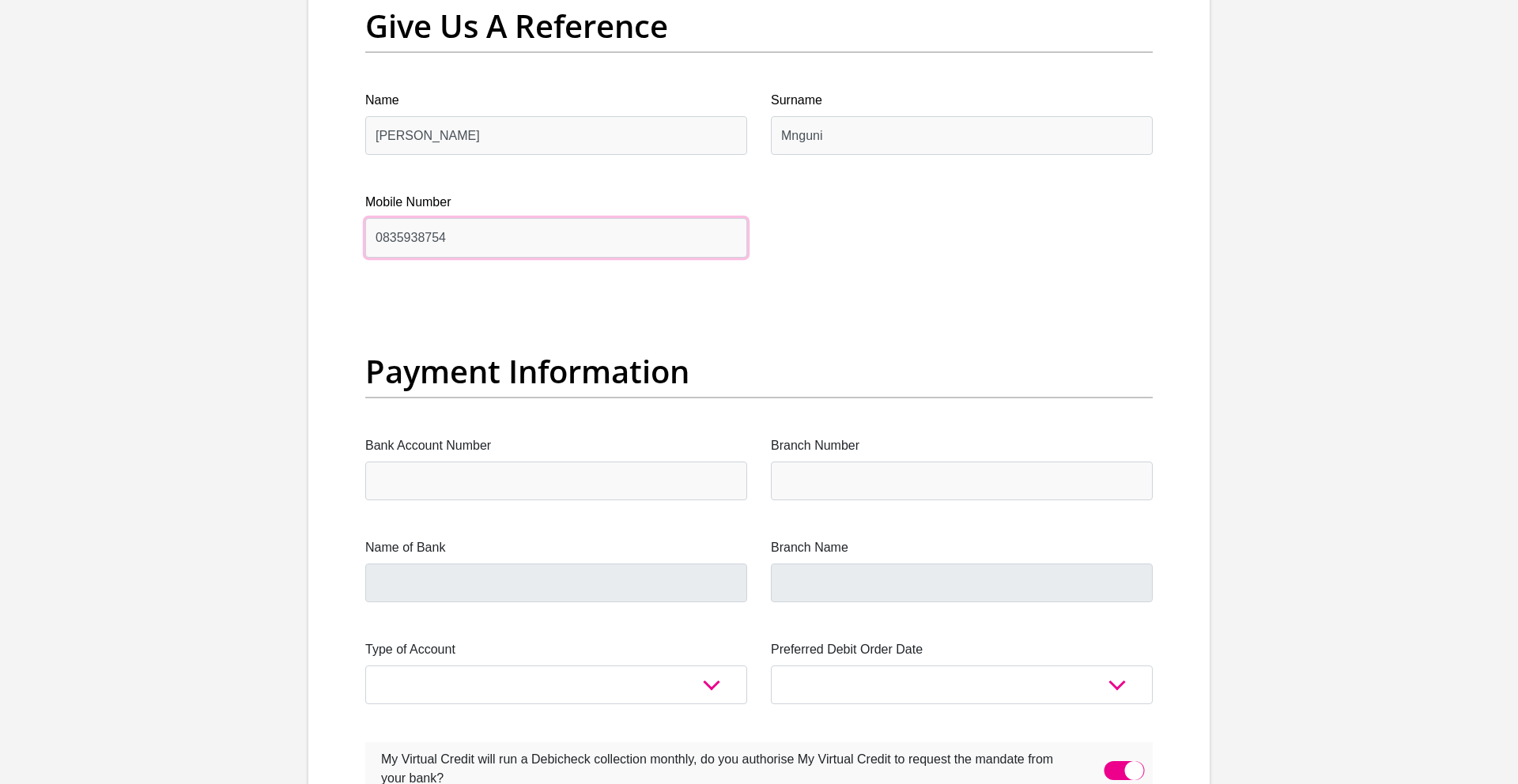
scroll to position [3398, 0]
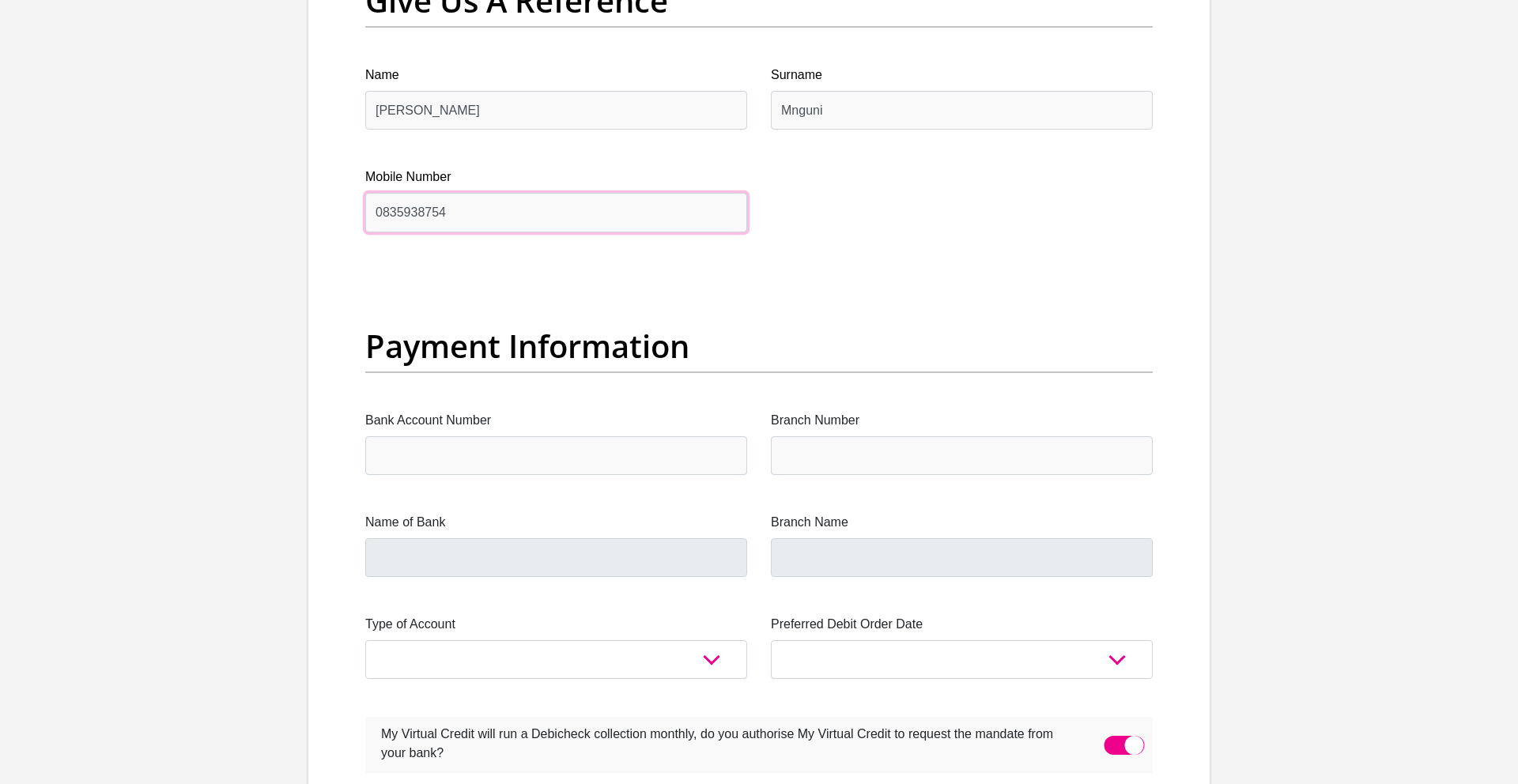
type input "0835938754"
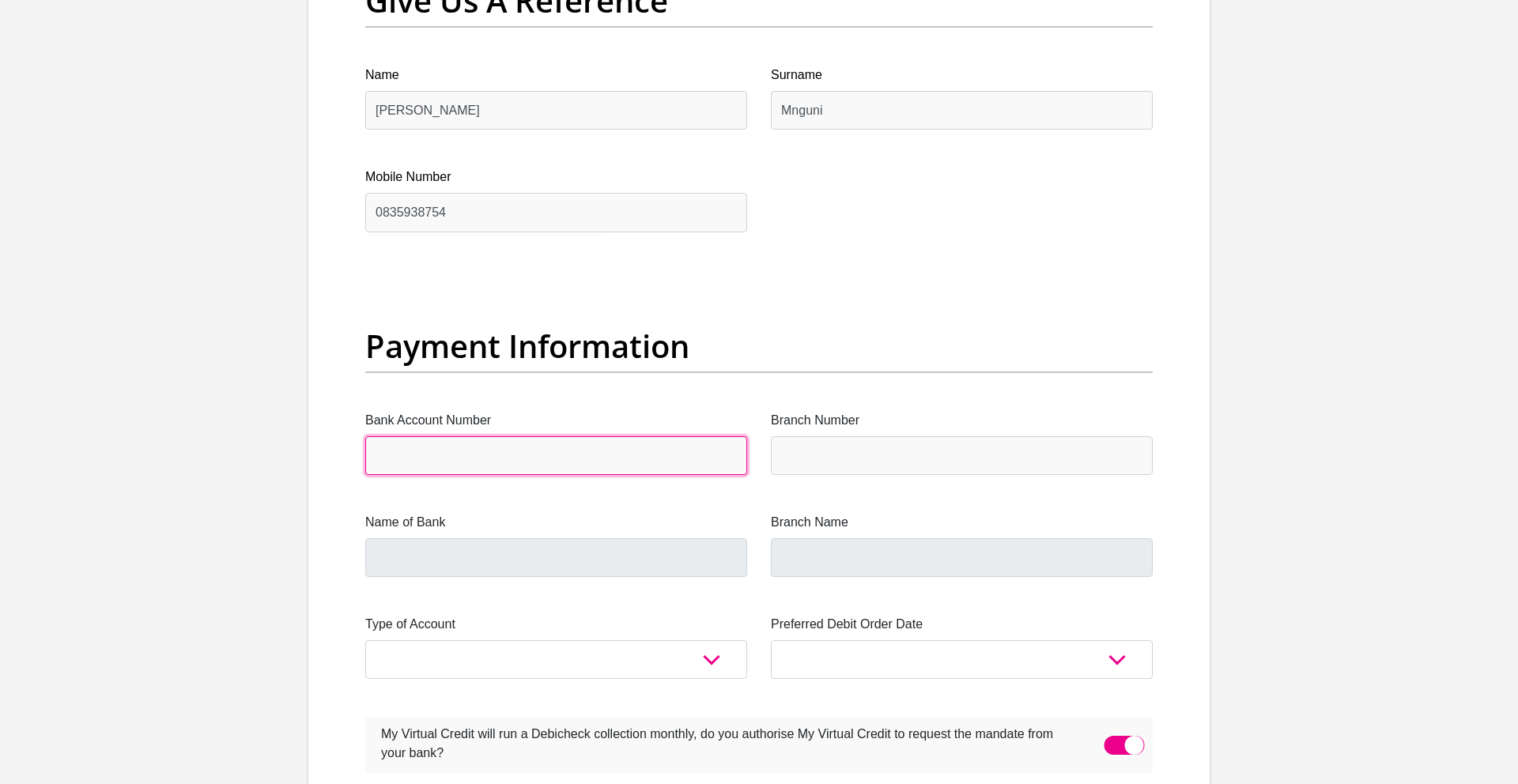
click at [406, 462] on input "Bank Account Number" at bounding box center [556, 456] width 382 height 39
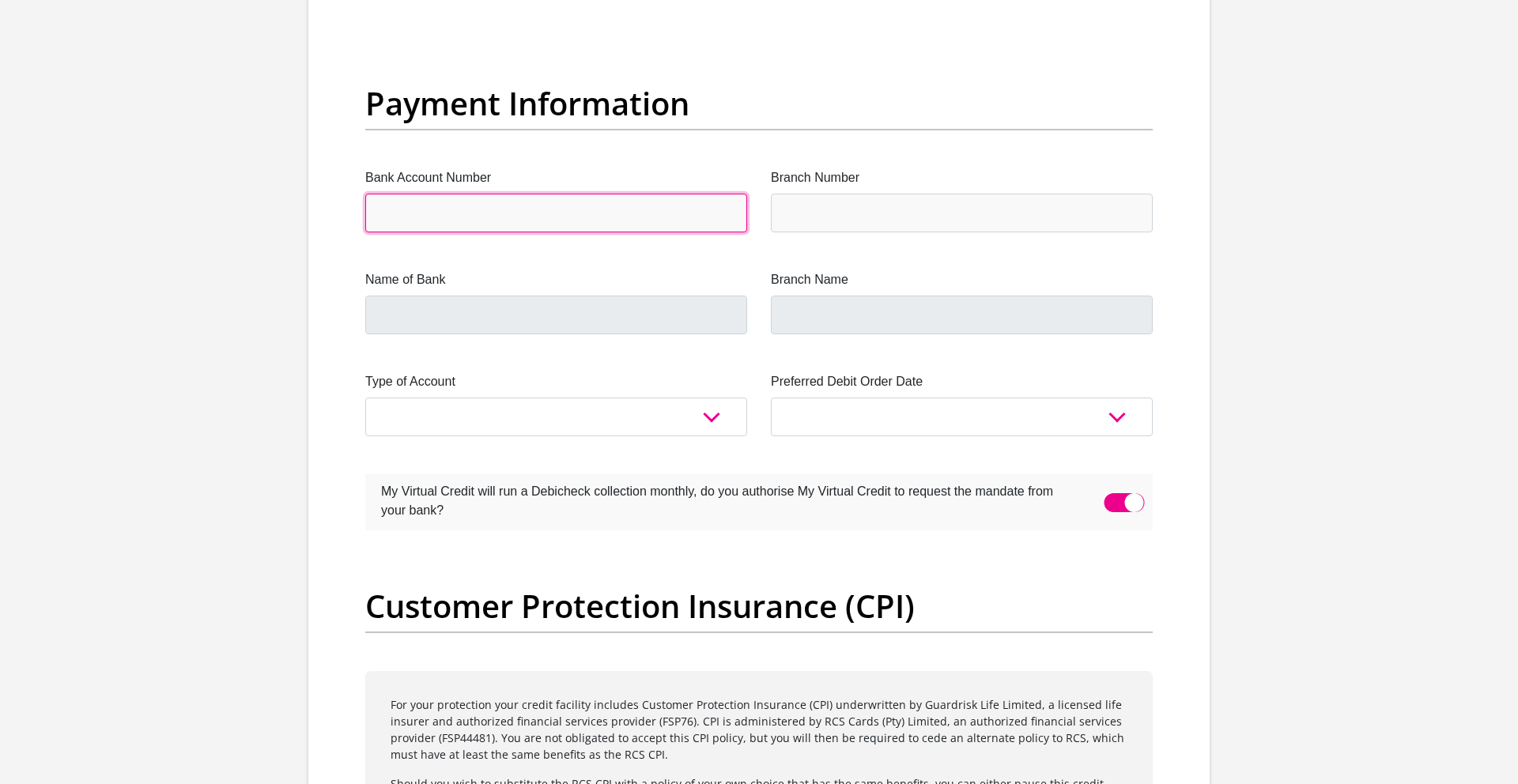
scroll to position [3607, 0]
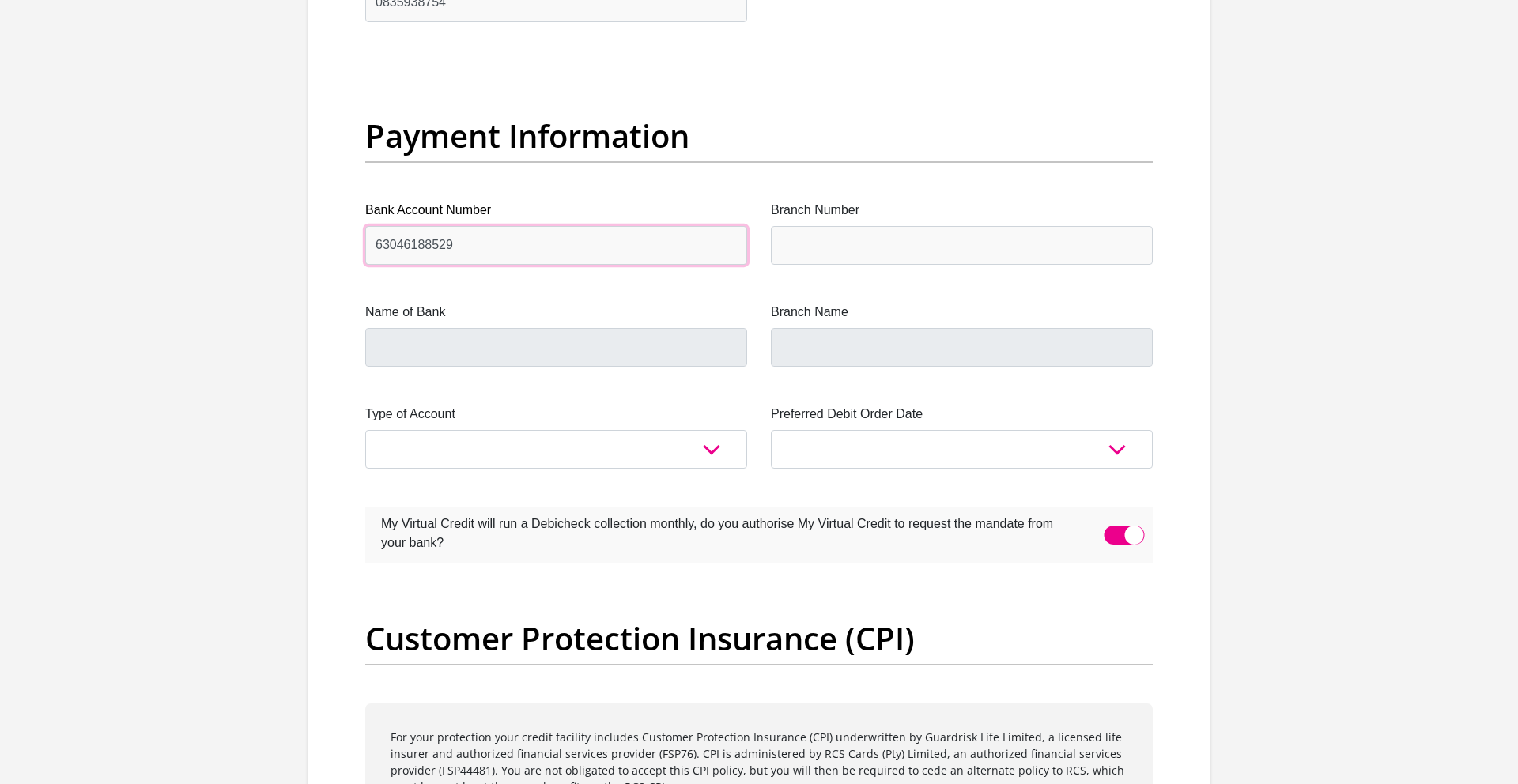
type input "63046188529"
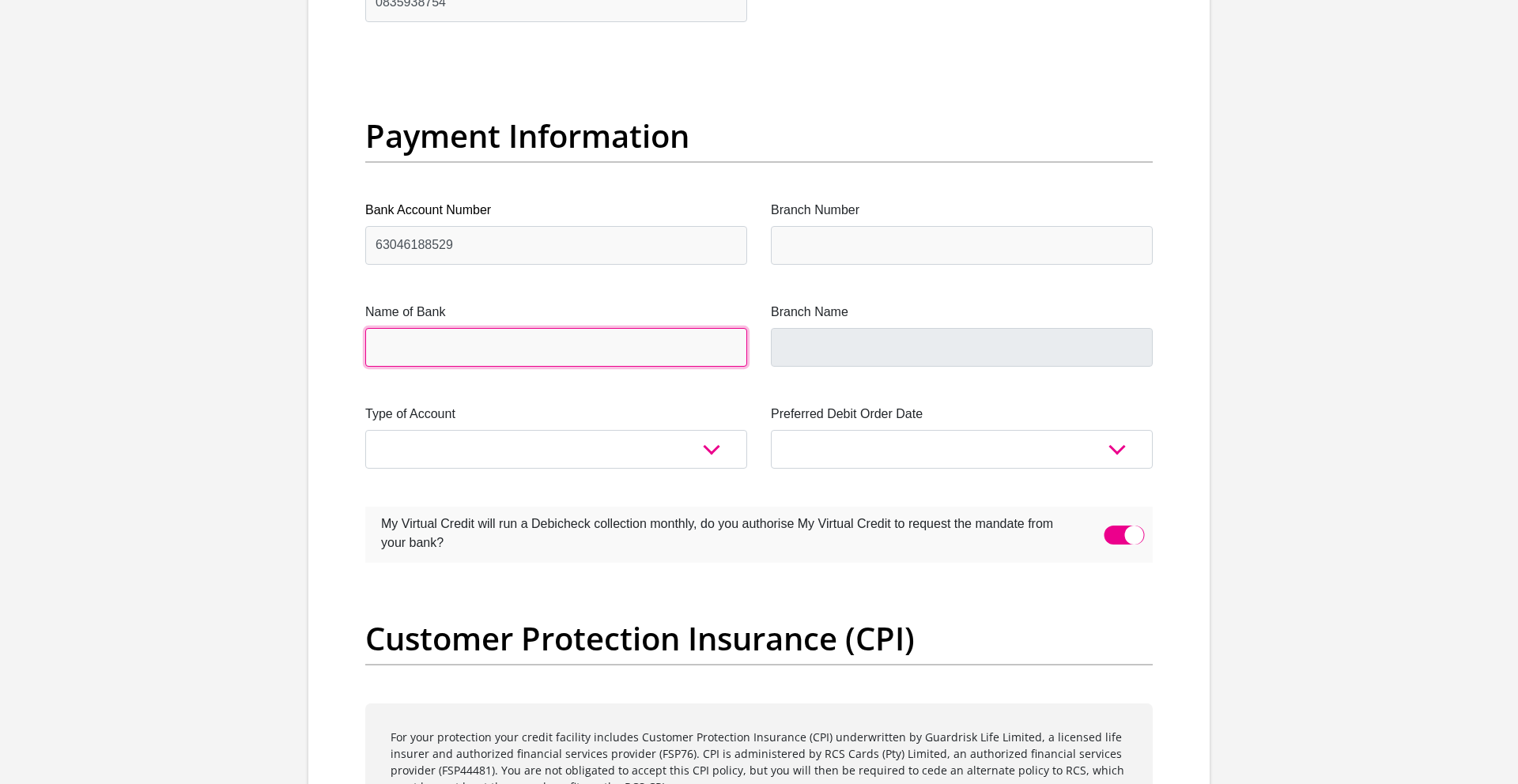
click at [434, 349] on input "Name of Bank" at bounding box center [556, 348] width 382 height 39
click at [450, 345] on input "Name of Bank" at bounding box center [556, 348] width 382 height 39
click at [519, 352] on input "Name of Bank" at bounding box center [556, 348] width 382 height 39
click at [518, 350] on input "Name of Bank" at bounding box center [556, 348] width 382 height 39
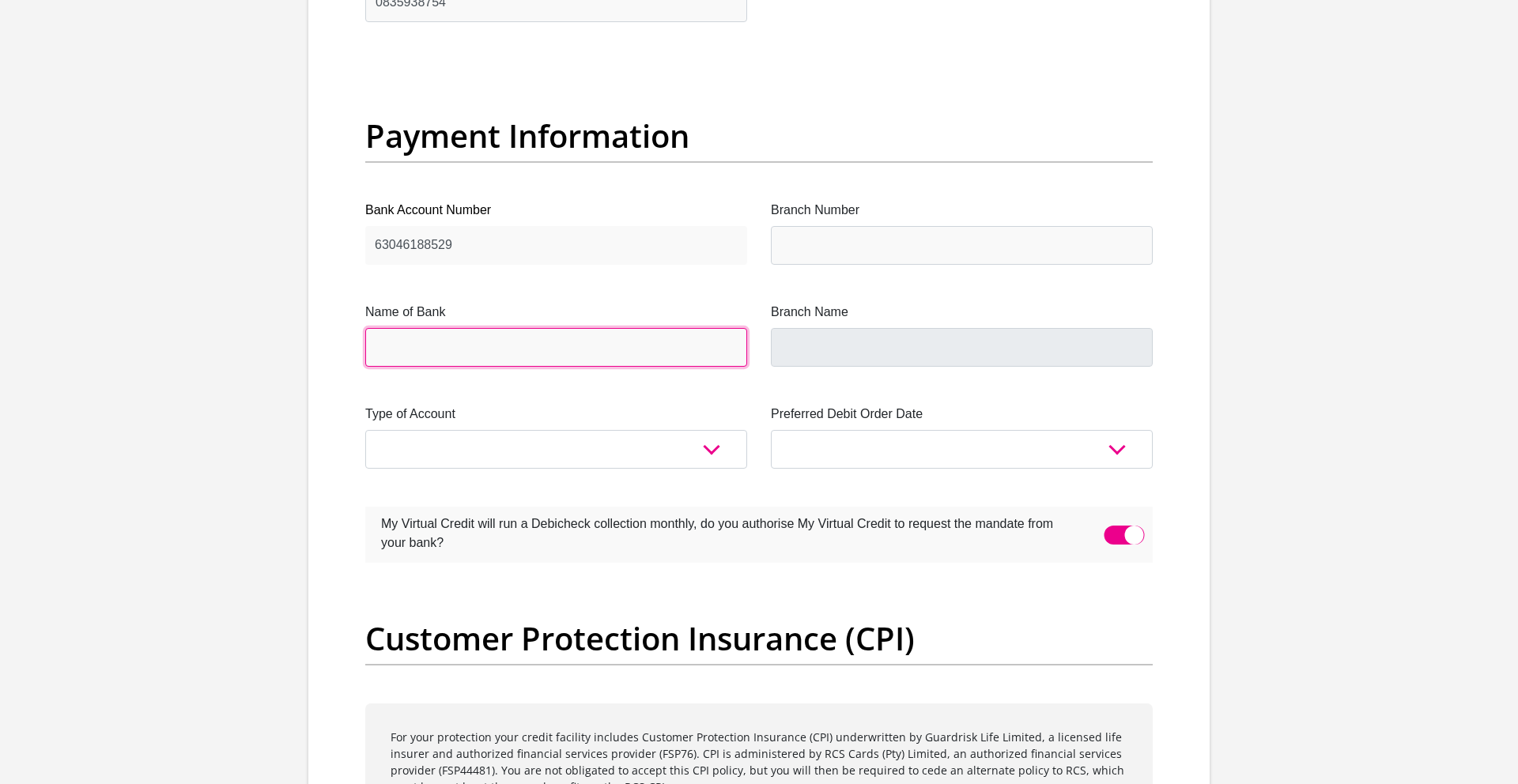
click at [418, 350] on input "Name of Bank" at bounding box center [556, 348] width 382 height 39
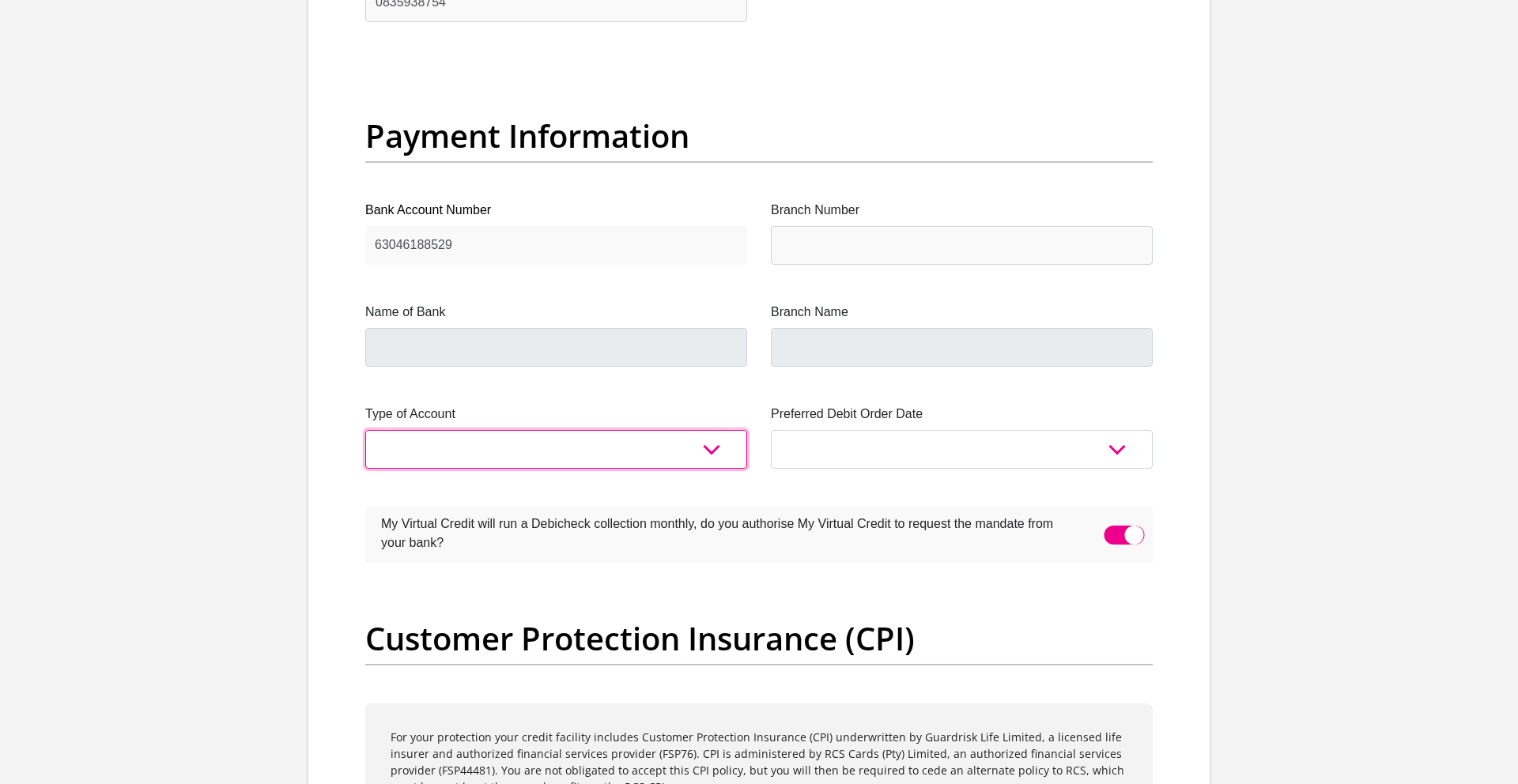
click at [428, 440] on select "Cheque Savings" at bounding box center [556, 450] width 382 height 39
click at [418, 312] on label "Name of Bank" at bounding box center [556, 313] width 382 height 19
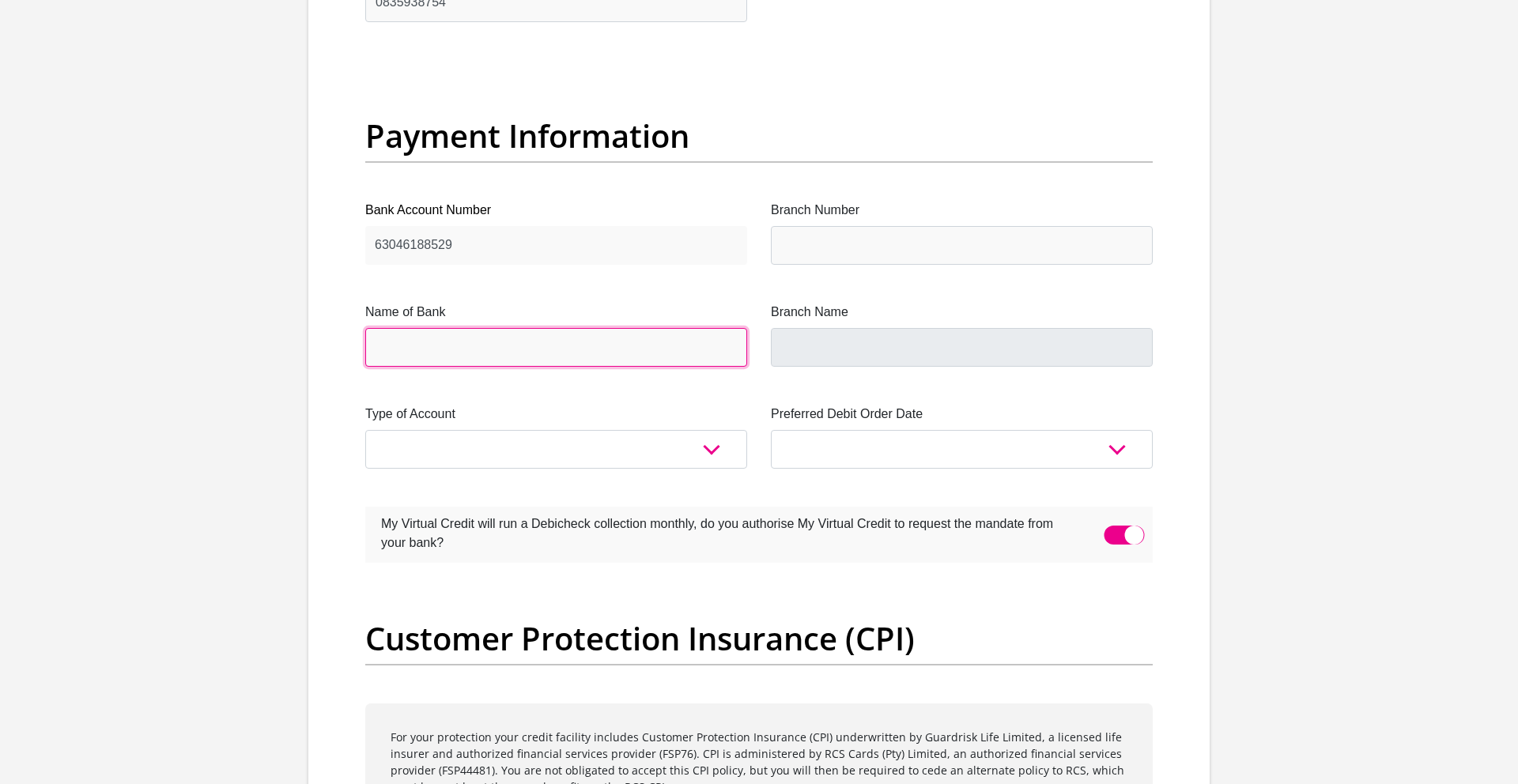
click at [418, 328] on input "Name of Bank" at bounding box center [556, 348] width 382 height 39
click at [438, 342] on input "Name of Bank" at bounding box center [556, 348] width 382 height 39
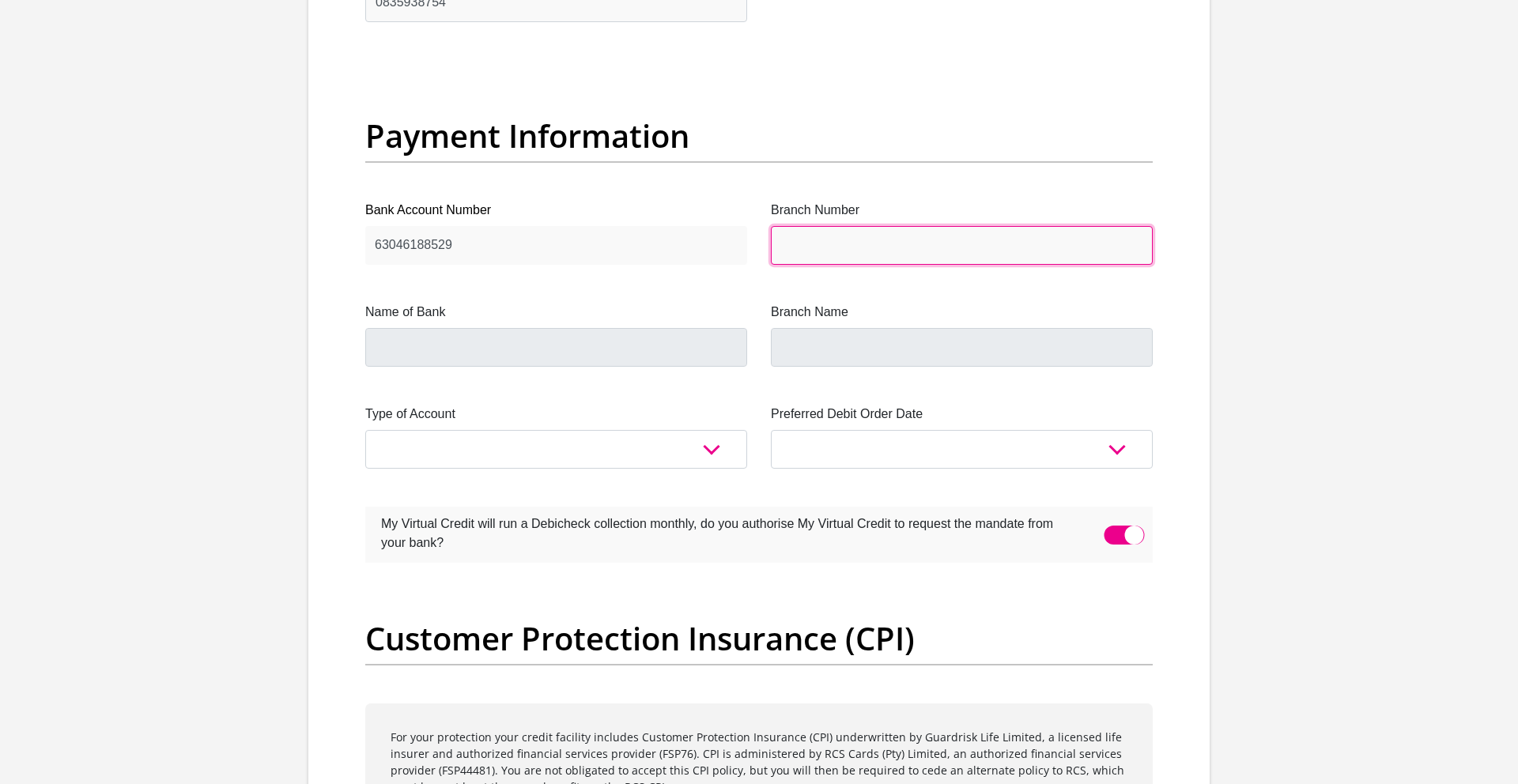
click at [824, 240] on input "Branch Number" at bounding box center [961, 246] width 382 height 39
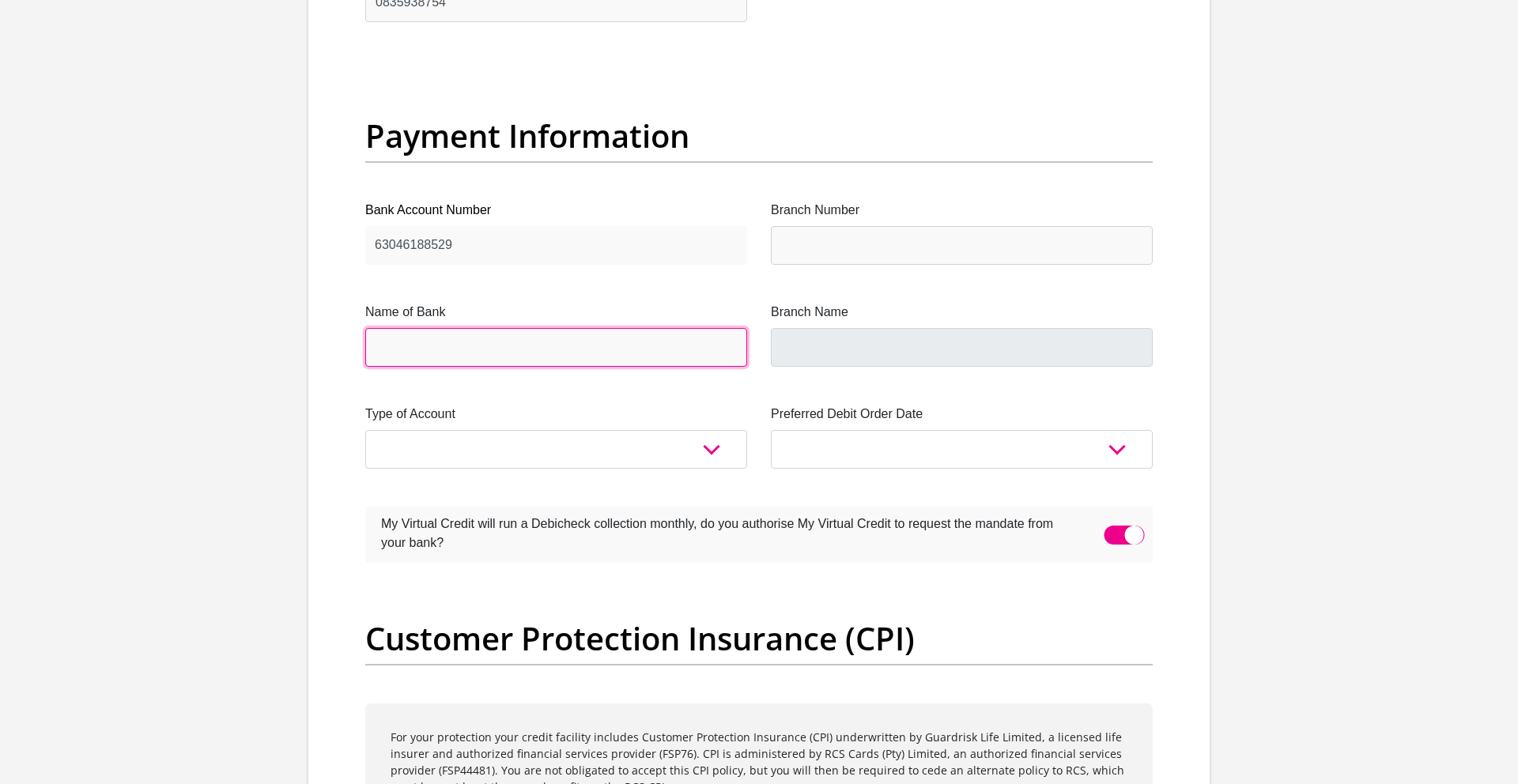
click at [487, 346] on input "Name of Bank" at bounding box center [556, 348] width 382 height 39
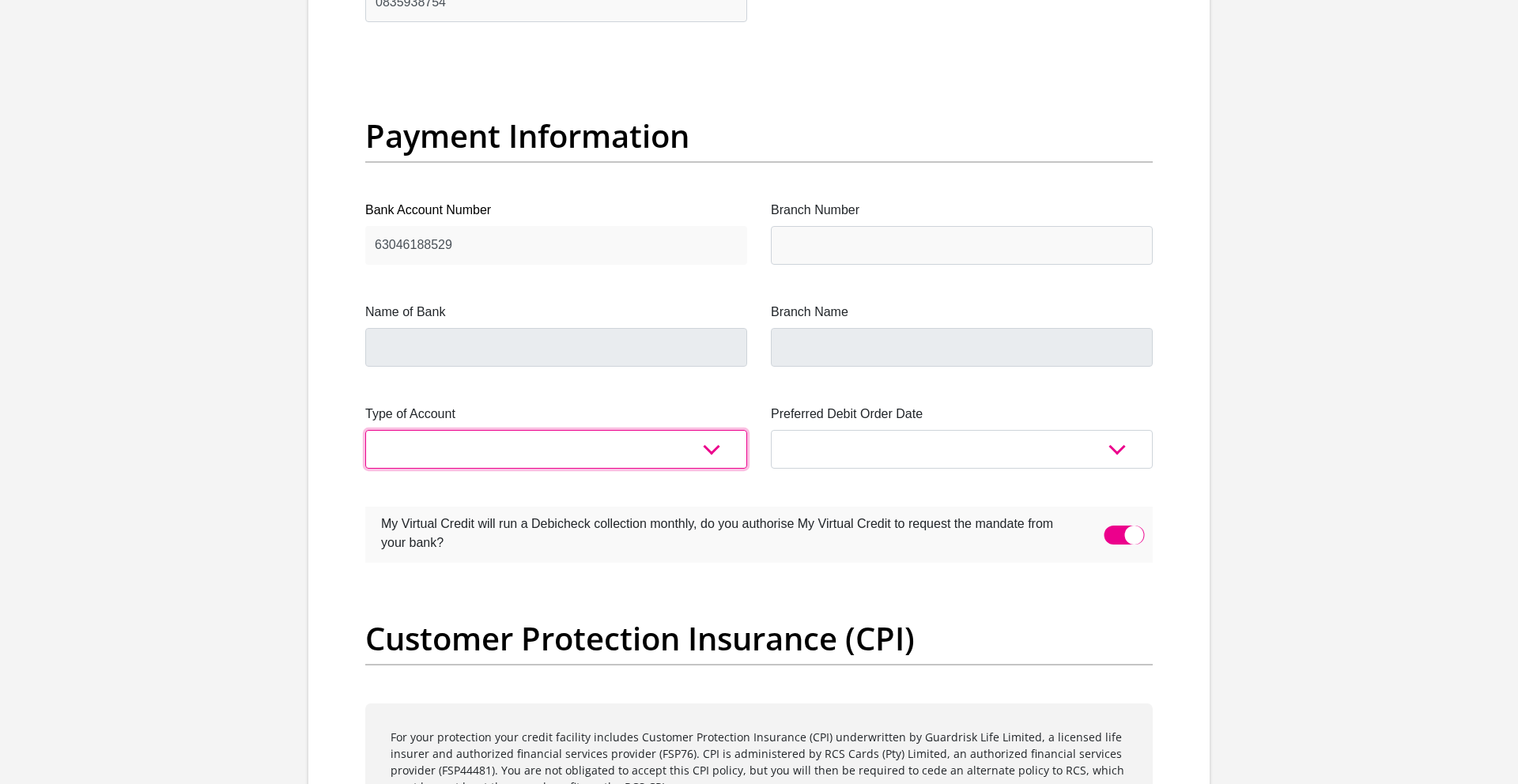
click at [710, 450] on select "Cheque Savings" at bounding box center [556, 450] width 382 height 39
select select "CUR"
click at [365, 430] on select "Cheque Savings" at bounding box center [556, 450] width 382 height 39
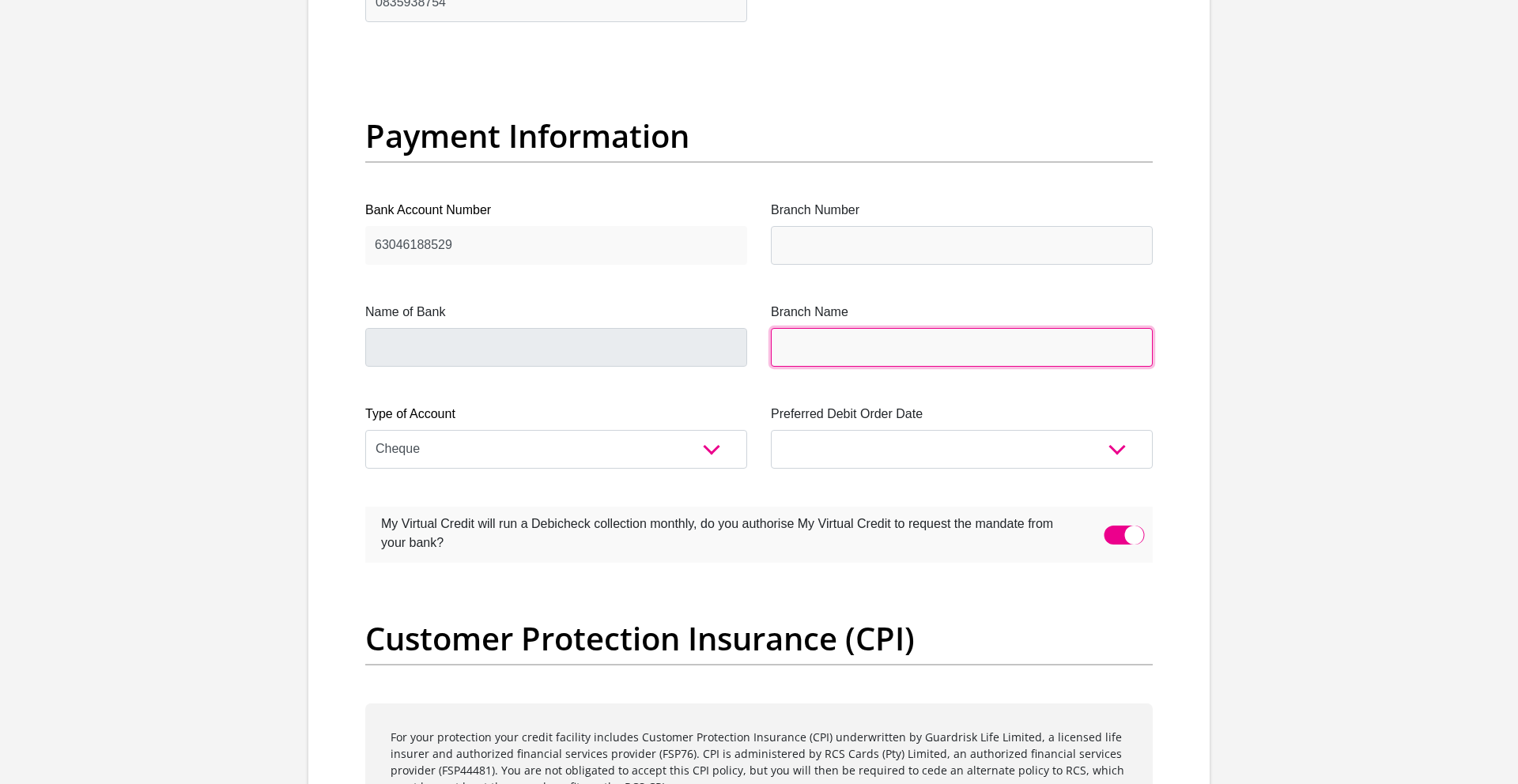
click at [802, 357] on input "Branch Name" at bounding box center [961, 348] width 382 height 39
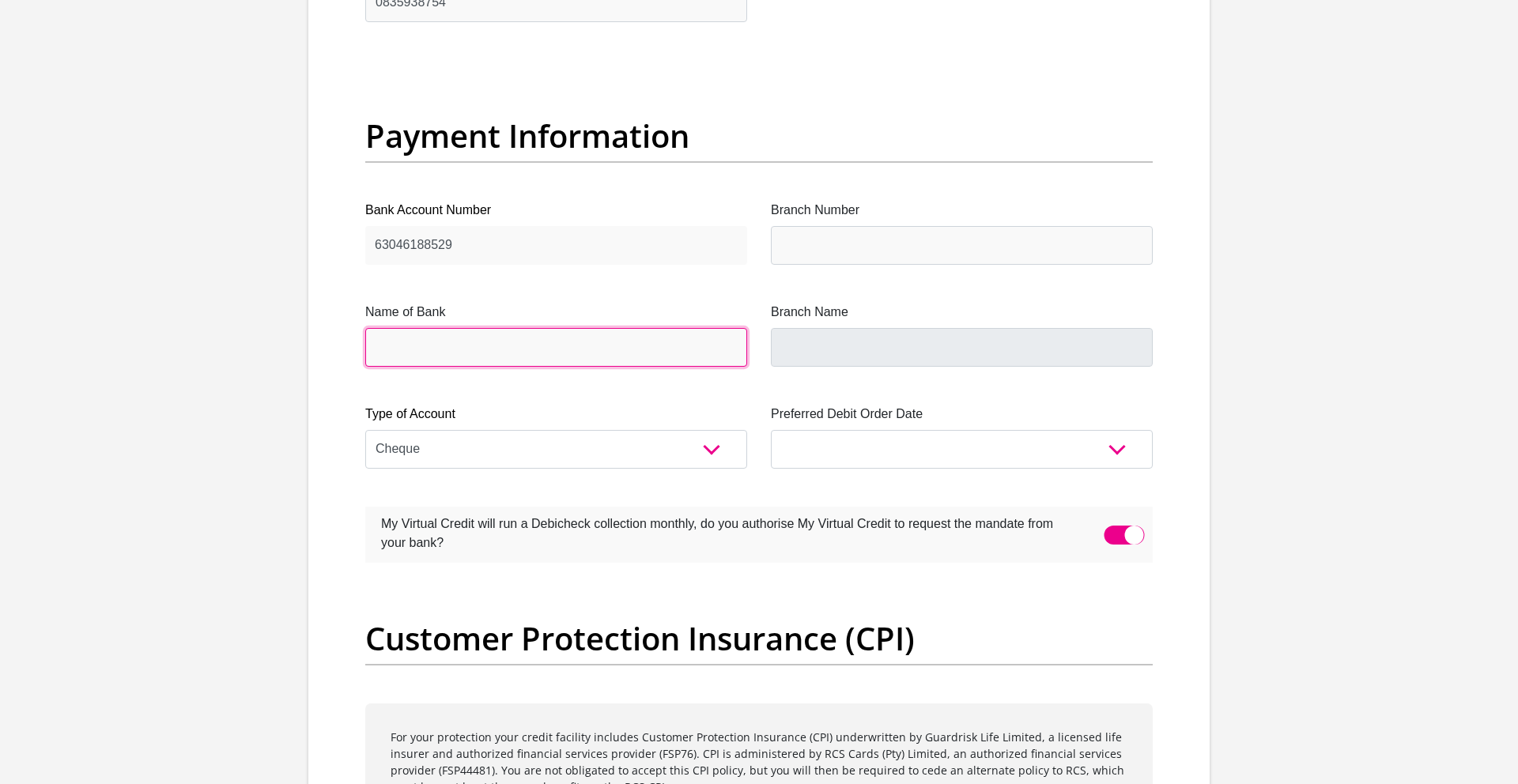
click at [518, 343] on input "Name of Bank" at bounding box center [556, 348] width 382 height 39
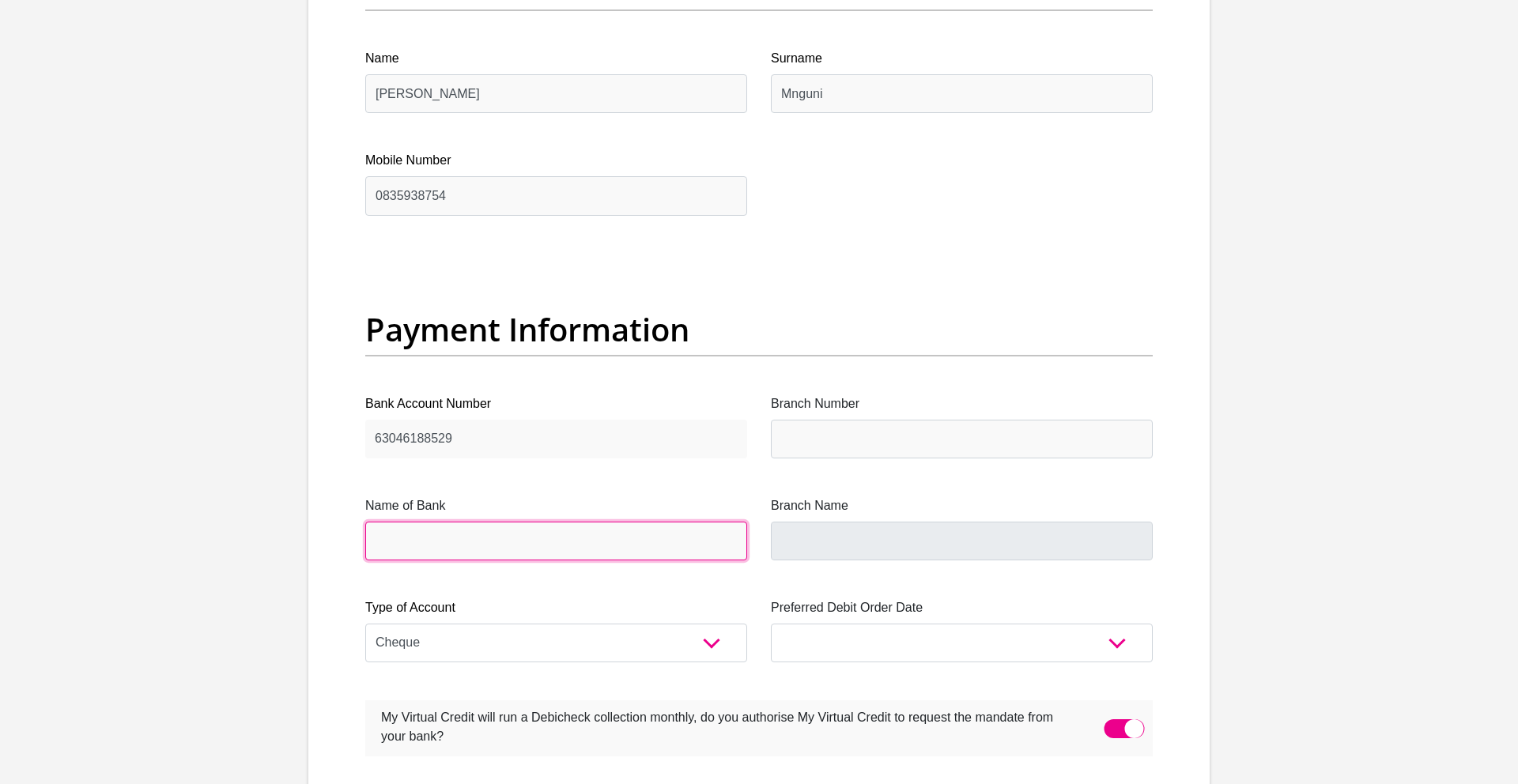
scroll to position [3416, 0]
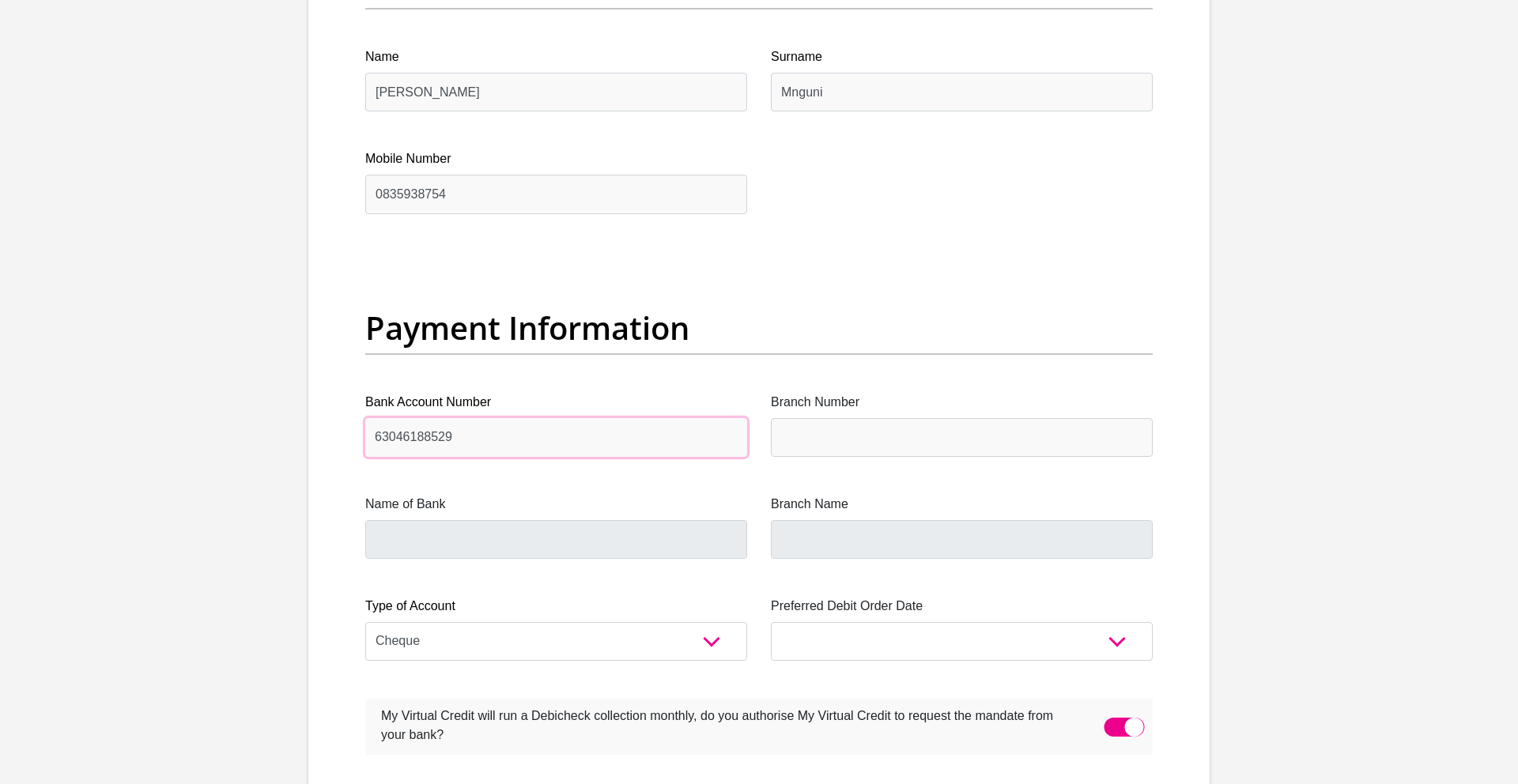
click at [481, 436] on input "63046188529" at bounding box center [556, 437] width 382 height 39
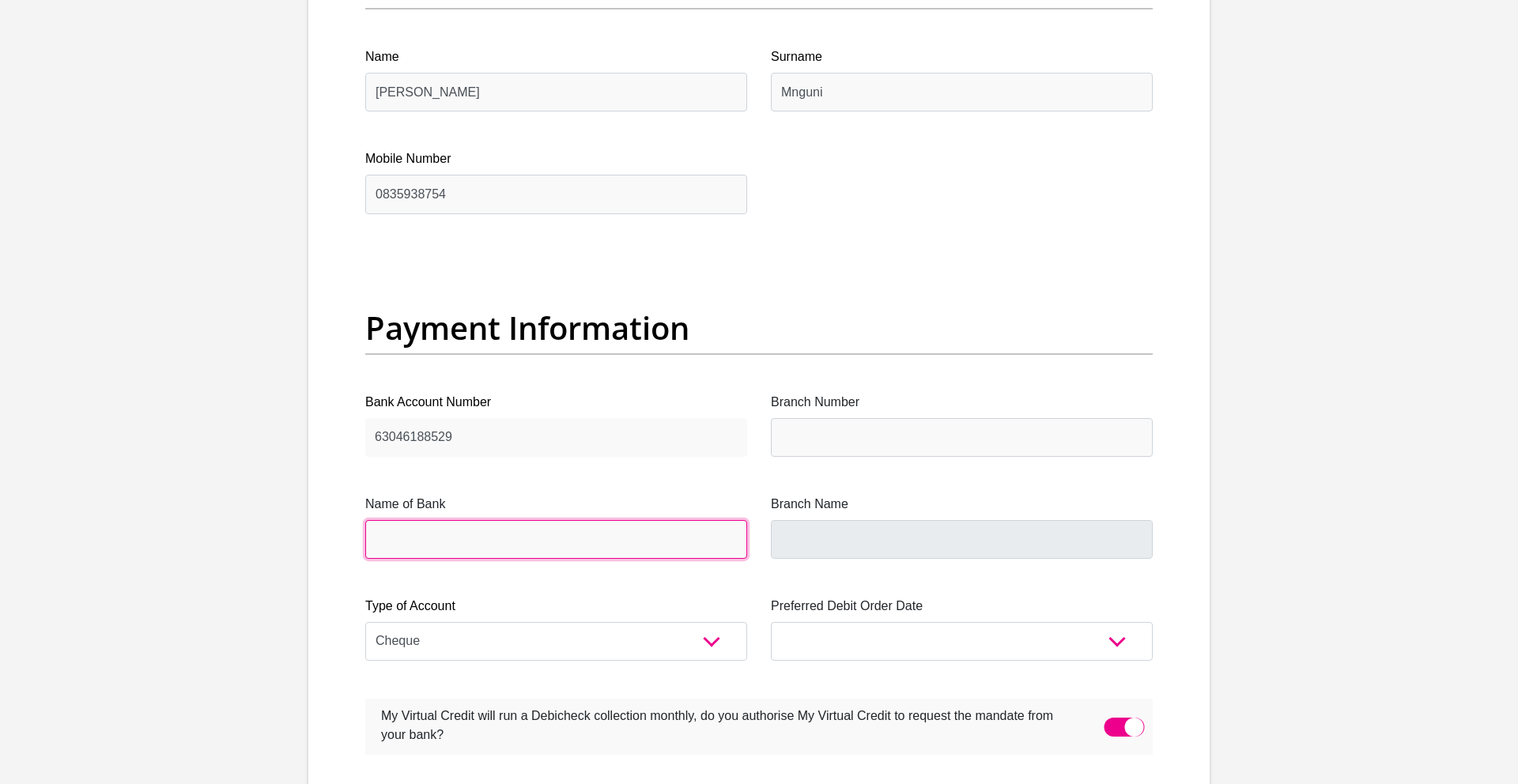
click at [386, 543] on input "Name of Bank" at bounding box center [556, 540] width 382 height 39
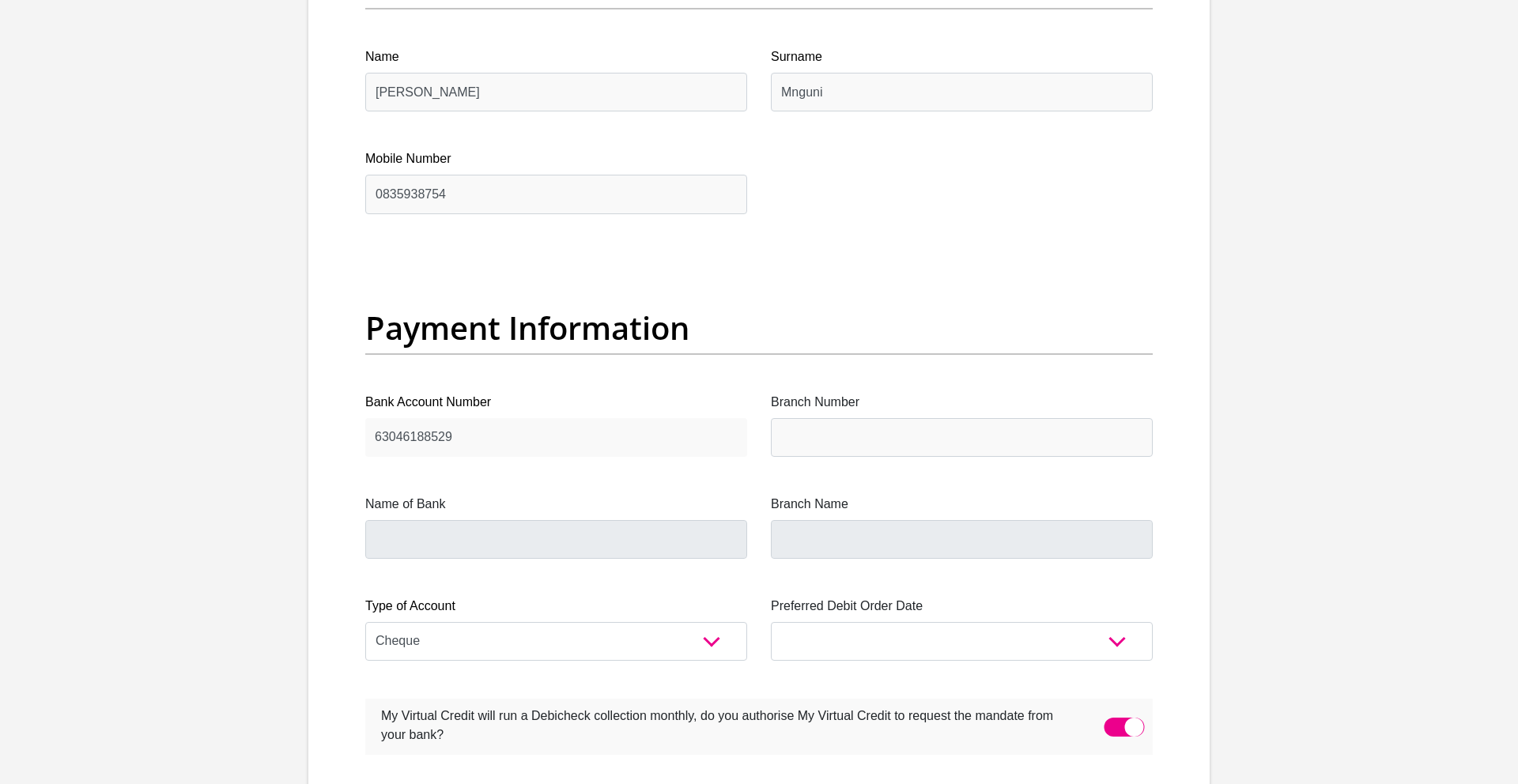
click at [421, 495] on label "Name of Bank" at bounding box center [556, 505] width 382 height 19
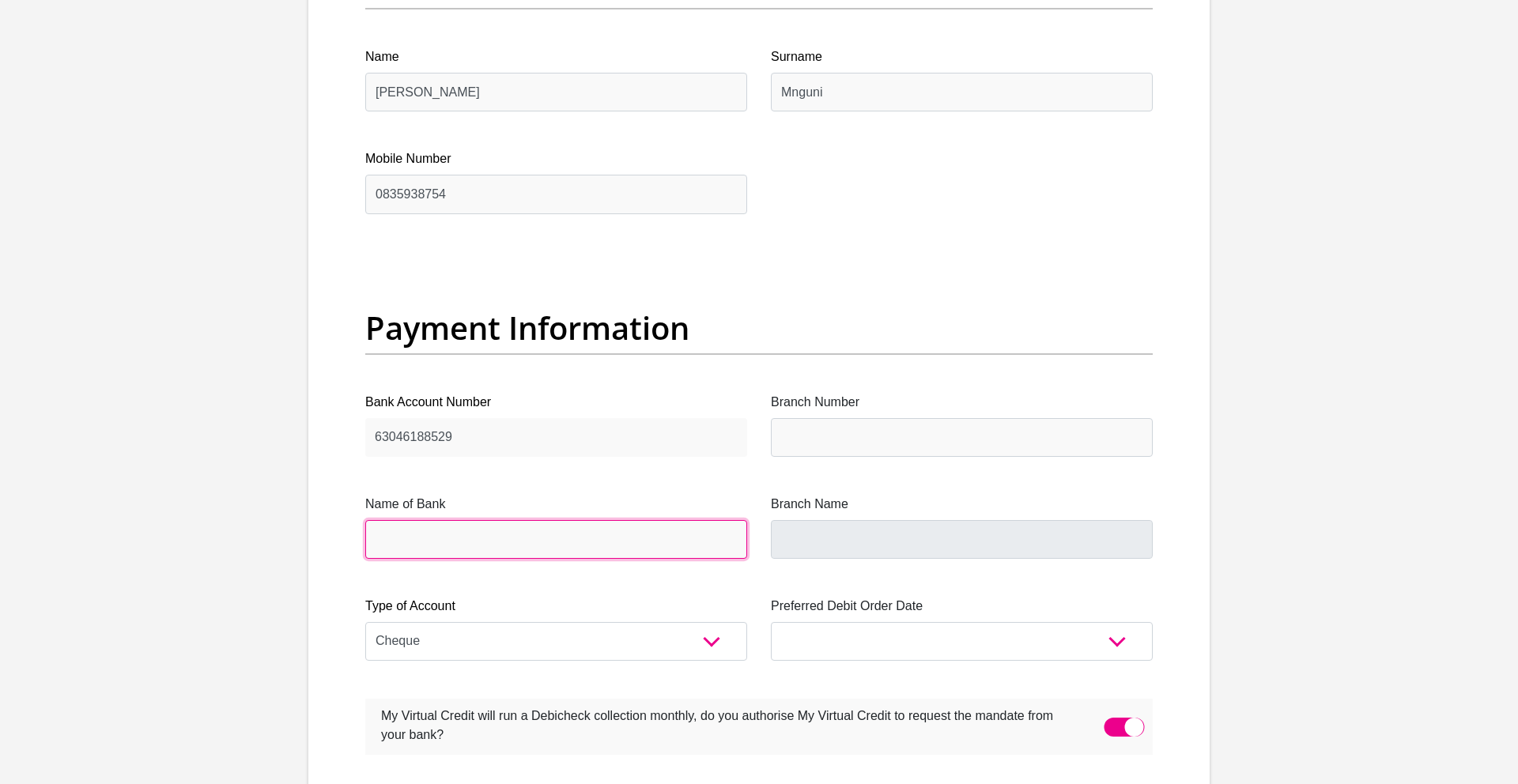
click at [421, 521] on input "Name of Bank" at bounding box center [556, 540] width 382 height 39
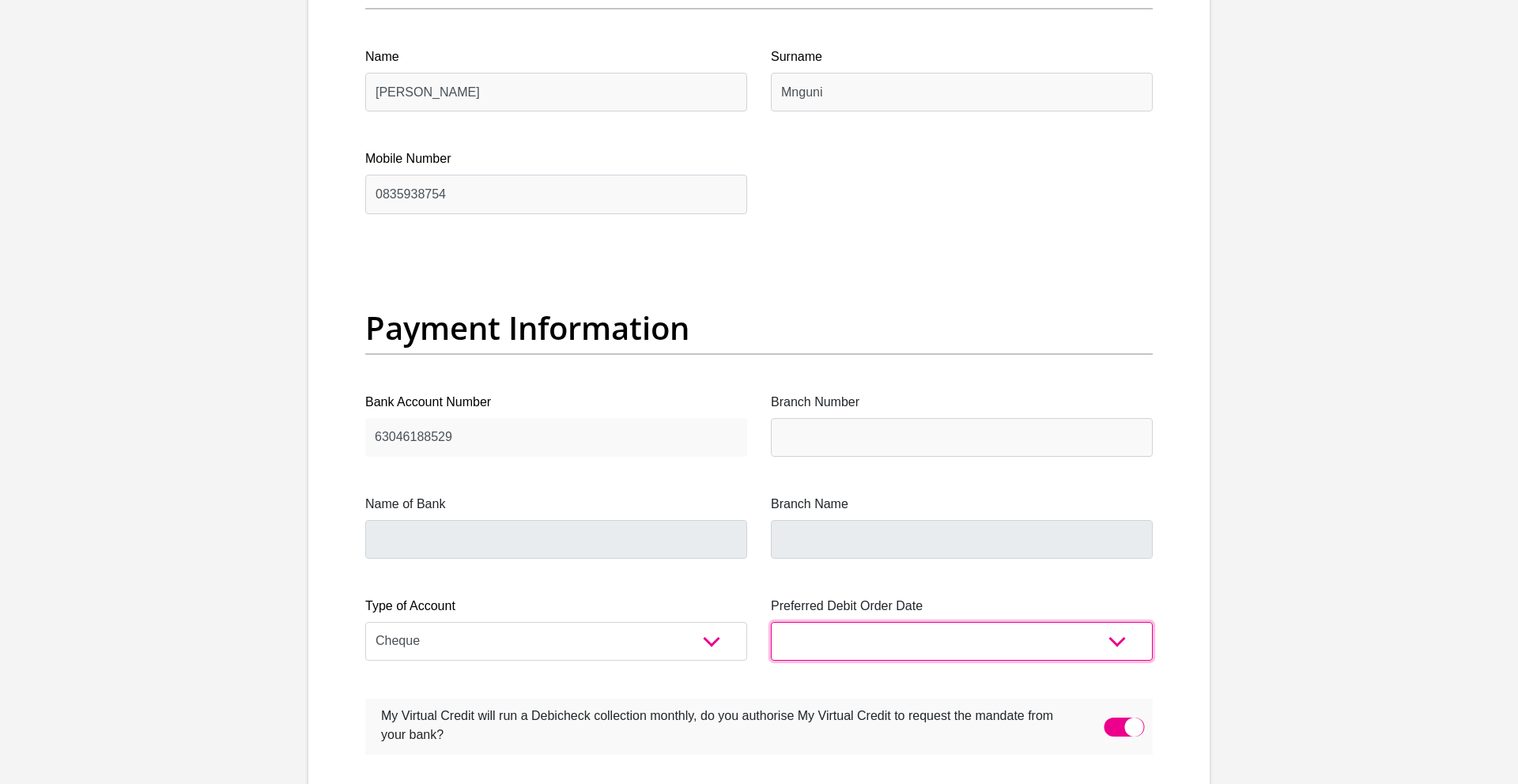
click at [806, 631] on select "1st 2nd 3rd 4th 5th 7th 18th 19th 20th 21st 22nd 23rd 24th 25th 26th 27th 28th …" at bounding box center [961, 642] width 382 height 39
select select "1"
click at [771, 622] on select "1st 2nd 3rd 4th 5th 7th 18th 19th 20th 21st 22nd 23rd 24th 25th 26th 27th 28th …" at bounding box center [961, 642] width 382 height 39
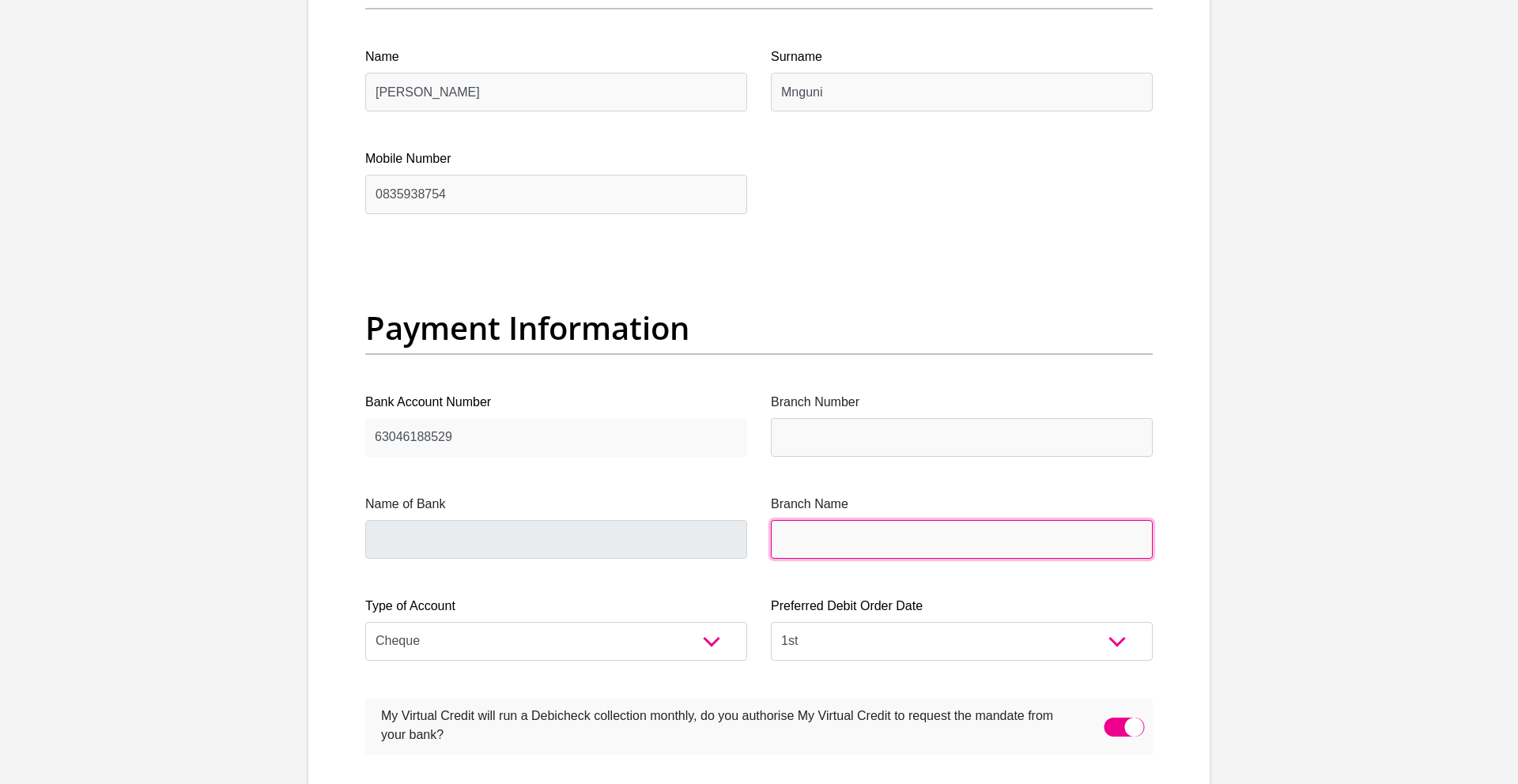
click at [819, 545] on input "Branch Name" at bounding box center [961, 540] width 382 height 39
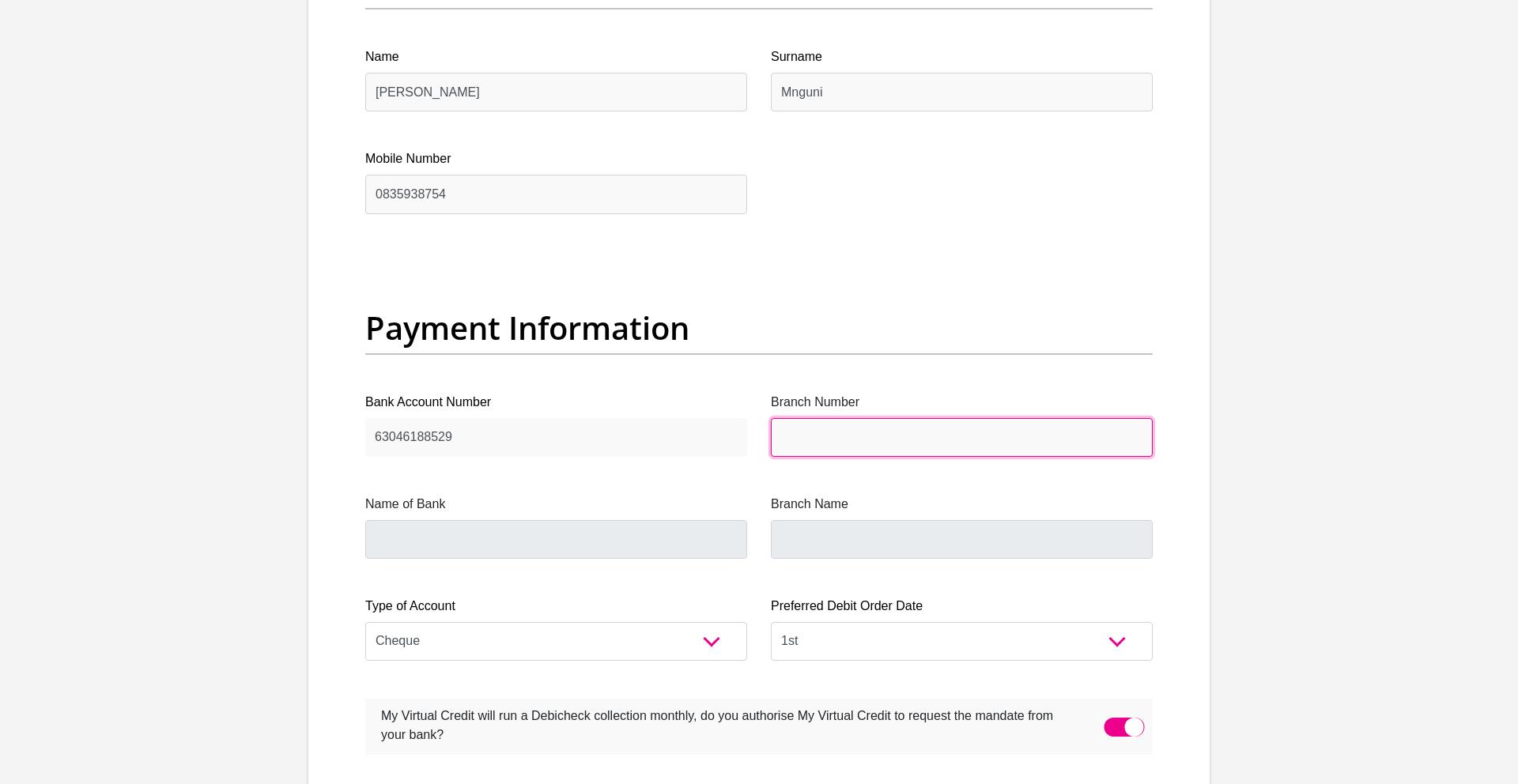
click at [816, 429] on input "Branch Number" at bounding box center [961, 437] width 382 height 39
type input "0015"
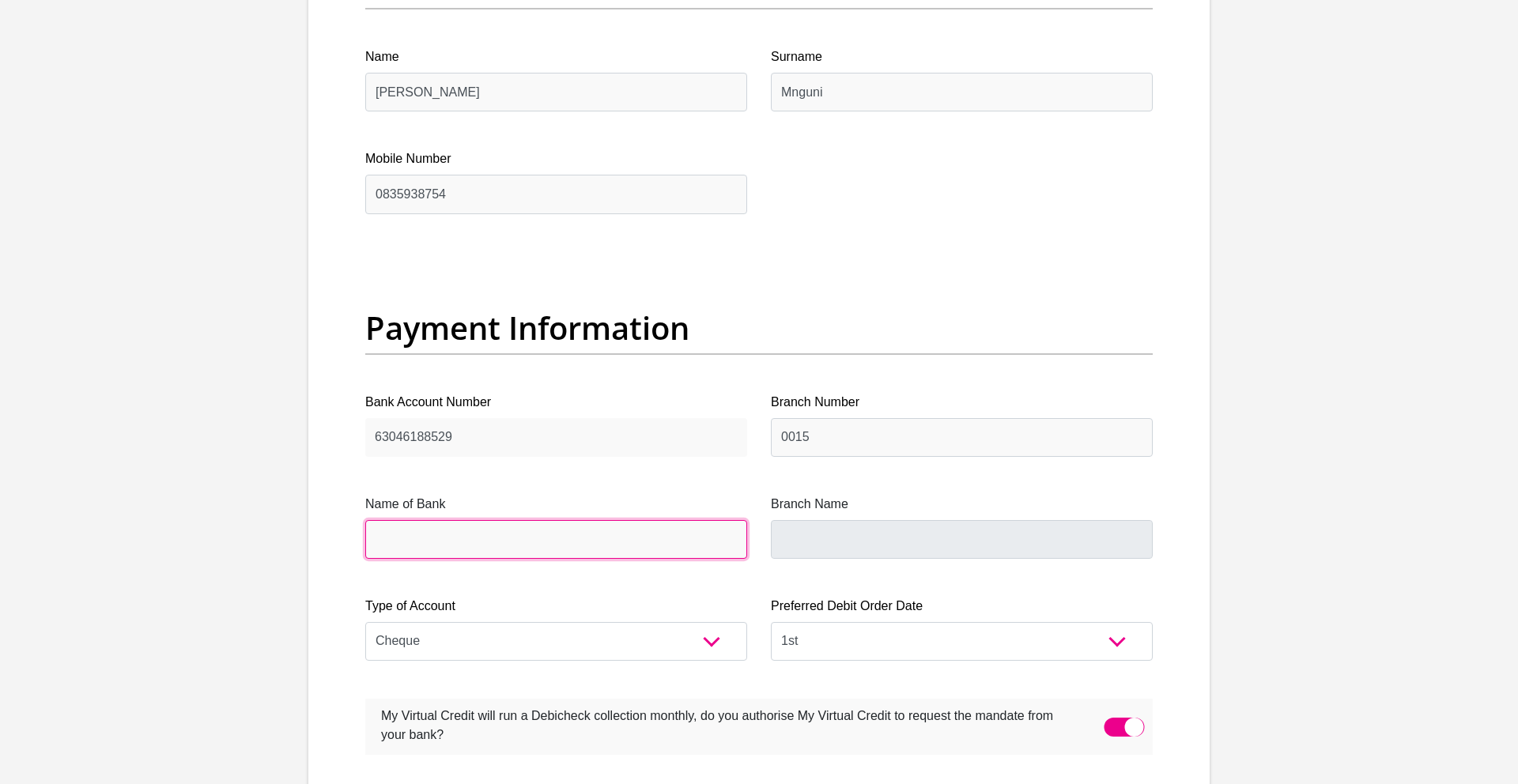
click at [459, 550] on input "Name of Bank" at bounding box center [556, 540] width 382 height 39
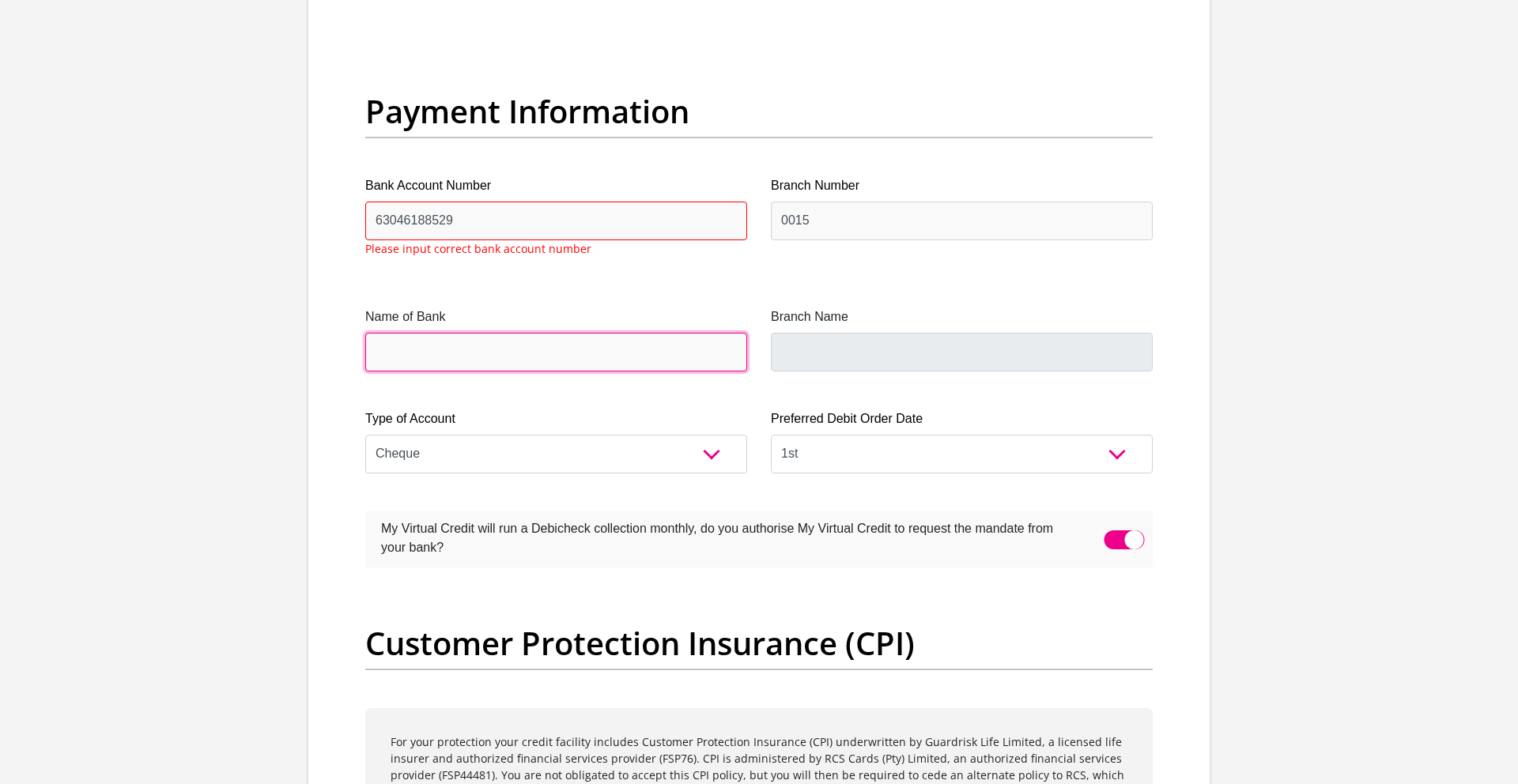
scroll to position [3636, 0]
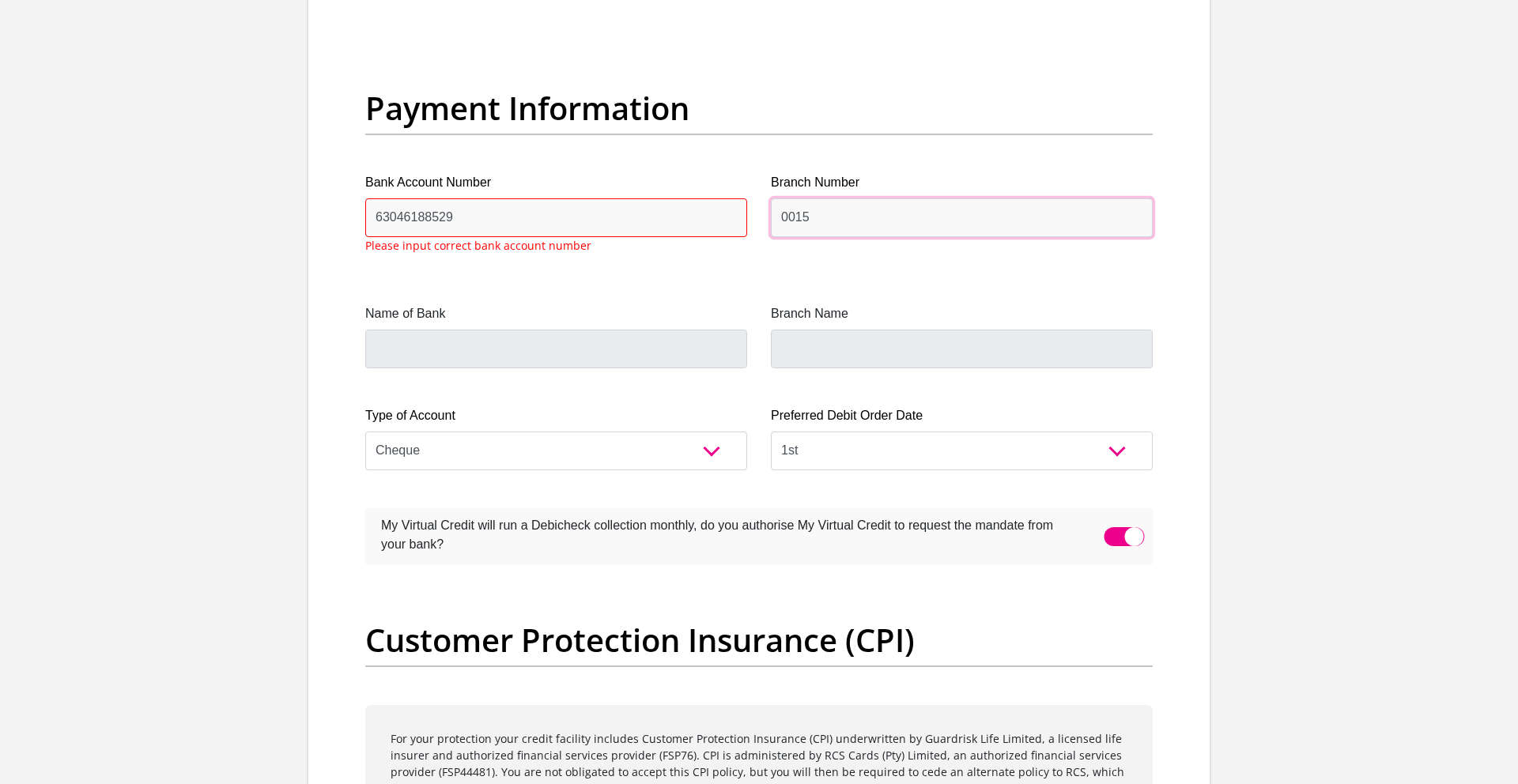
drag, startPoint x: 820, startPoint y: 220, endPoint x: 775, endPoint y: 216, distance: 45.2
click at [775, 216] on input "0015" at bounding box center [961, 218] width 382 height 39
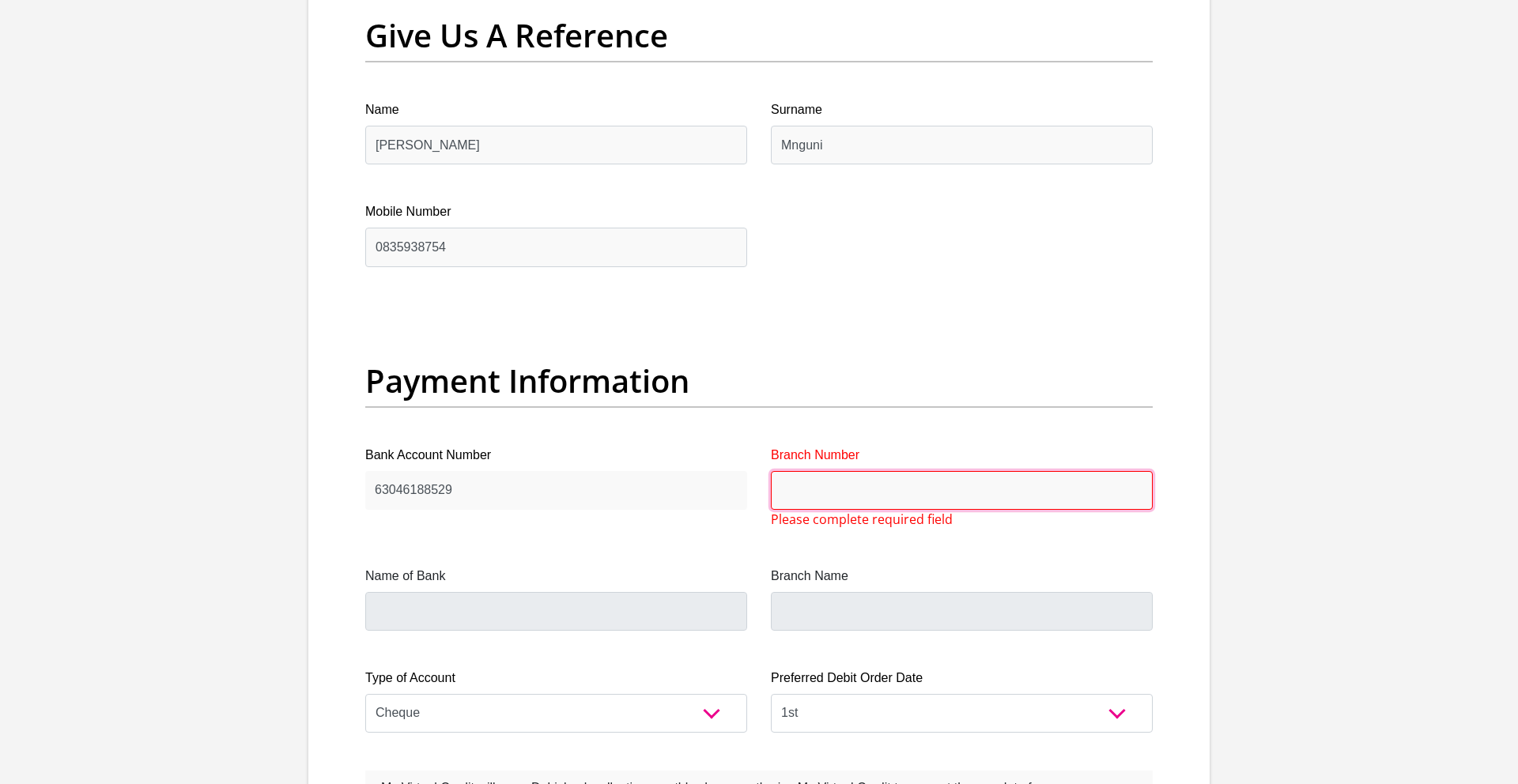
scroll to position [3410, 0]
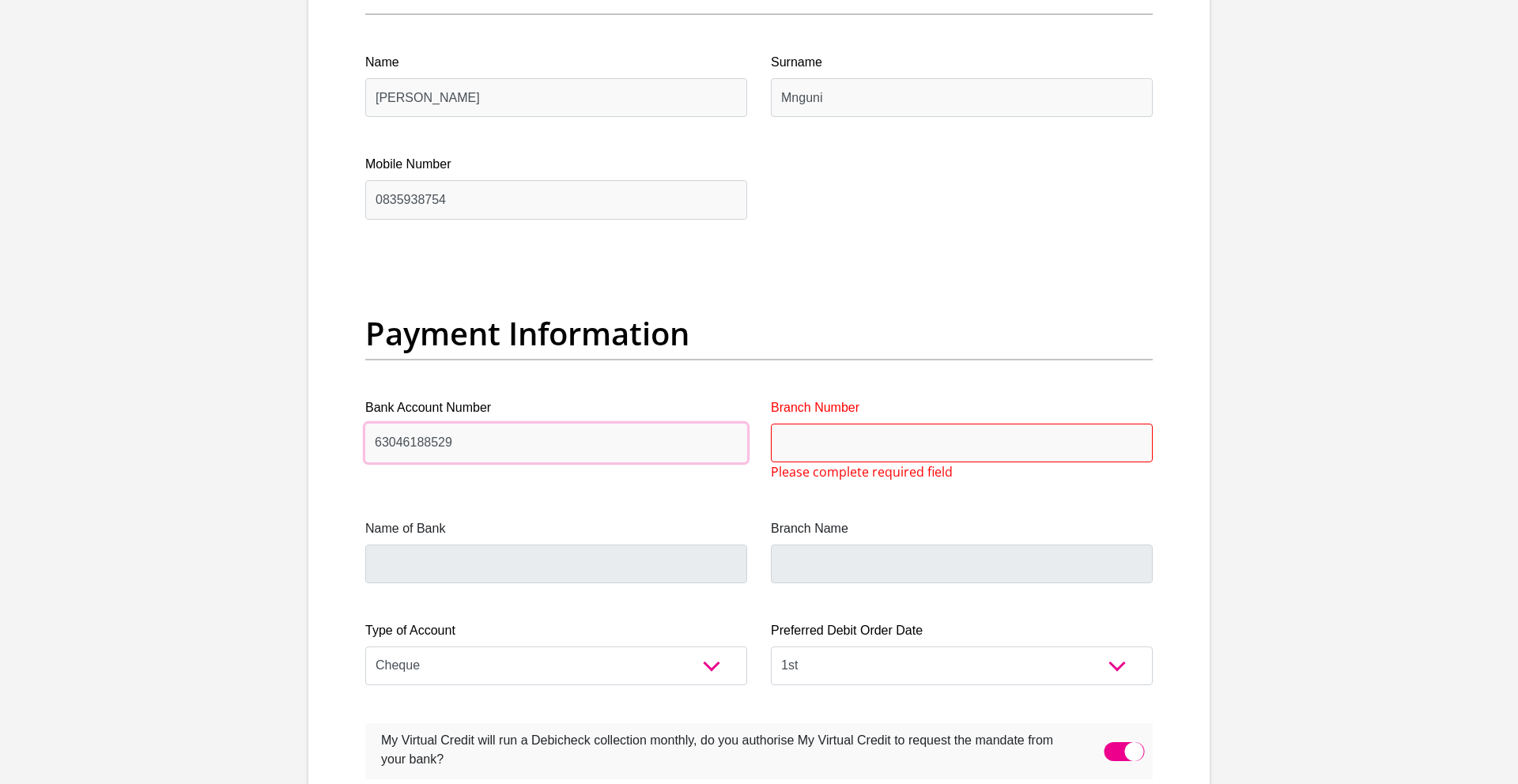
drag, startPoint x: 473, startPoint y: 441, endPoint x: 346, endPoint y: 441, distance: 127.0
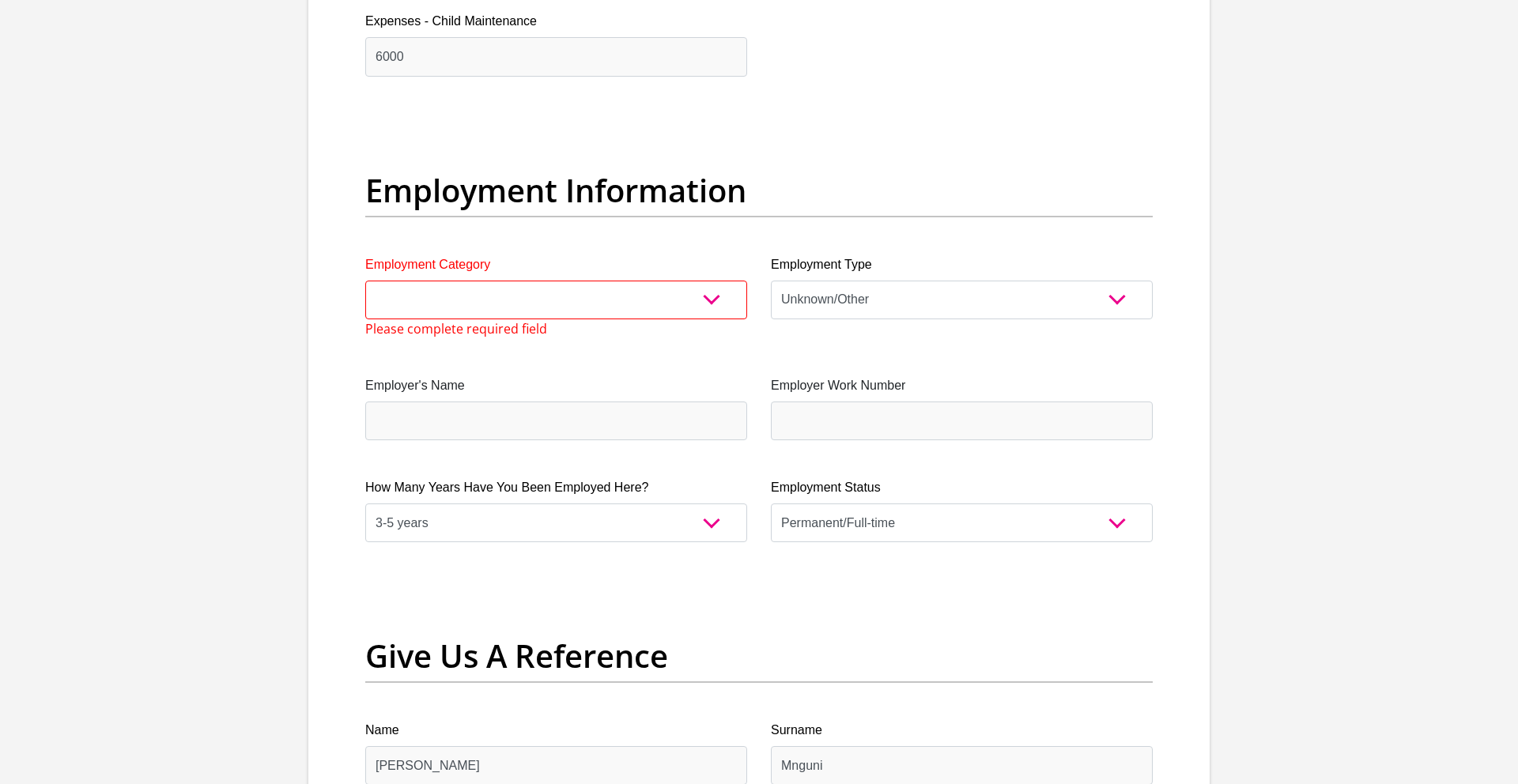
scroll to position [2732, 0]
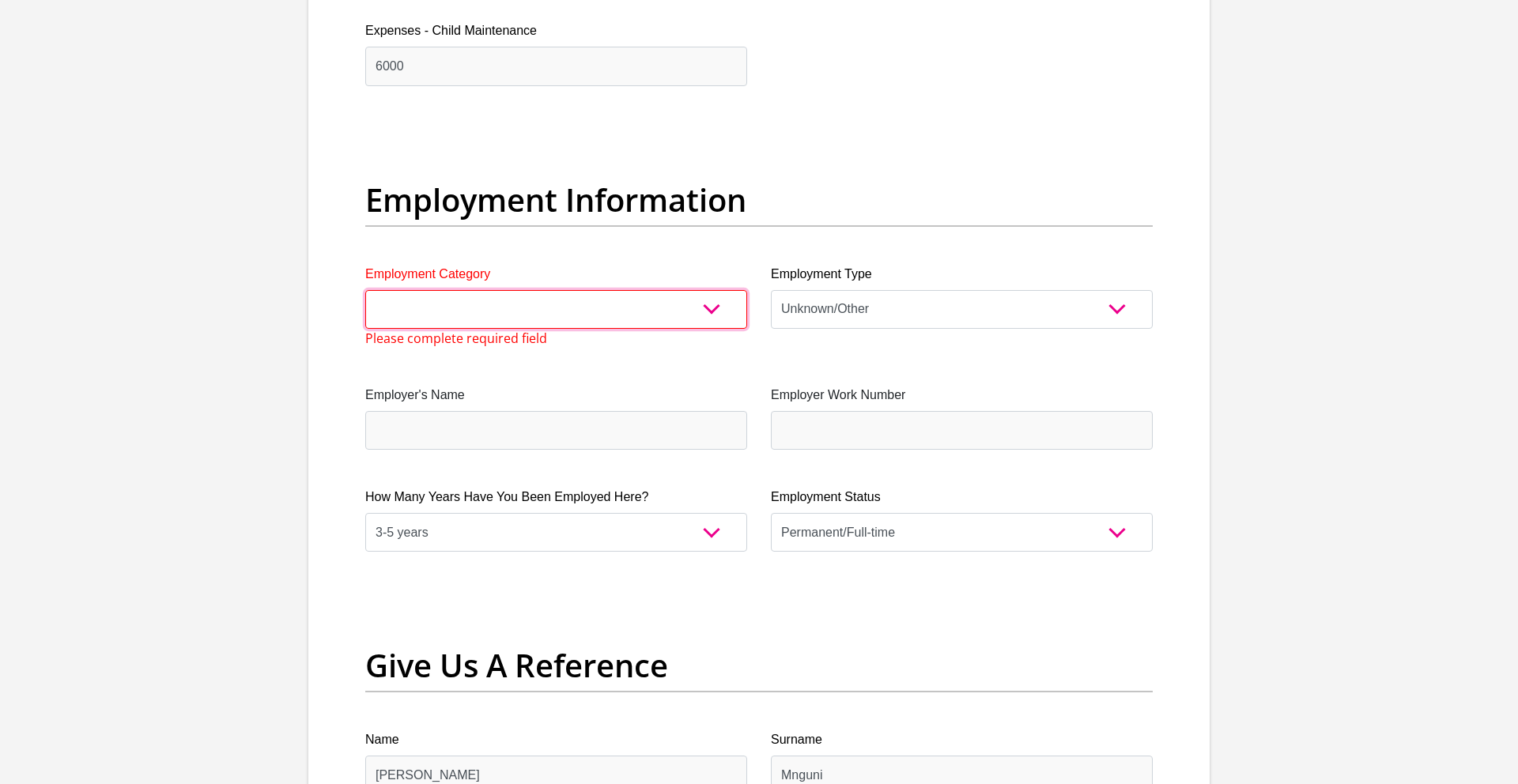
click at [710, 308] on select "AGRICULTURE ALCOHOL & TOBACCO CONSTRUCTION MATERIALS METALLURGY EQUIPMENT FOR R…" at bounding box center [556, 310] width 382 height 39
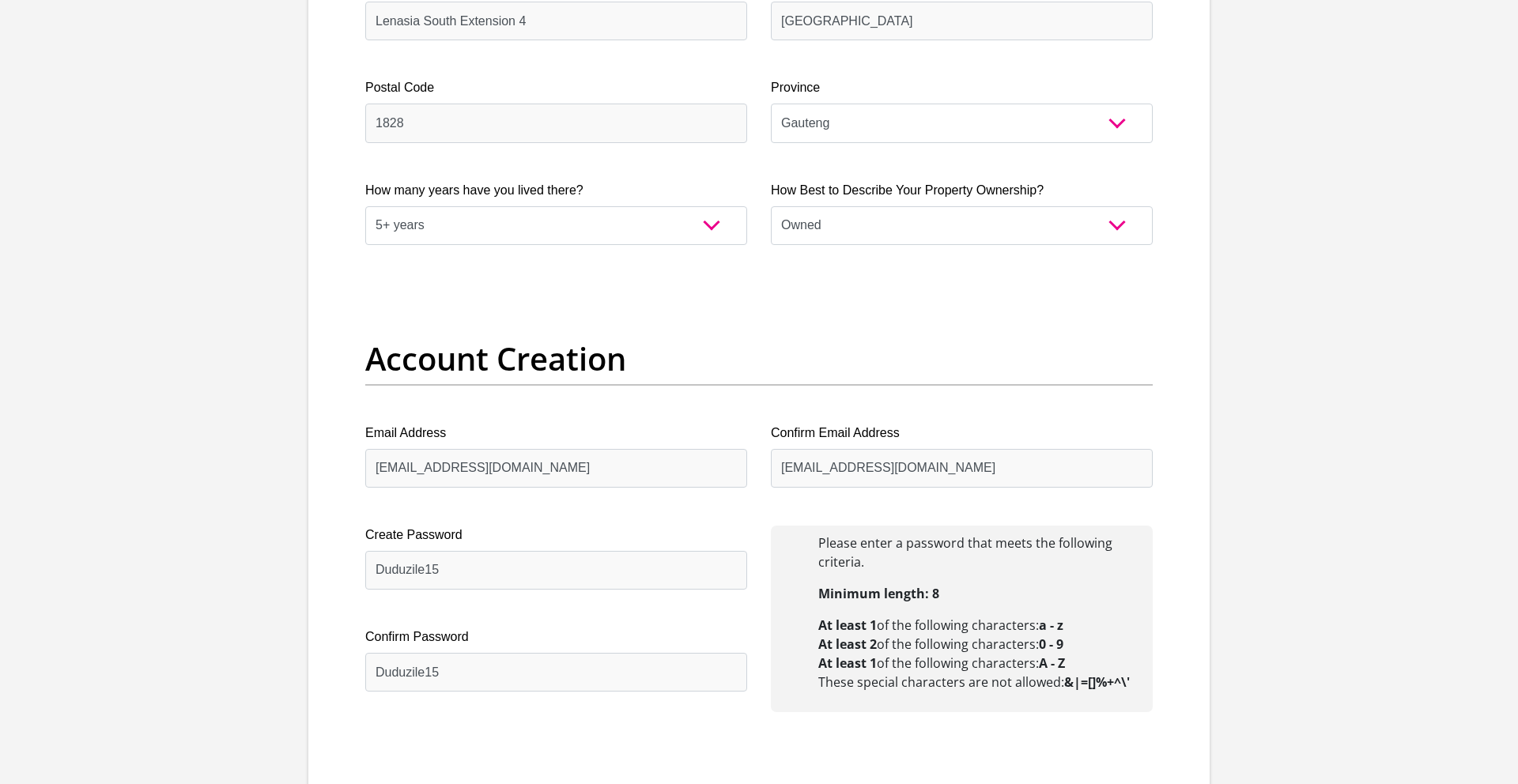
scroll to position [1078, 0]
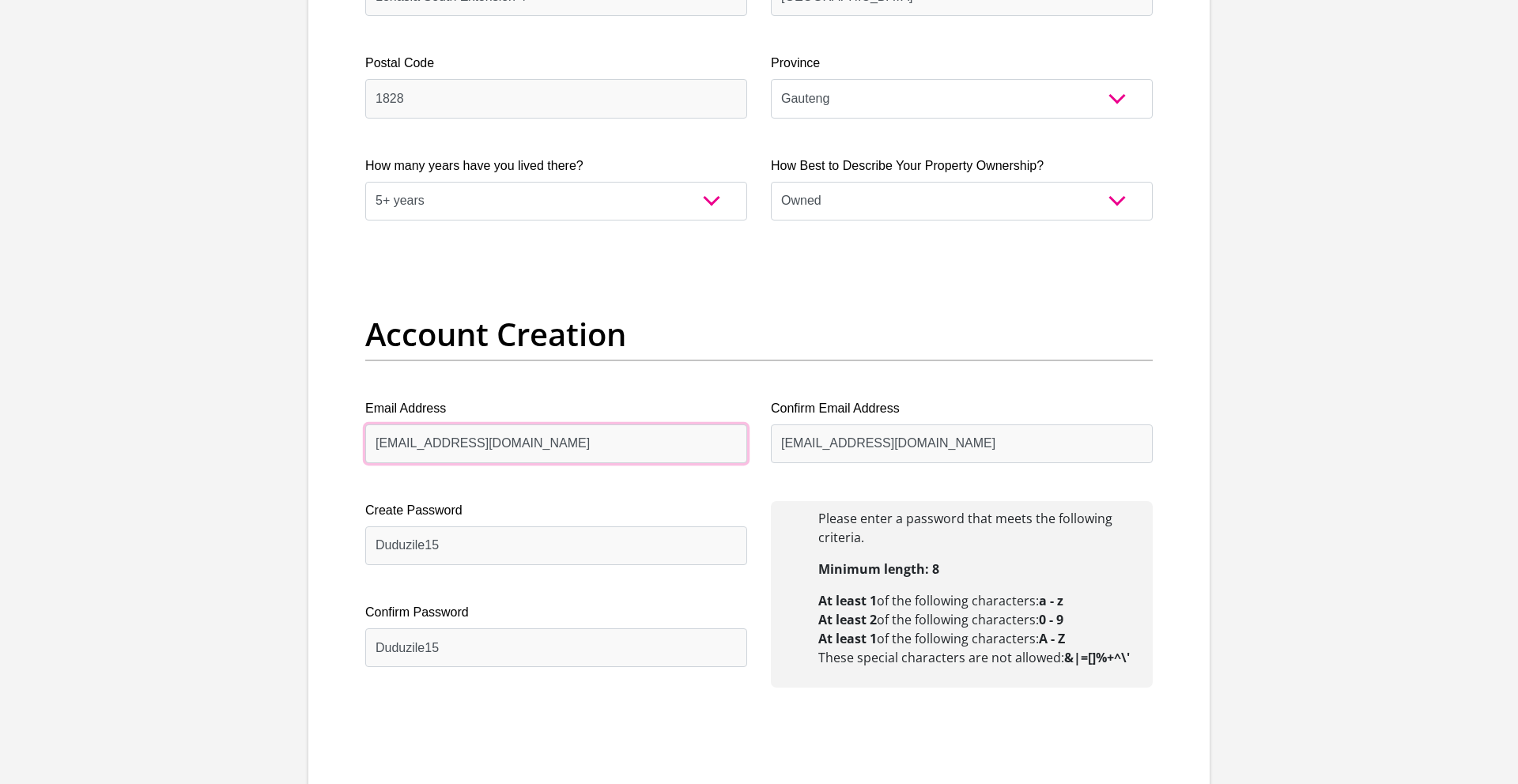
drag, startPoint x: 488, startPoint y: 446, endPoint x: 322, endPoint y: 446, distance: 166.0
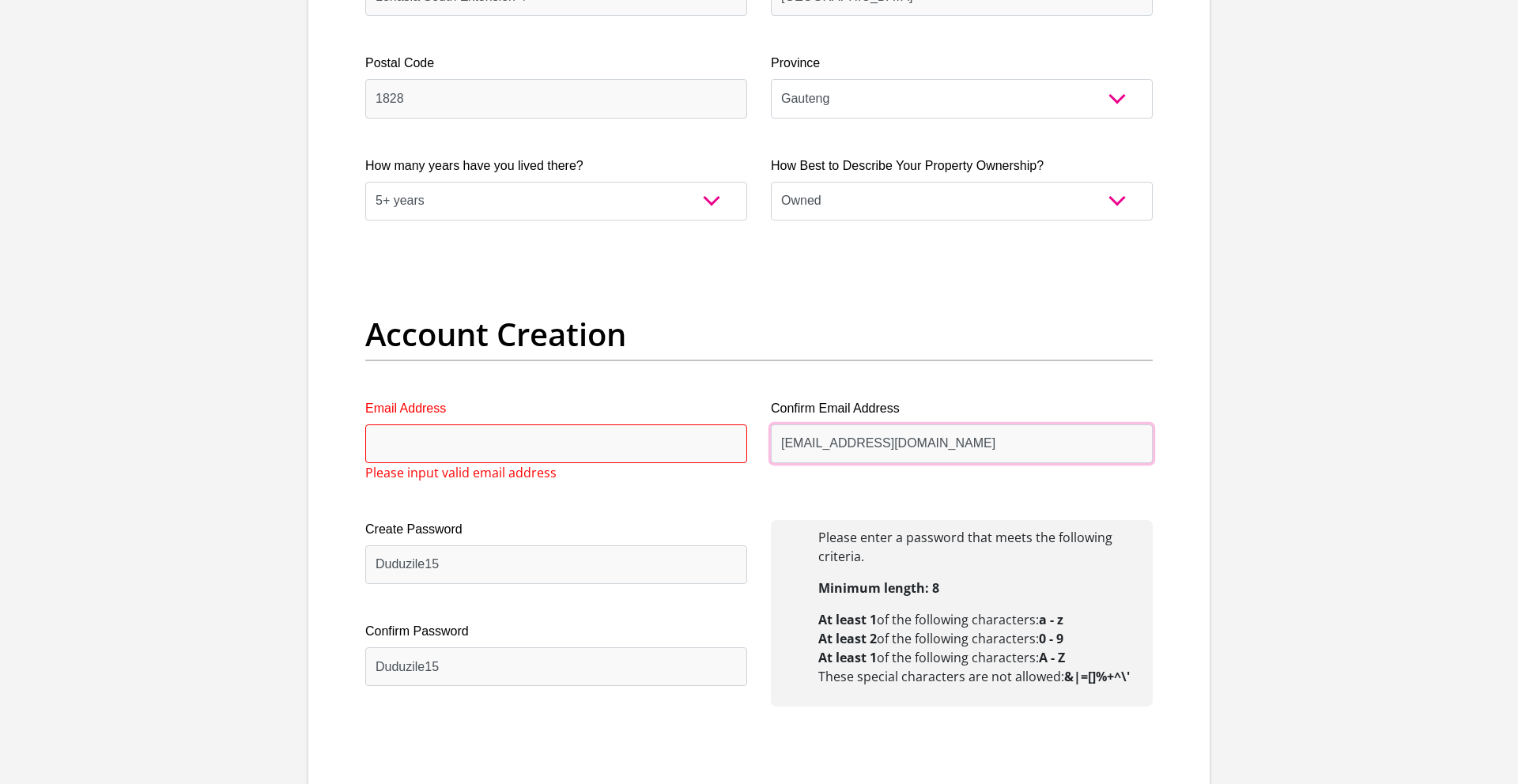
drag, startPoint x: 899, startPoint y: 442, endPoint x: 791, endPoint y: 439, distance: 108.0
click at [791, 441] on input "[EMAIL_ADDRESS][DOMAIN_NAME]" at bounding box center [961, 444] width 382 height 39
click at [904, 440] on input "[EMAIL_ADDRESS][DOMAIN_NAME]" at bounding box center [961, 444] width 382 height 39
drag, startPoint x: 904, startPoint y: 441, endPoint x: 727, endPoint y: 467, distance: 178.9
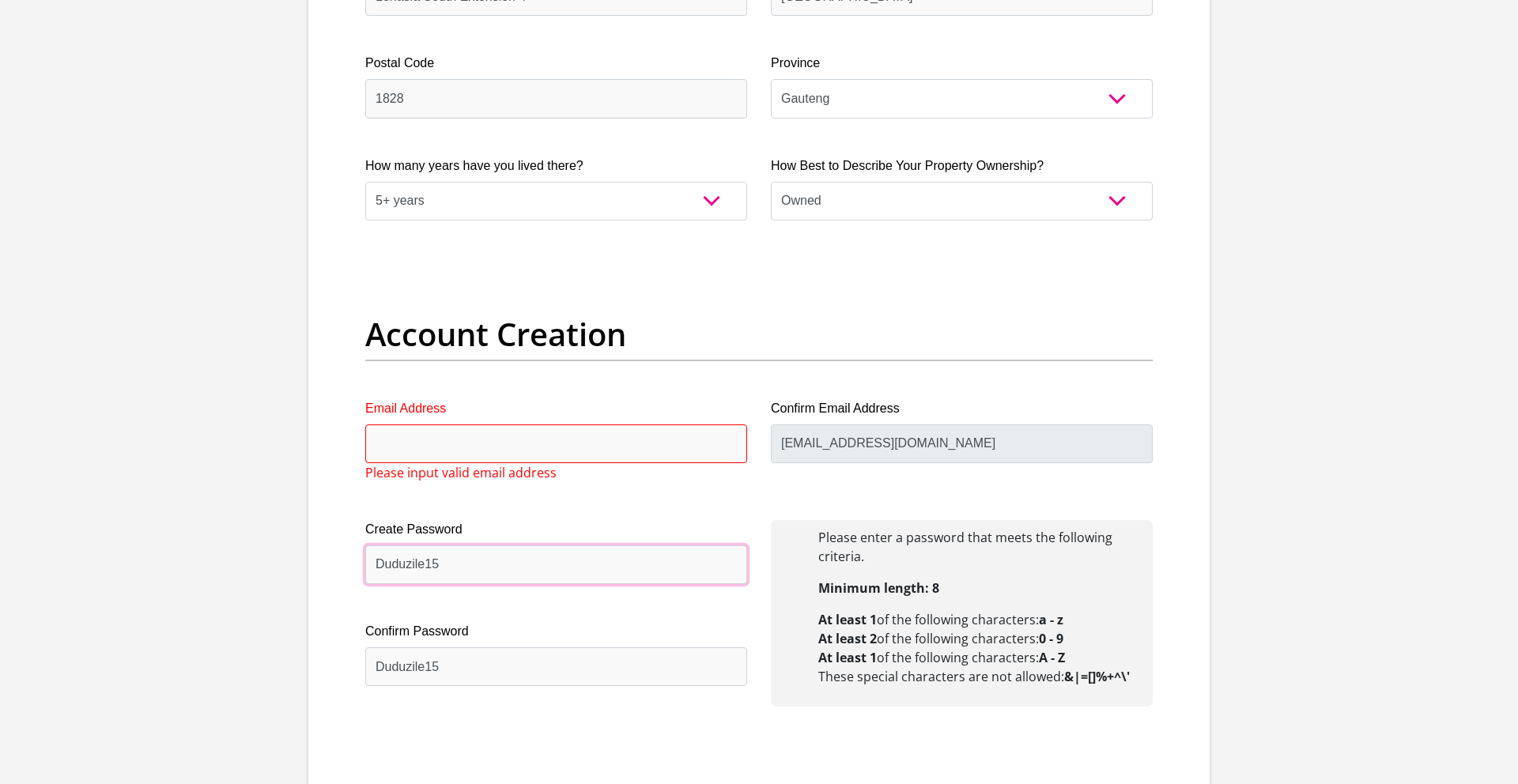
click at [440, 569] on input "Duduzile15" at bounding box center [556, 565] width 382 height 39
drag, startPoint x: 457, startPoint y: 563, endPoint x: 328, endPoint y: 577, distance: 129.8
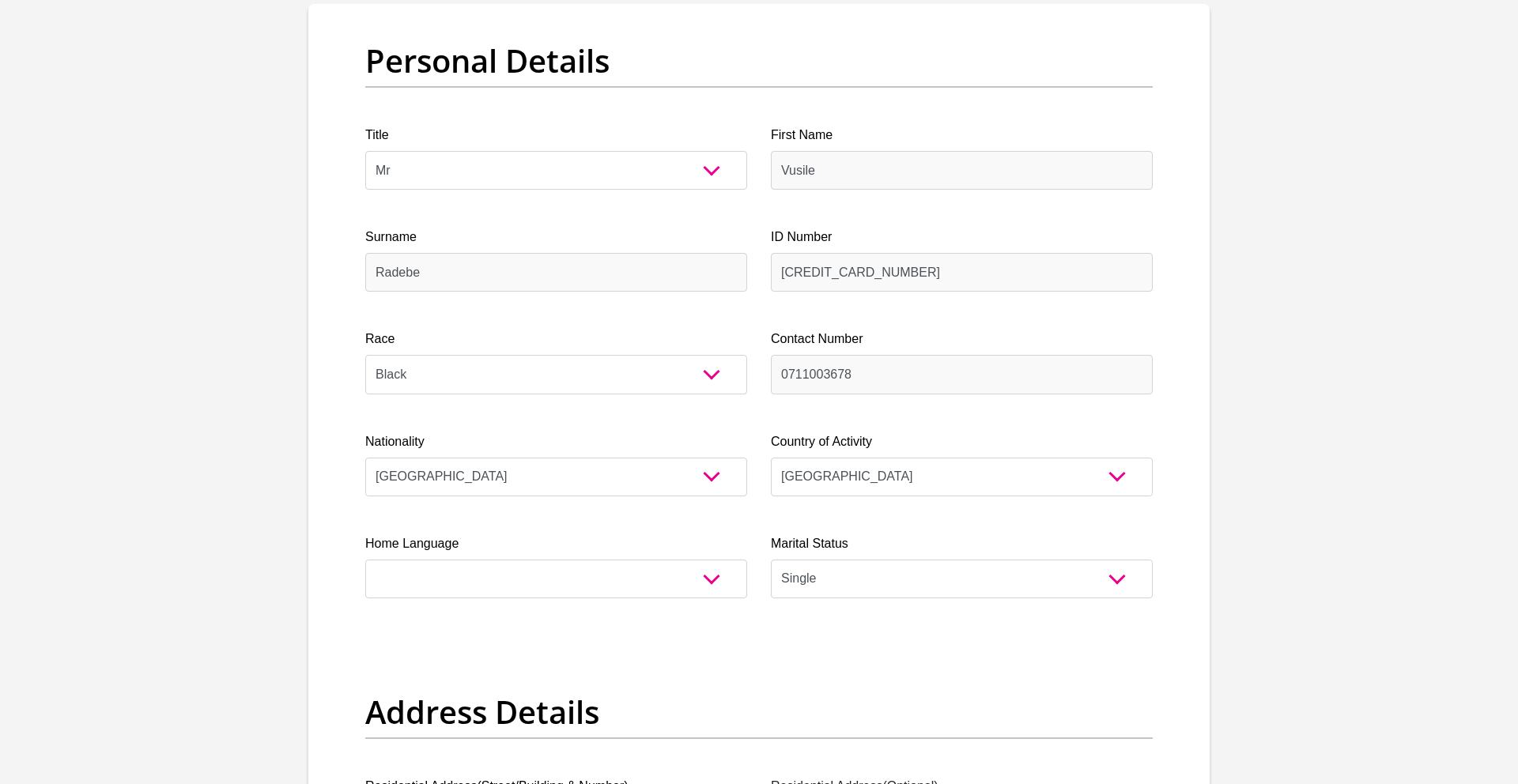
scroll to position [98, 0]
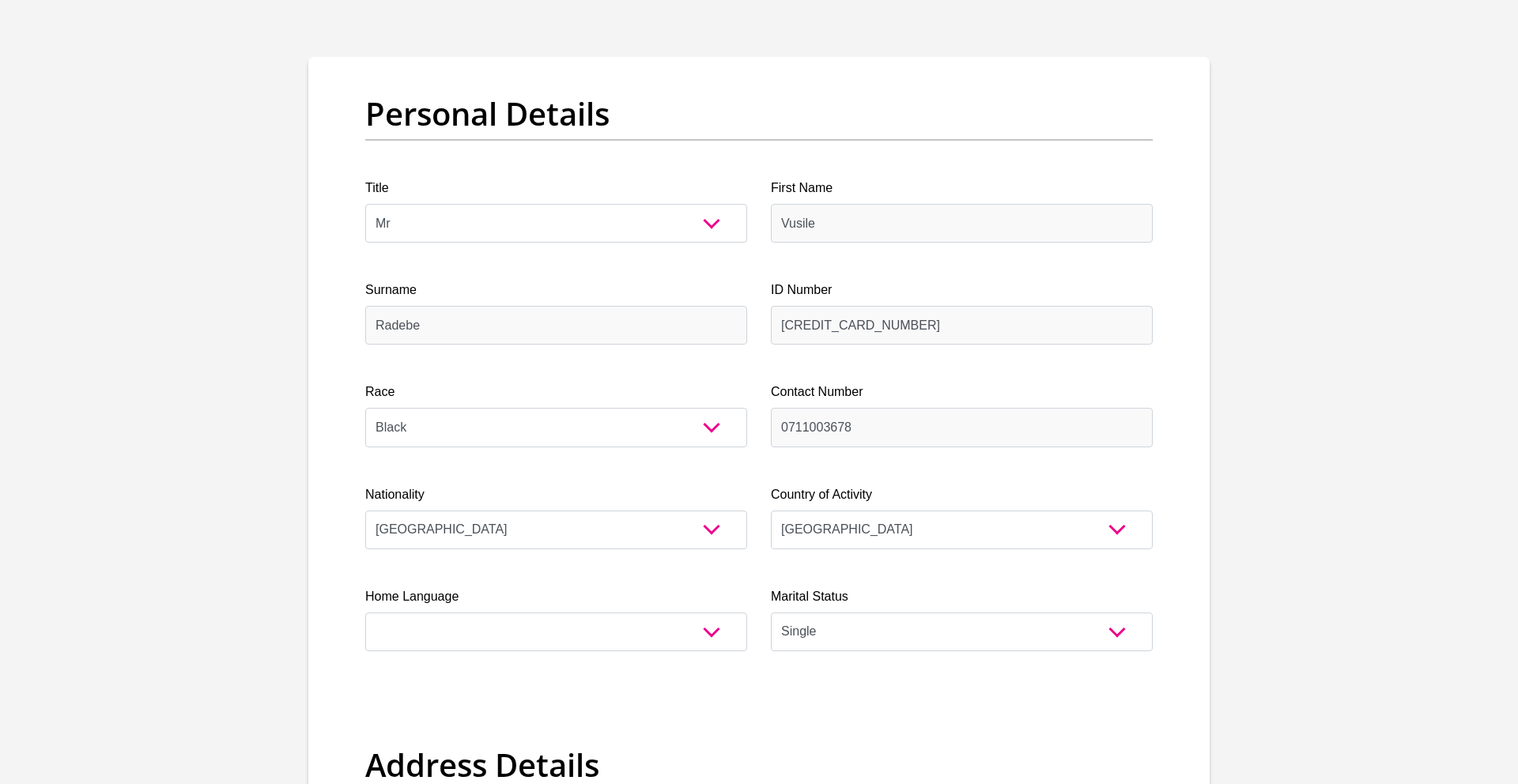
type input "Duduzile1"
click at [887, 330] on input "[CREDIT_CARD_NUMBER]" at bounding box center [961, 326] width 382 height 39
drag, startPoint x: 895, startPoint y: 327, endPoint x: 719, endPoint y: 327, distance: 176.0
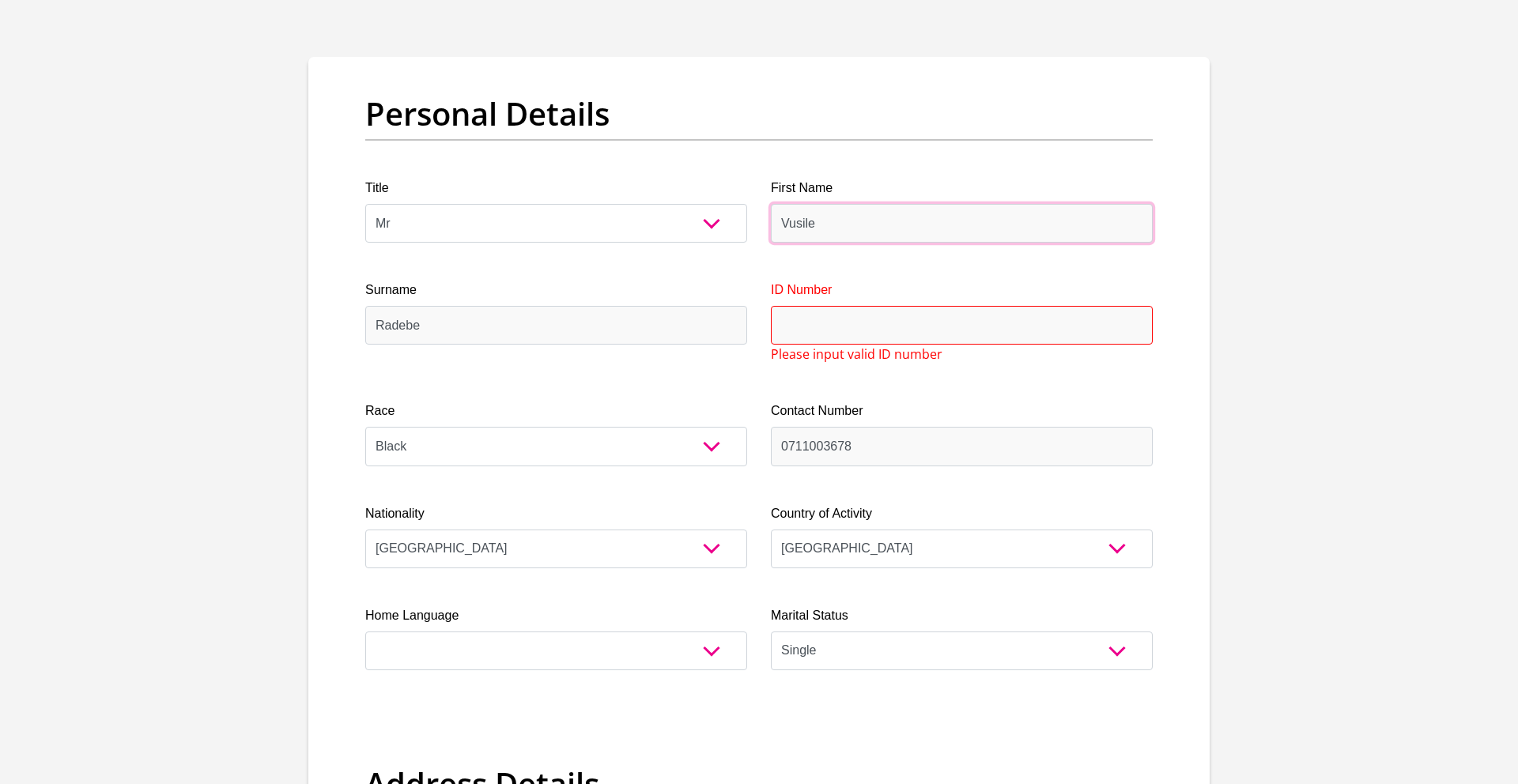
drag, startPoint x: 828, startPoint y: 218, endPoint x: 766, endPoint y: 216, distance: 62.0
click at [766, 216] on div "First Name Vusile" at bounding box center [962, 211] width 406 height 64
